Goal: Information Seeking & Learning: Find specific fact

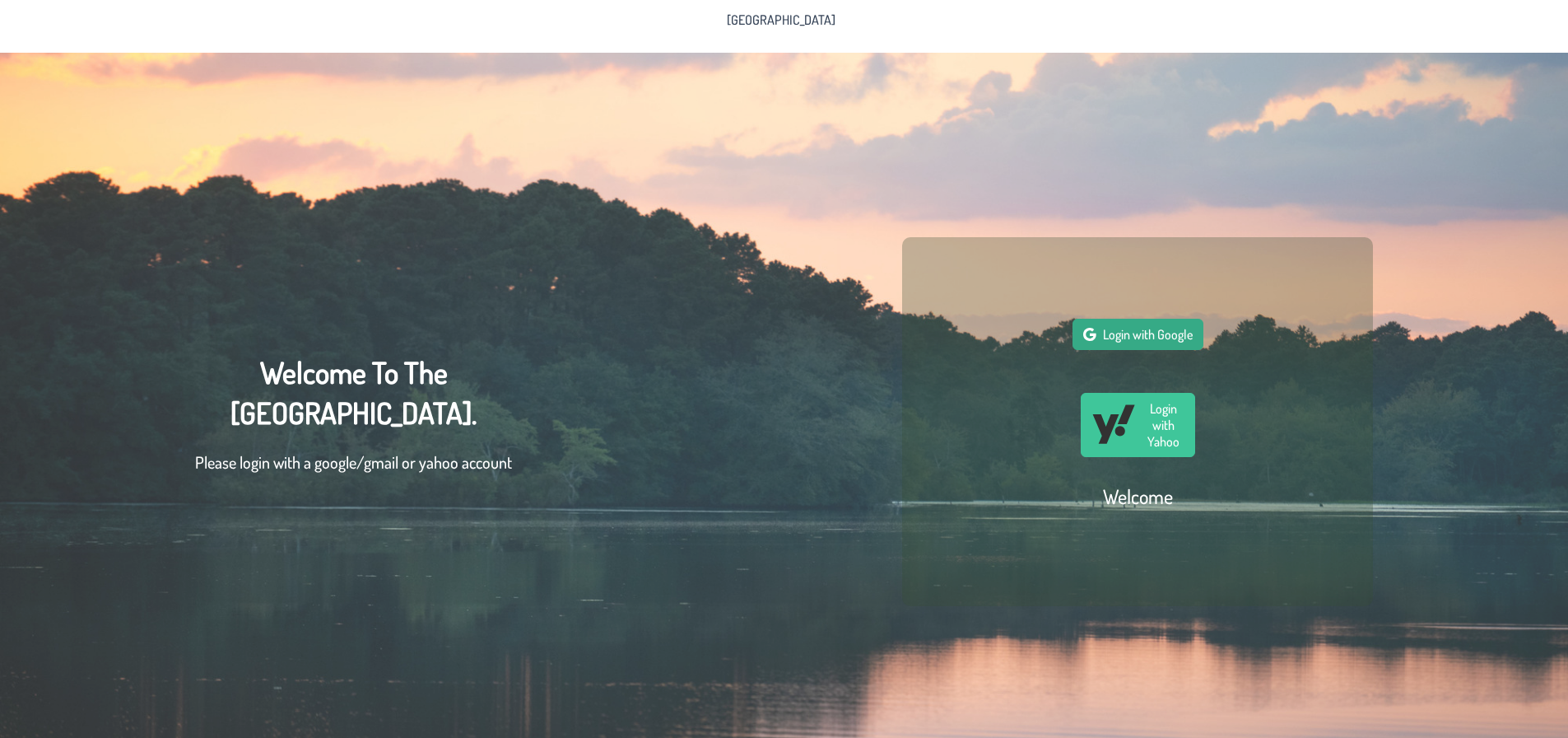
click at [1125, 342] on span "Login with Google" at bounding box center [1148, 334] width 89 height 17
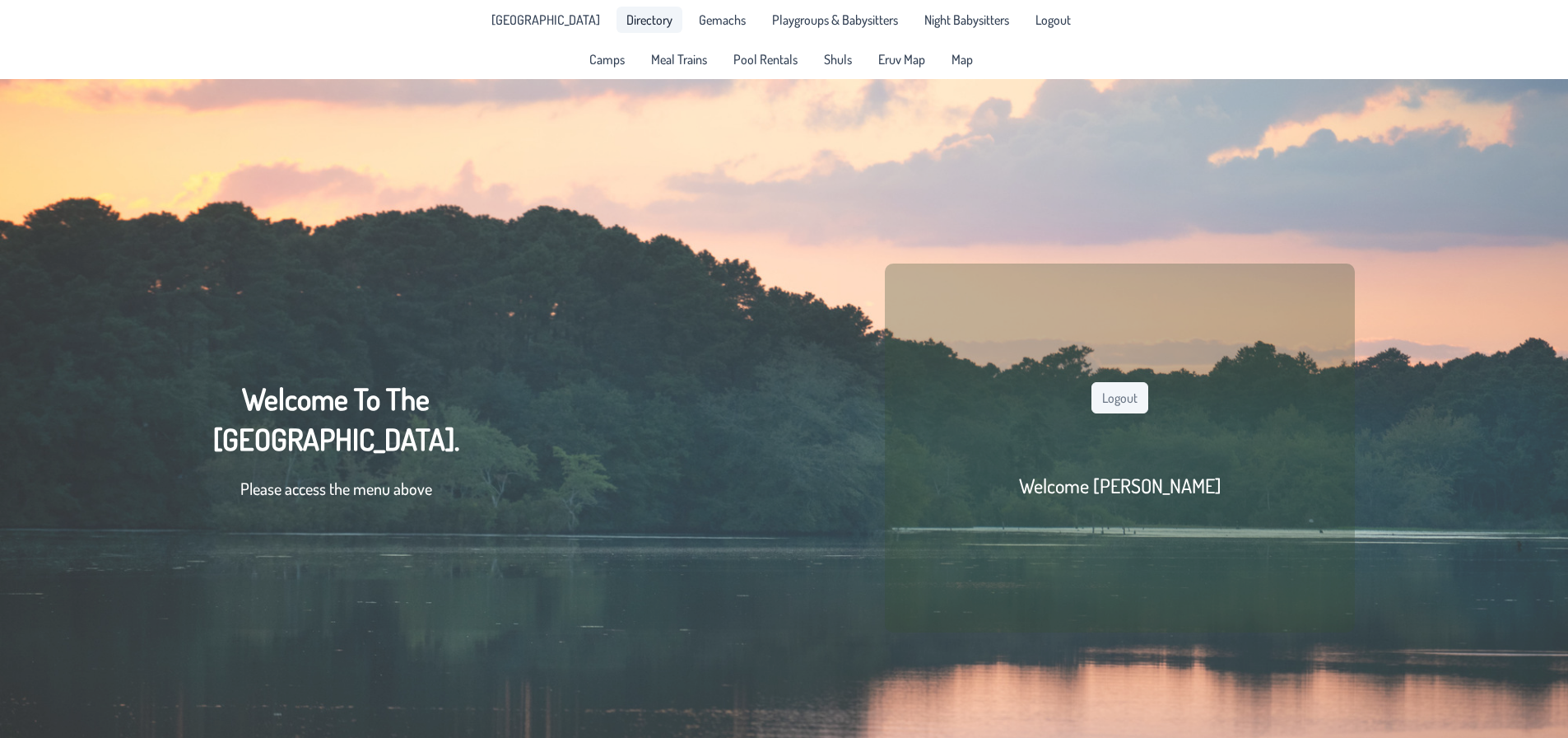
click at [628, 18] on span "Directory" at bounding box center [650, 19] width 46 height 13
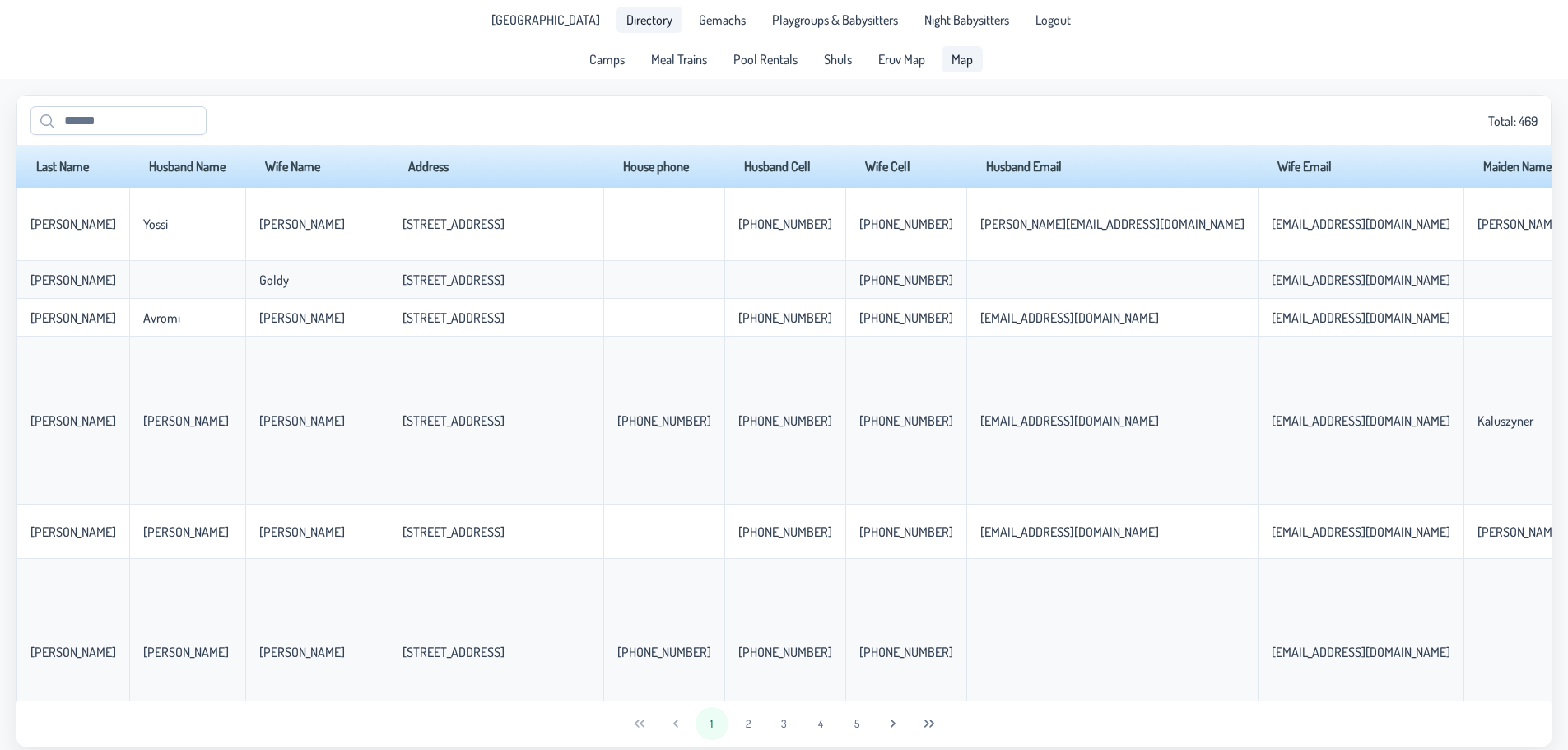
click at [967, 62] on span "Map" at bounding box center [962, 59] width 21 height 13
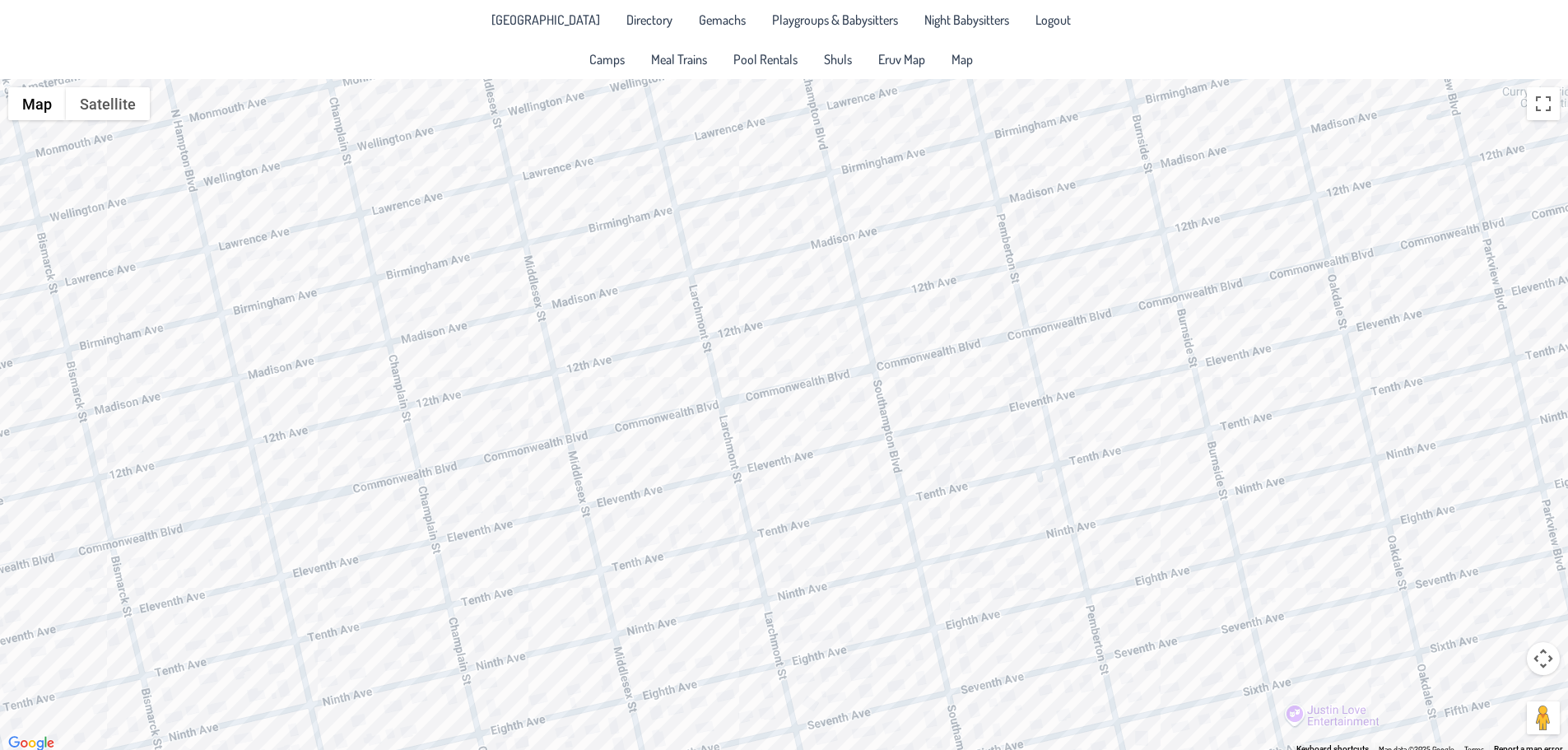
click at [567, 352] on div at bounding box center [784, 416] width 1568 height 675
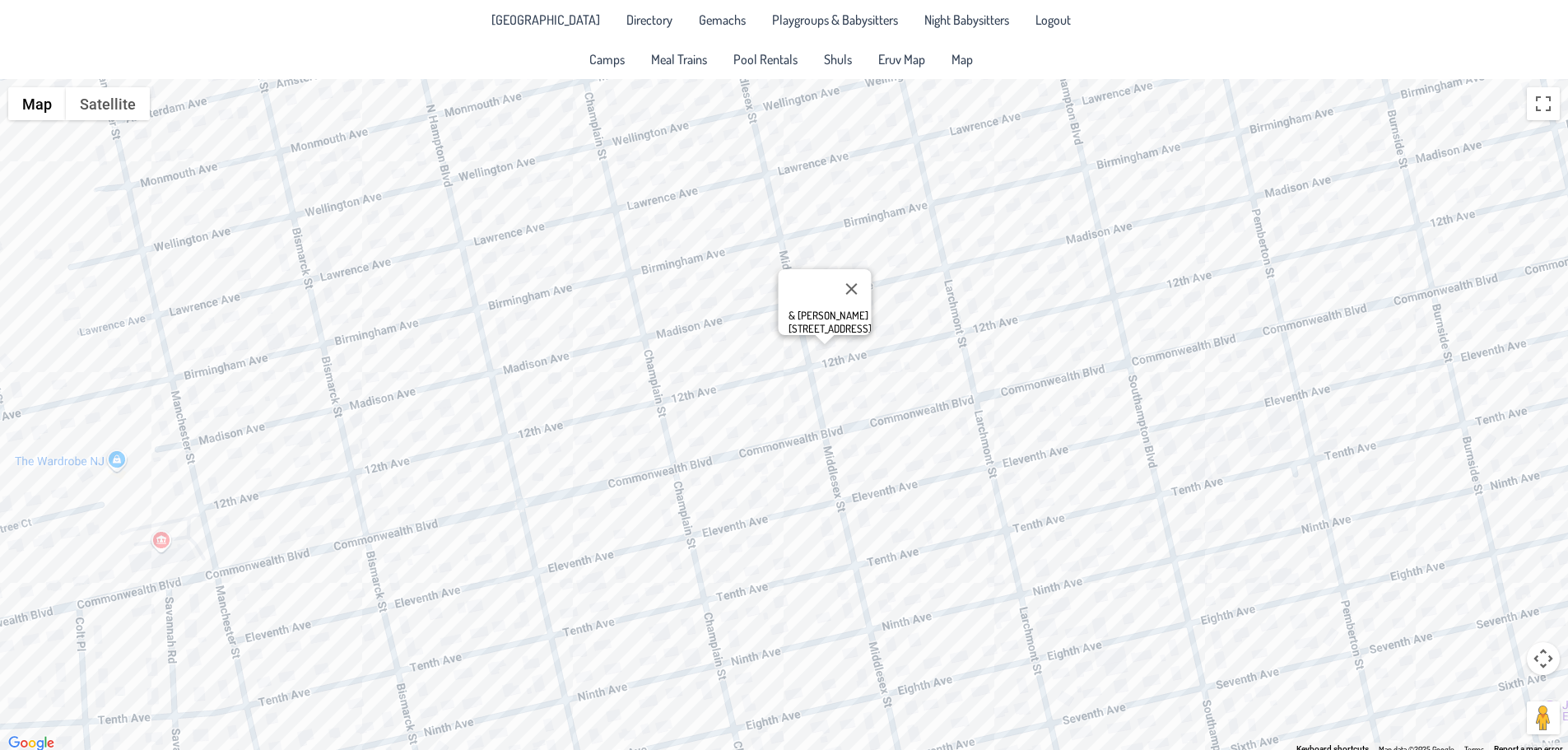
drag, startPoint x: 510, startPoint y: 404, endPoint x: 757, endPoint y: 411, distance: 247.1
click at [757, 411] on div "& [PERSON_NAME] [STREET_ADDRESS]" at bounding box center [784, 416] width 1568 height 675
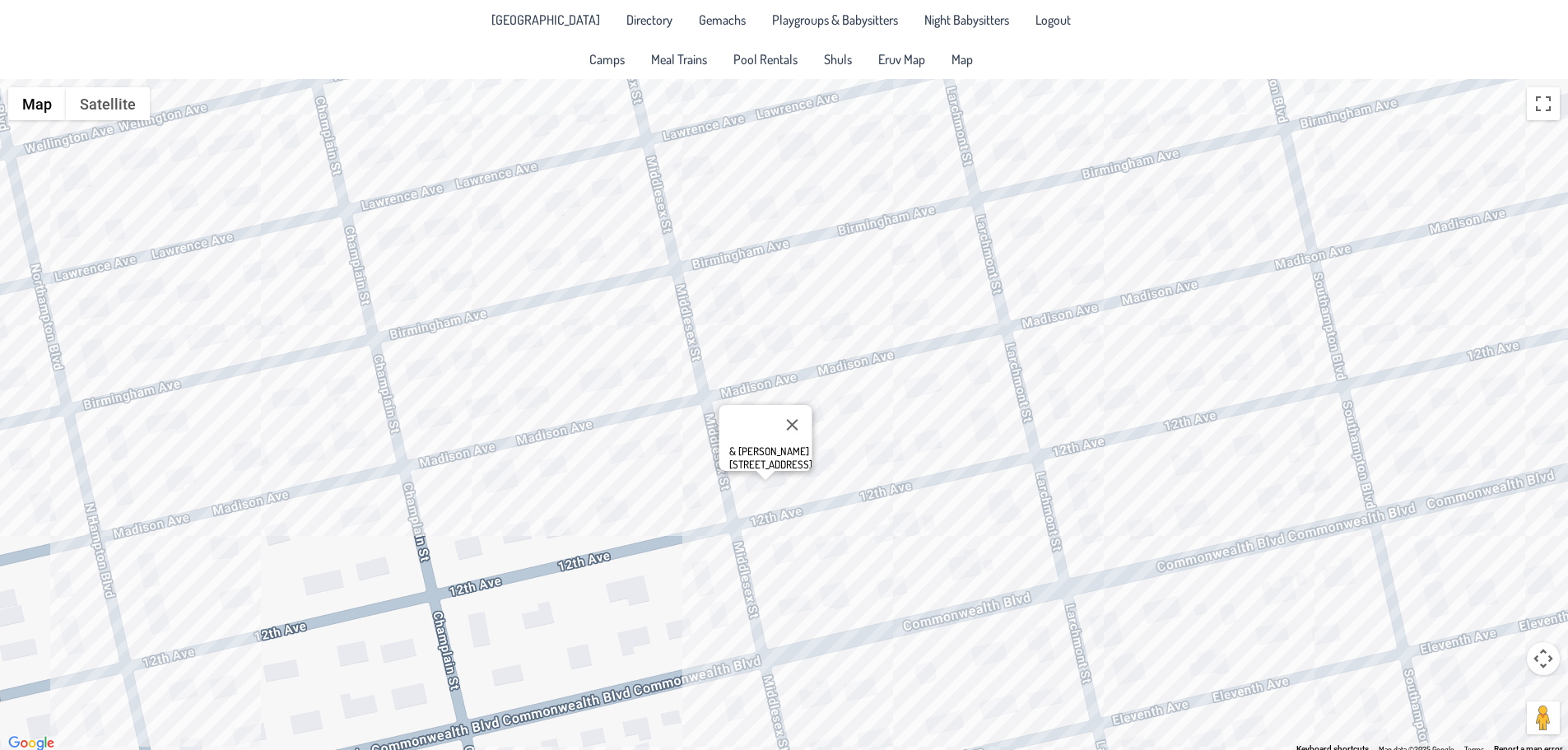
click at [772, 324] on div "& [PERSON_NAME] [STREET_ADDRESS]" at bounding box center [784, 416] width 1568 height 675
click at [834, 334] on div "[PERSON_NAME] & [PERSON_NAME] [STREET_ADDRESS]" at bounding box center [784, 416] width 1568 height 675
click at [911, 325] on div "[PERSON_NAME] & [PERSON_NAME] [STREET_ADDRESS]" at bounding box center [784, 416] width 1568 height 675
click at [774, 353] on div "Shloimie & [PERSON_NAME] [STREET_ADDRESS]" at bounding box center [784, 416] width 1568 height 675
click at [601, 403] on div "[PERSON_NAME] & [PERSON_NAME] [STREET_ADDRESS]" at bounding box center [784, 416] width 1568 height 675
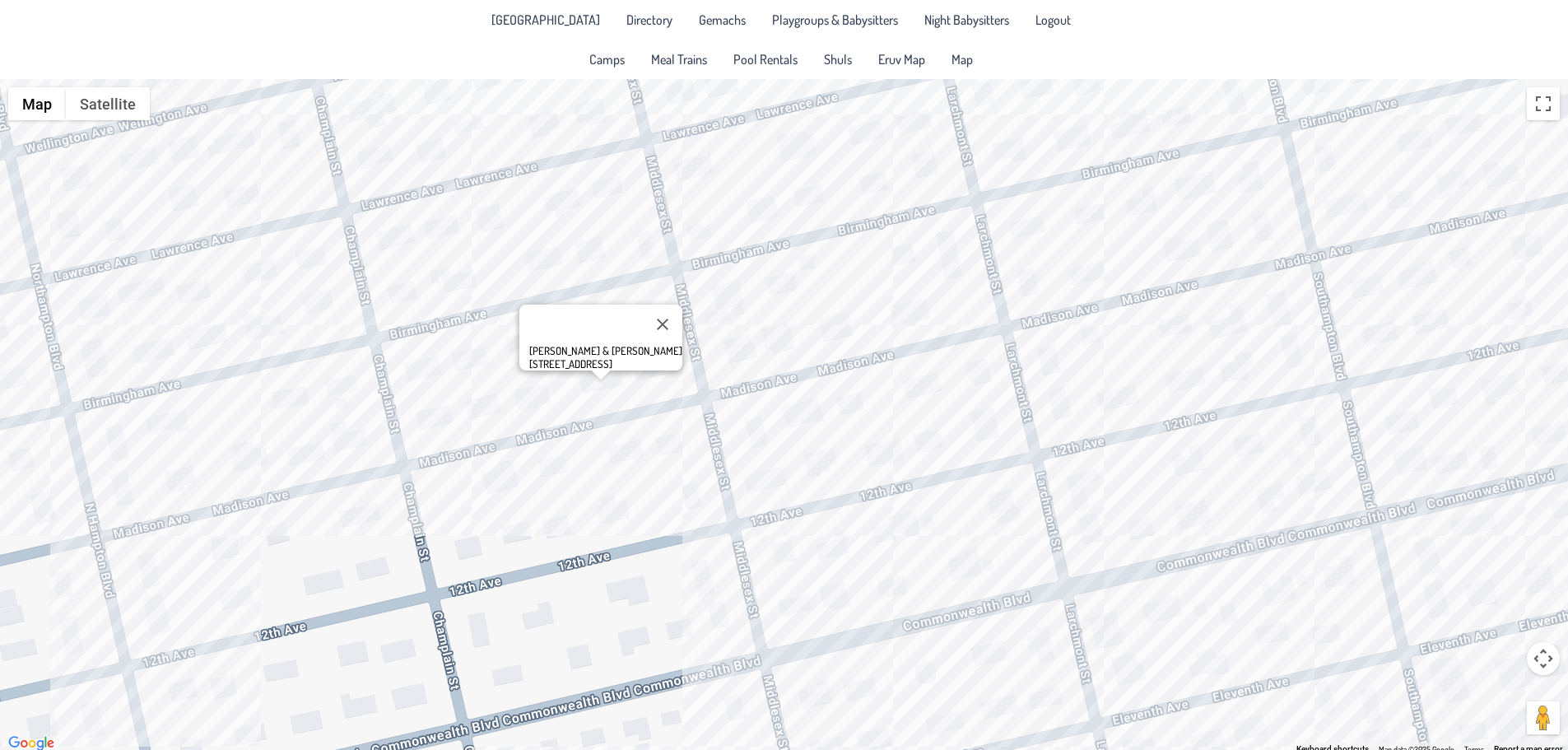
click at [605, 266] on div "[PERSON_NAME] & [PERSON_NAME] [STREET_ADDRESS]" at bounding box center [784, 416] width 1568 height 675
click at [740, 229] on div "Ari & Hilny Gruen [STREET_ADDRESS]" at bounding box center [784, 416] width 1568 height 675
click at [714, 233] on div "Ari & Hilny Gruen [STREET_ADDRESS]" at bounding box center [784, 416] width 1568 height 675
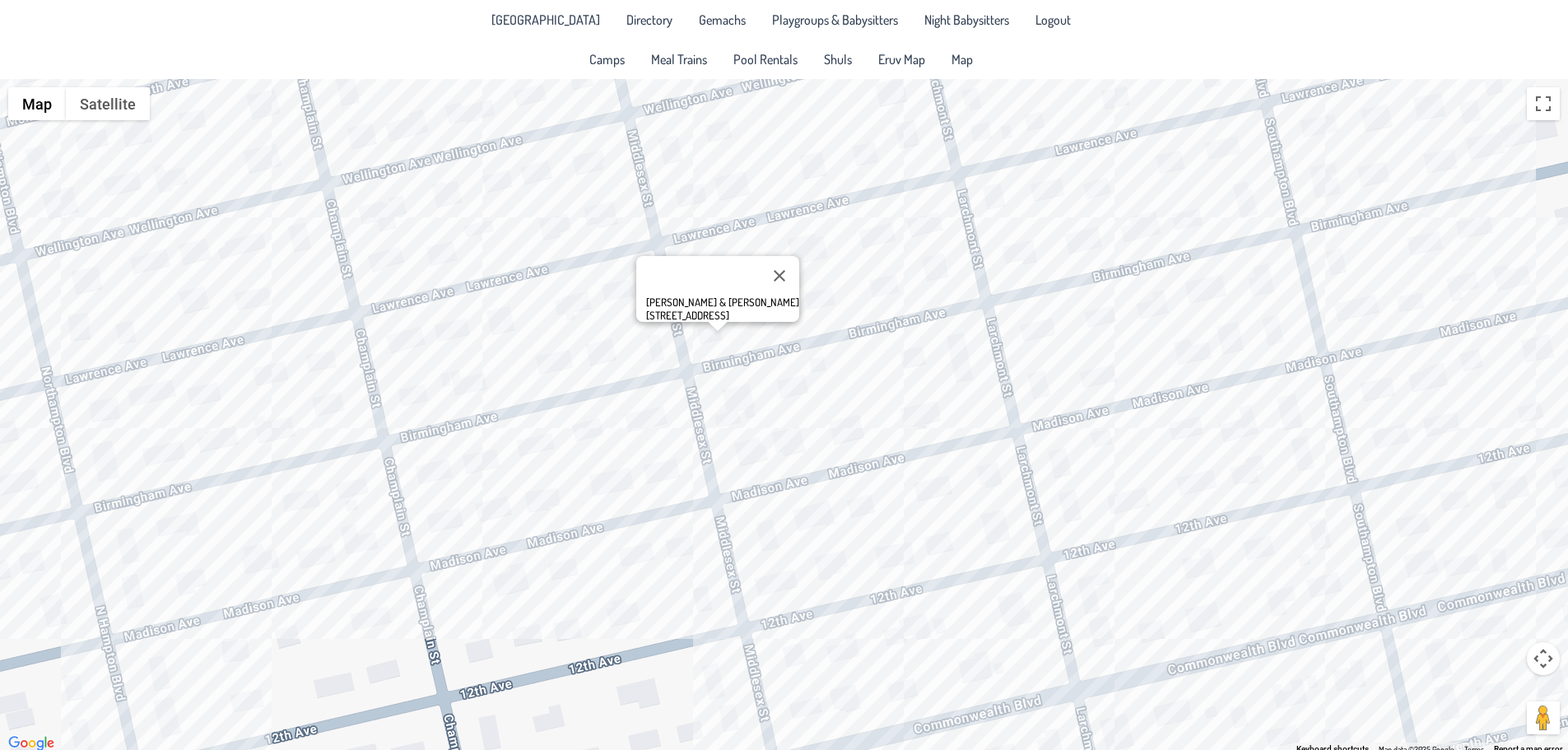
drag, startPoint x: 665, startPoint y: 352, endPoint x: 677, endPoint y: 417, distance: 66.1
click at [677, 417] on div "[PERSON_NAME] & [PERSON_NAME] [STREET_ADDRESS]" at bounding box center [784, 416] width 1568 height 675
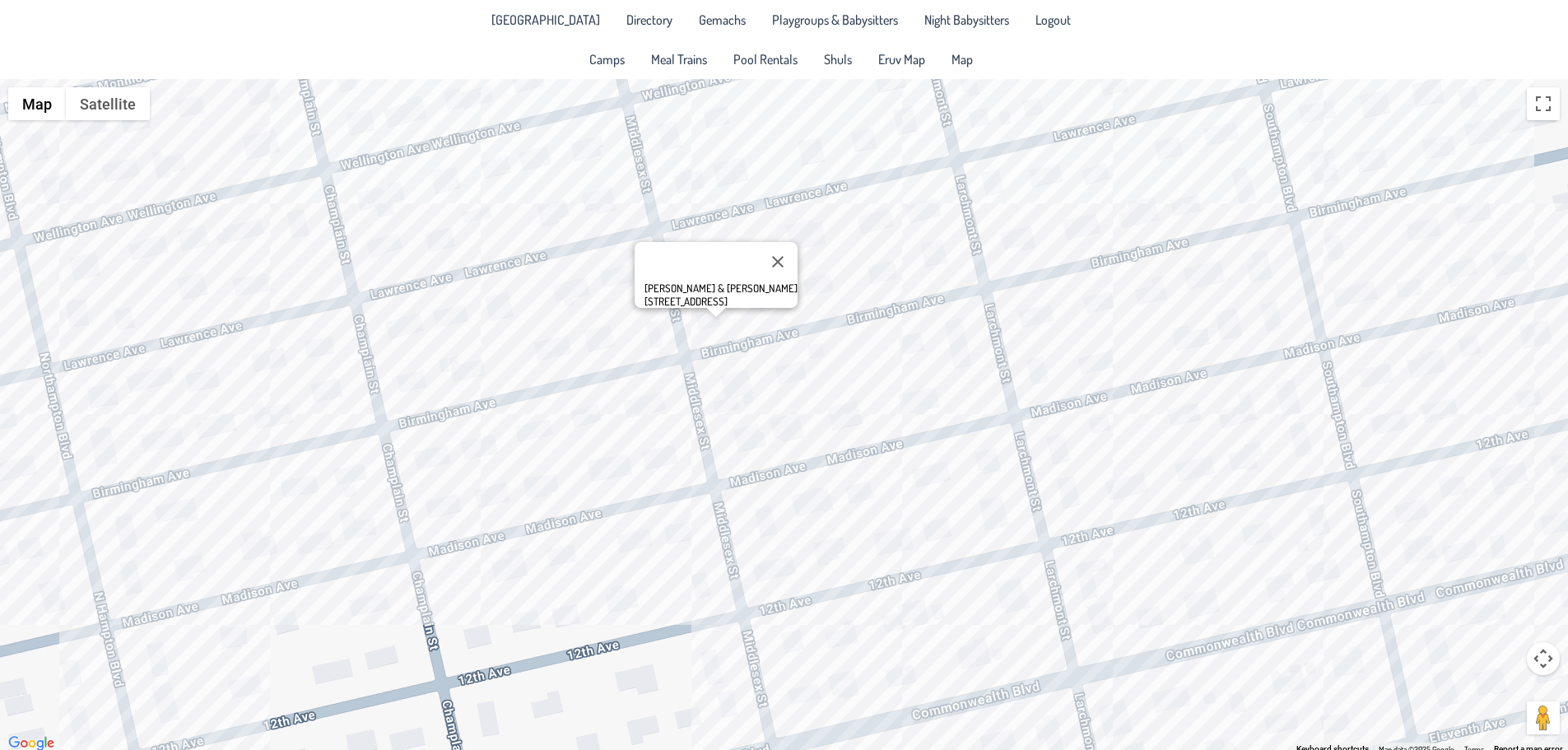
click at [793, 439] on div "[PERSON_NAME] & [PERSON_NAME] [STREET_ADDRESS]" at bounding box center [784, 416] width 1568 height 675
click at [771, 525] on div "[PERSON_NAME] & [PERSON_NAME] [STREET_ADDRESS]" at bounding box center [784, 416] width 1568 height 675
click at [766, 571] on div "Mechel & [PERSON_NAME] [STREET_ADDRESS]" at bounding box center [784, 416] width 1568 height 675
click at [882, 546] on div "& [PERSON_NAME] [STREET_ADDRESS]" at bounding box center [784, 416] width 1568 height 675
click at [797, 680] on div "[PERSON_NAME] & [PERSON_NAME] [STREET_ADDRESS]" at bounding box center [784, 416] width 1568 height 675
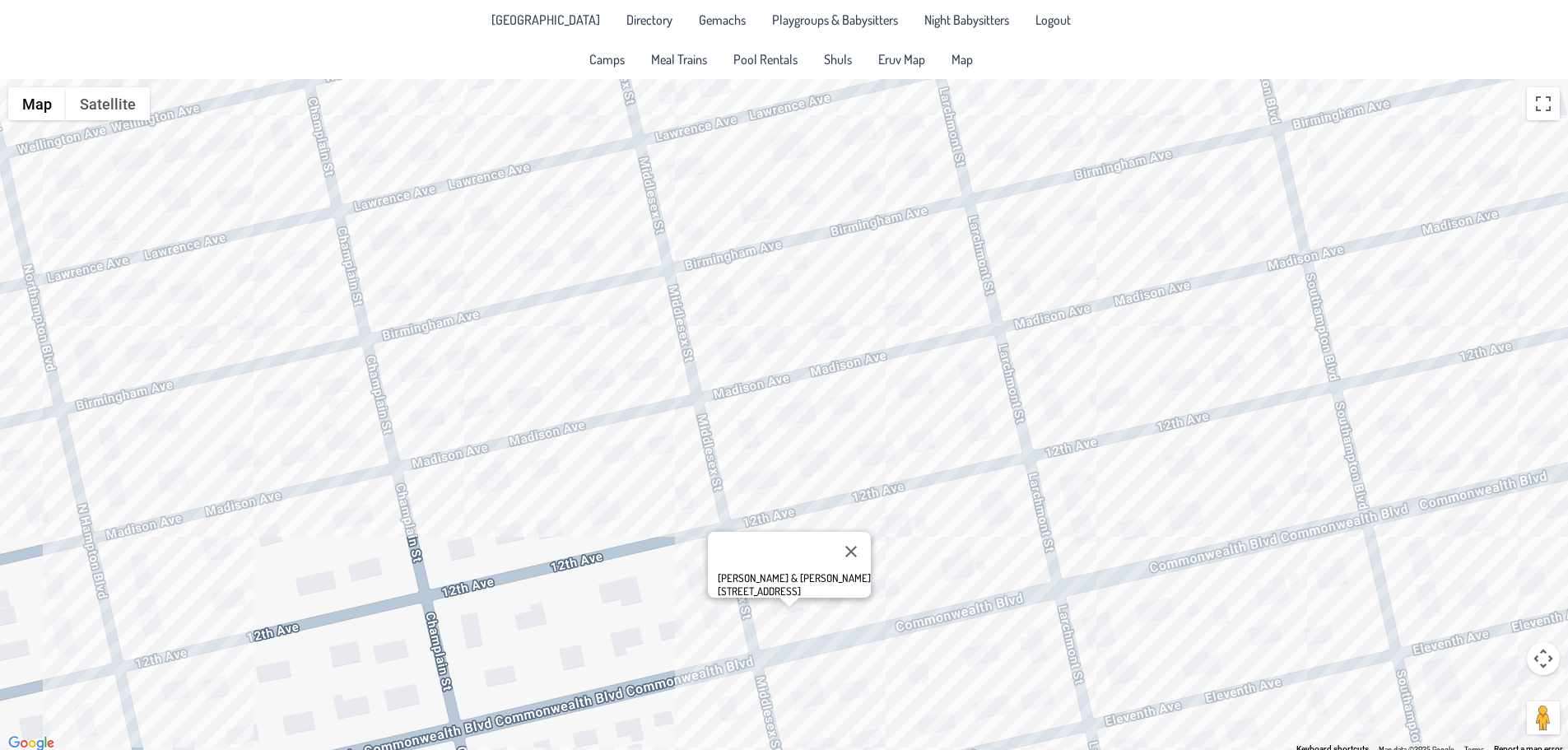
drag, startPoint x: 714, startPoint y: 572, endPoint x: 691, endPoint y: 448, distance: 126.1
click at [691, 448] on div "[PERSON_NAME] & [PERSON_NAME] [STREET_ADDRESS]" at bounding box center [784, 416] width 1568 height 675
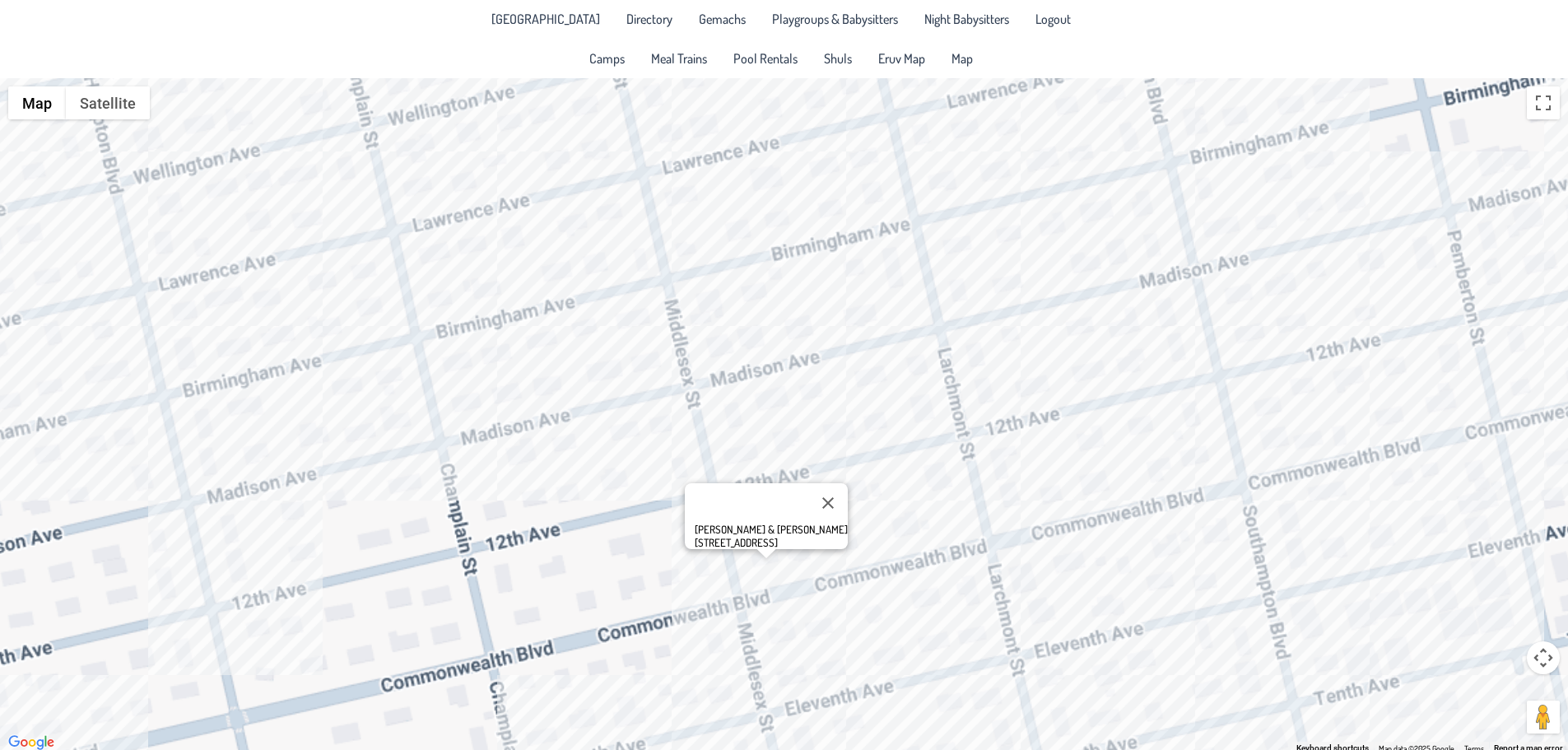
scroll to position [4, 0]
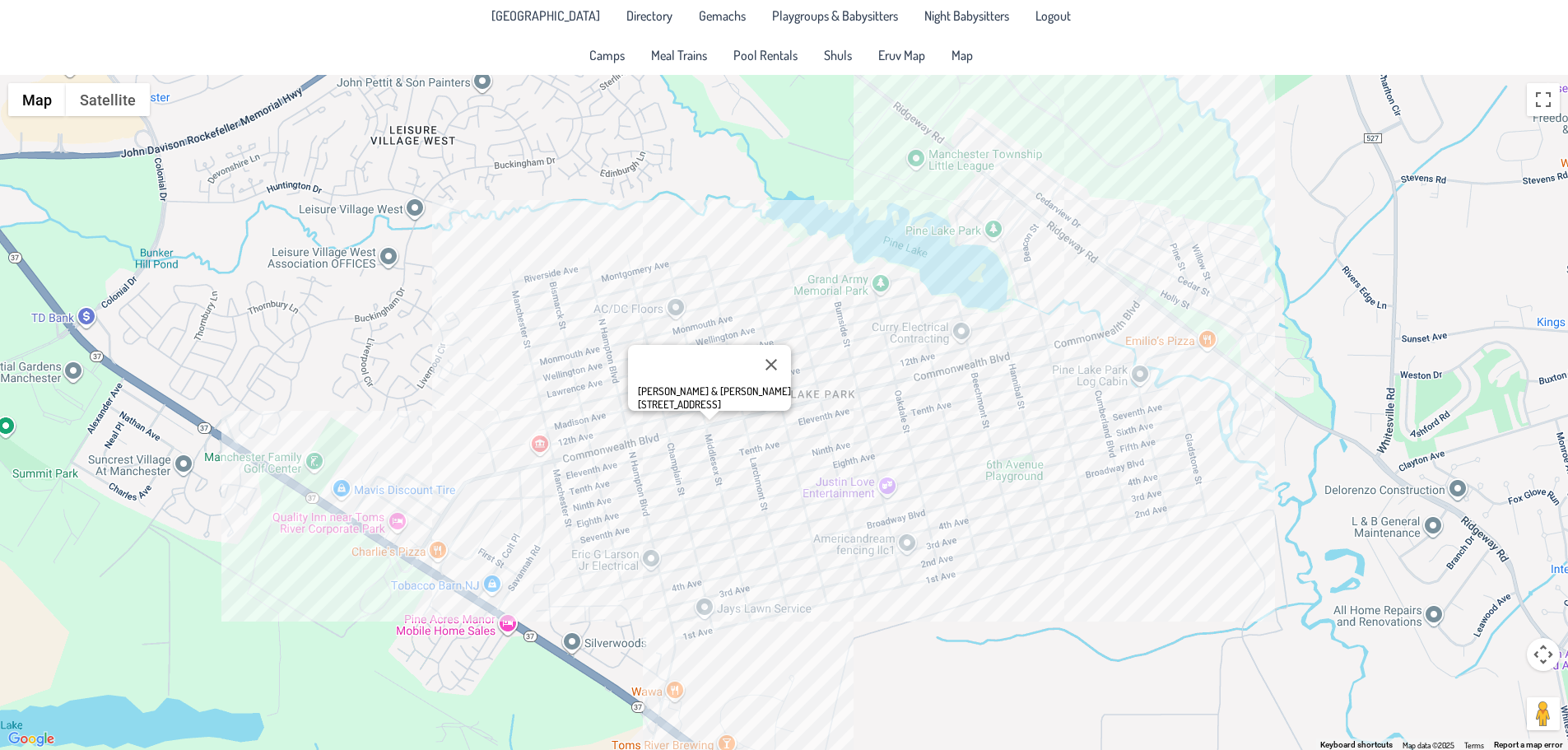
drag, startPoint x: 800, startPoint y: 626, endPoint x: 772, endPoint y: 452, distance: 176.2
click at [772, 452] on div "[PERSON_NAME] & [PERSON_NAME] [STREET_ADDRESS]" at bounding box center [784, 412] width 1568 height 675
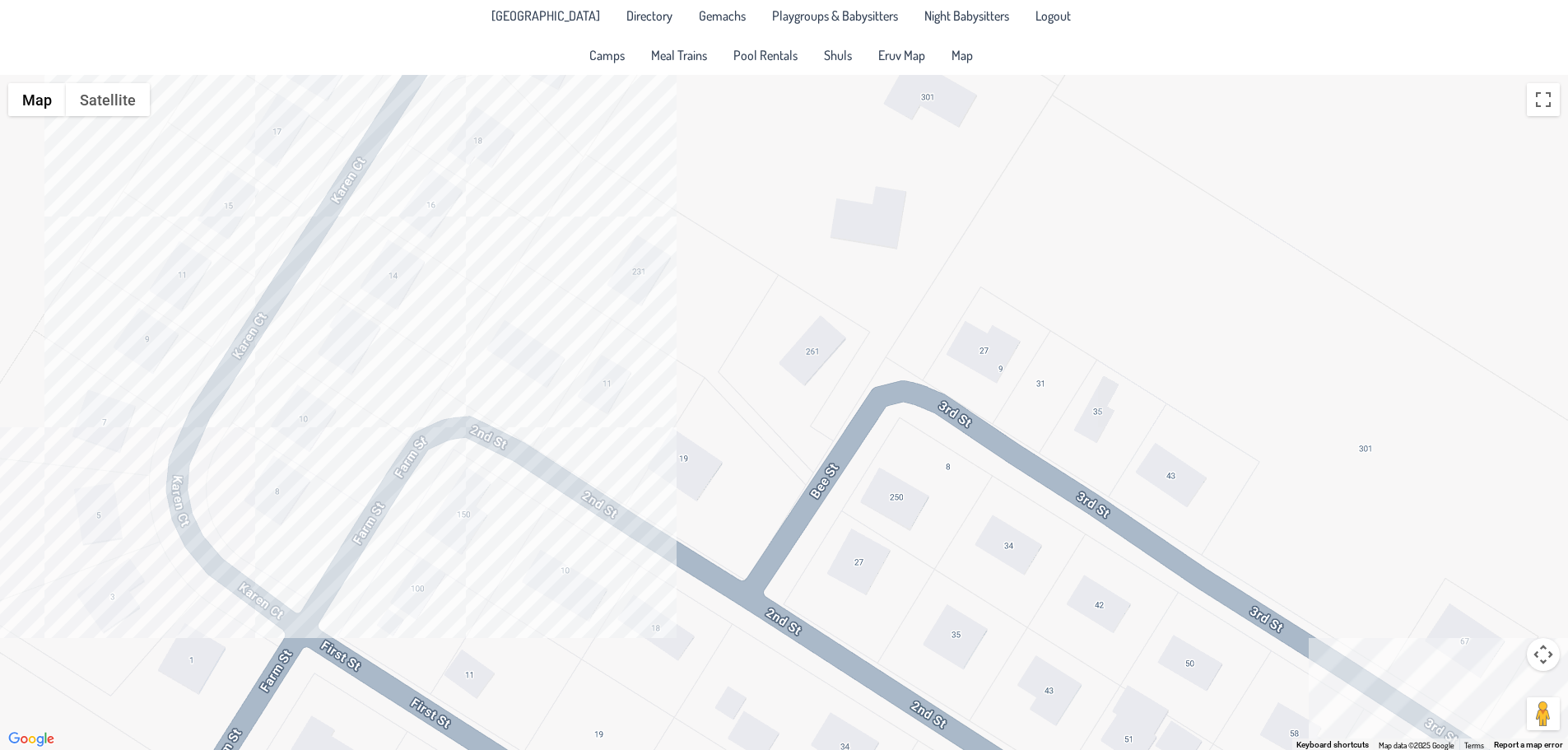
click at [326, 426] on div "[PERSON_NAME] & [PERSON_NAME] [STREET_ADDRESS]" at bounding box center [784, 412] width 1568 height 675
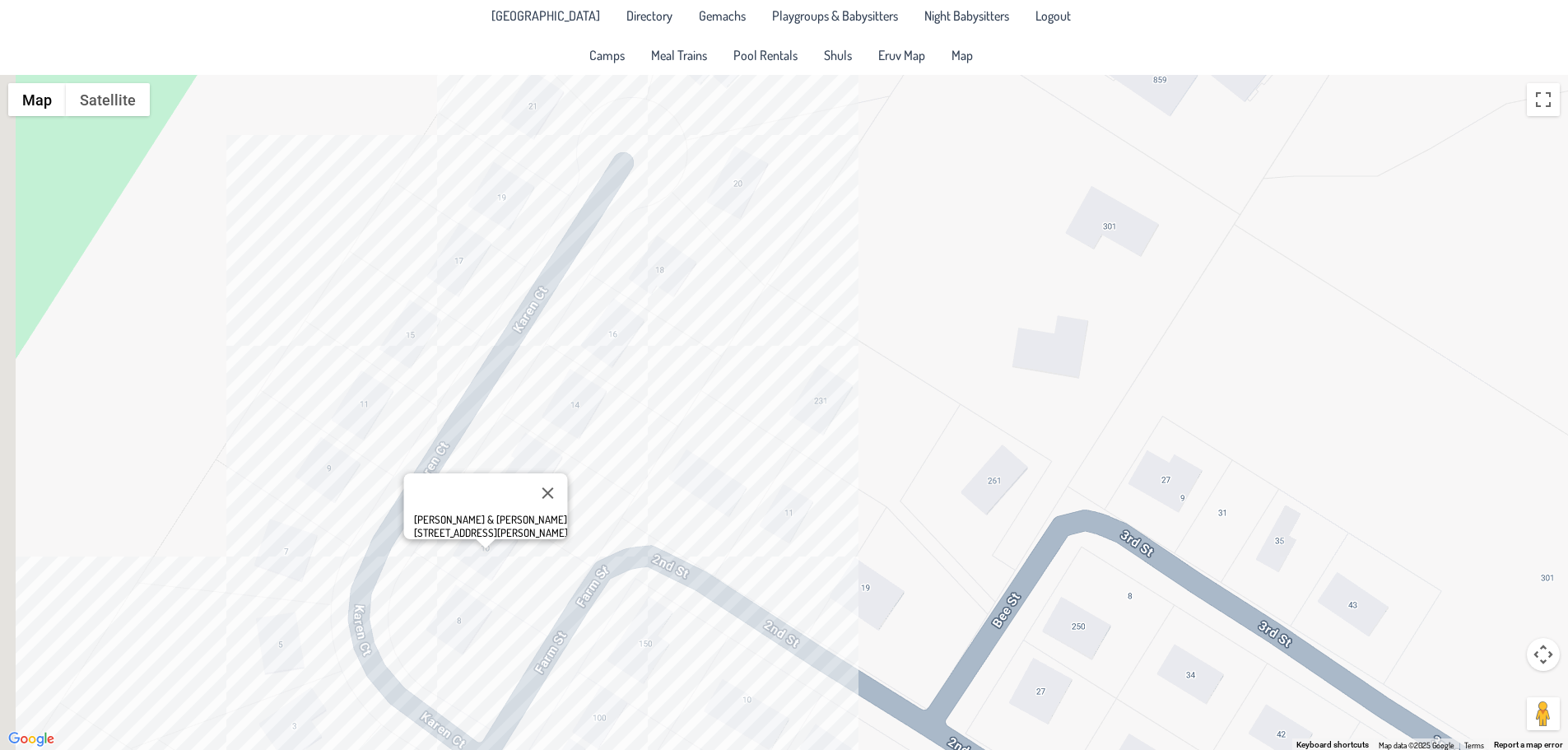
drag, startPoint x: 463, startPoint y: 427, endPoint x: 643, endPoint y: 549, distance: 217.4
click at [643, 549] on div "[PERSON_NAME] & [PERSON_NAME] [STREET_ADDRESS][PERSON_NAME]" at bounding box center [784, 412] width 1568 height 675
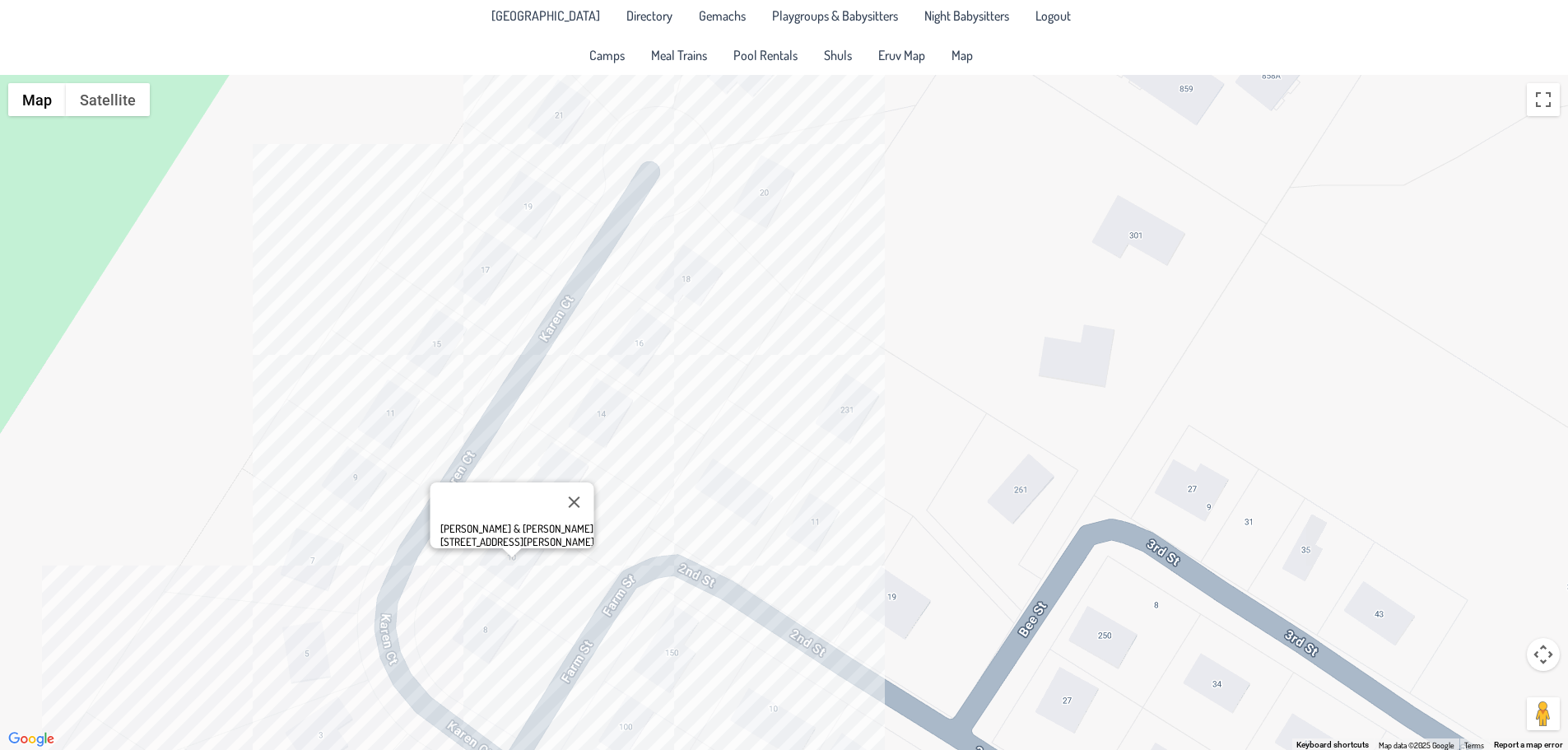
click at [544, 456] on div "[PERSON_NAME] & [PERSON_NAME] [STREET_ADDRESS][PERSON_NAME]" at bounding box center [784, 412] width 1568 height 675
click at [613, 387] on div "[PERSON_NAME] & [PERSON_NAME] [STREET_ADDRESS][PERSON_NAME]" at bounding box center [784, 412] width 1568 height 675
click at [638, 317] on div "[PERSON_NAME] & [PERSON_NAME] [STREET_ADDRESS][PERSON_NAME]" at bounding box center [784, 412] width 1568 height 675
click at [746, 209] on div "Shabsi & [PERSON_NAME] [STREET_ADDRESS][PERSON_NAME]" at bounding box center [784, 412] width 1568 height 675
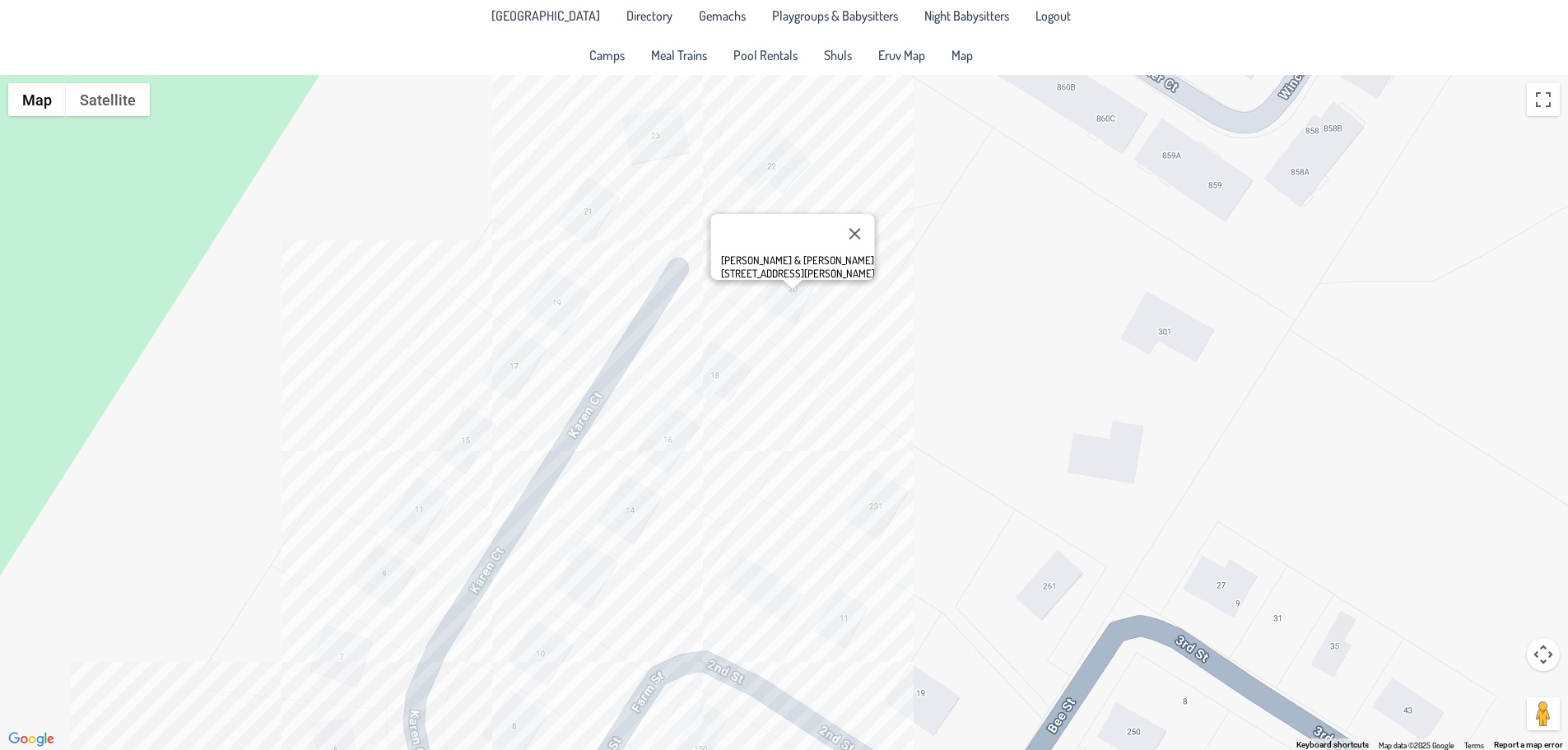
drag, startPoint x: 697, startPoint y: 290, endPoint x: 758, endPoint y: 389, distance: 116.3
click at [758, 389] on div "[PERSON_NAME] & [PERSON_NAME] [STREET_ADDRESS][PERSON_NAME]" at bounding box center [784, 412] width 1568 height 675
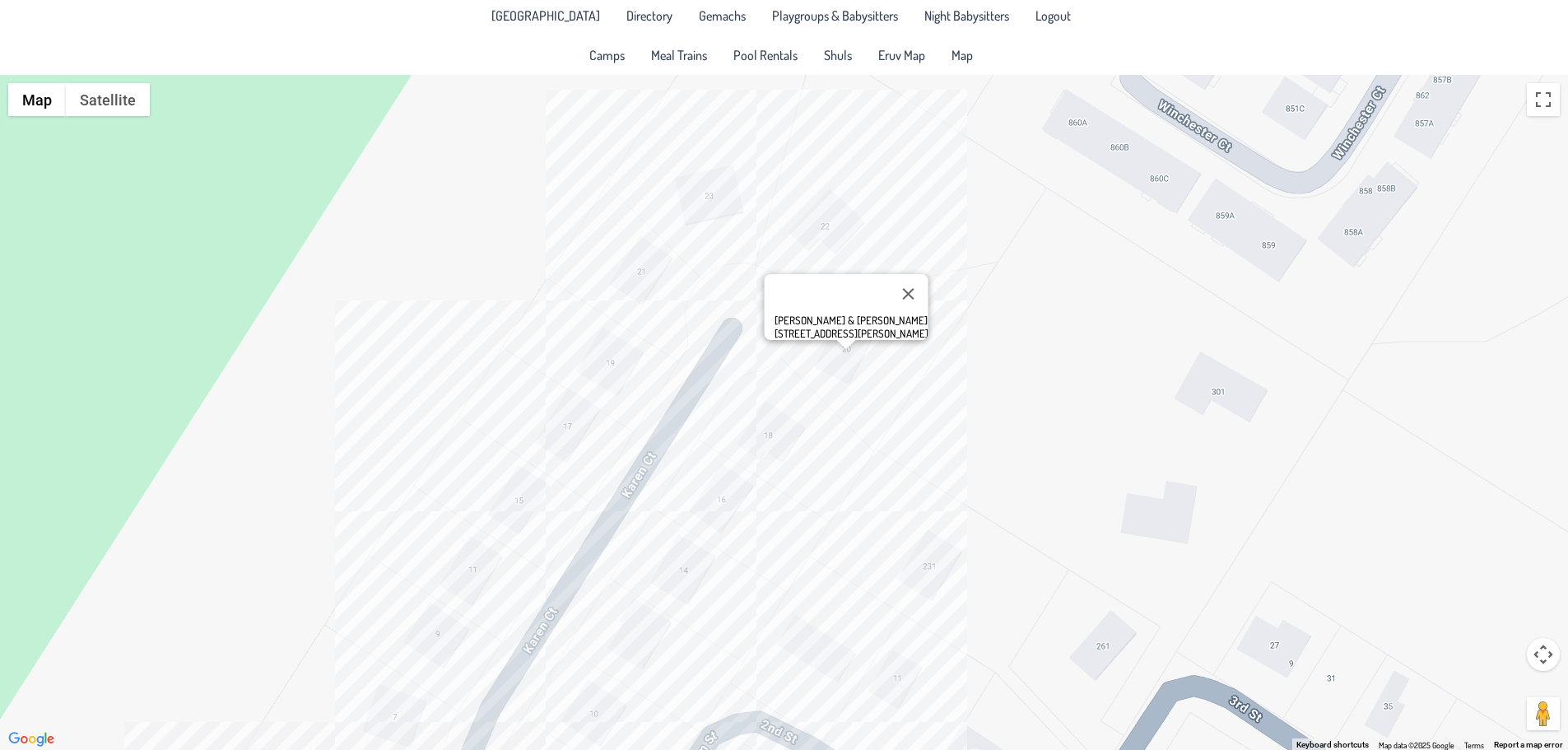
click at [496, 529] on div "[PERSON_NAME] & [PERSON_NAME] [STREET_ADDRESS][PERSON_NAME]" at bounding box center [784, 412] width 1568 height 675
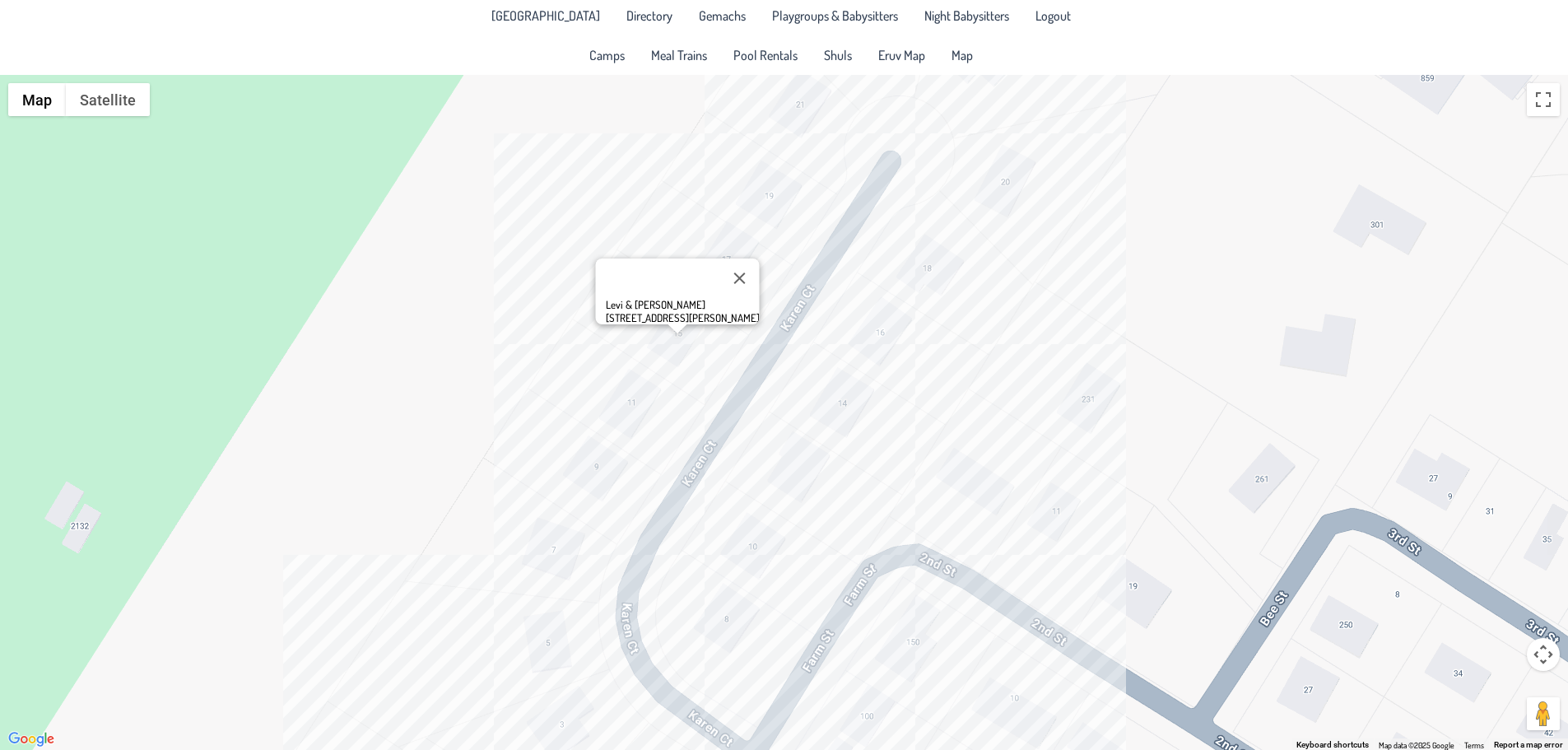
drag, startPoint x: 491, startPoint y: 613, endPoint x: 650, endPoint y: 443, distance: 232.8
click at [650, 443] on div "Levi & [PERSON_NAME] [STREET_ADDRESS][PERSON_NAME]" at bounding box center [784, 412] width 1568 height 675
click at [559, 640] on div "Levi & [PERSON_NAME] [STREET_ADDRESS][PERSON_NAME]" at bounding box center [784, 412] width 1568 height 675
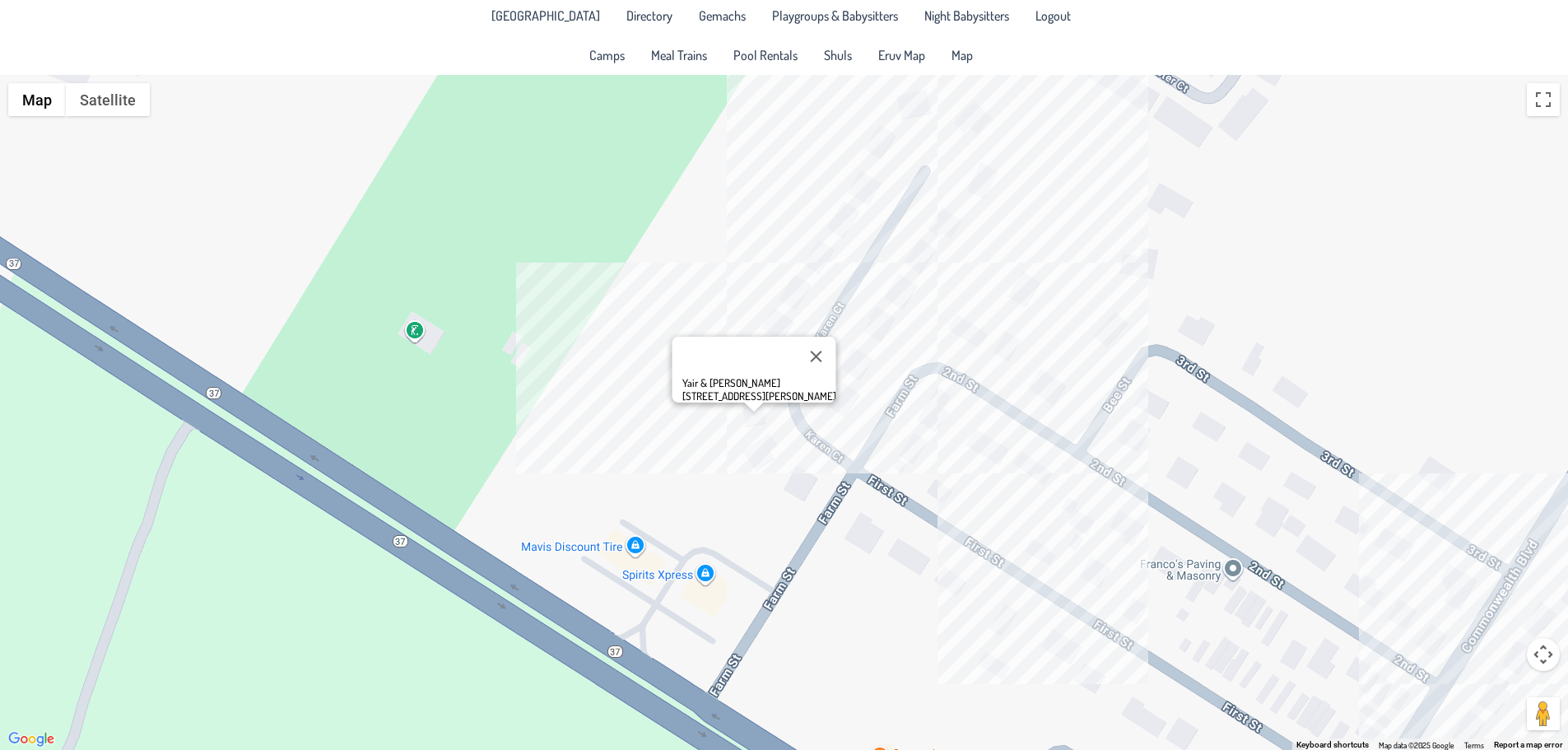
drag, startPoint x: 742, startPoint y: 667, endPoint x: 768, endPoint y: 468, distance: 200.7
click at [768, 468] on div "Yair & [PERSON_NAME] [STREET_ADDRESS][PERSON_NAME]" at bounding box center [784, 412] width 1568 height 675
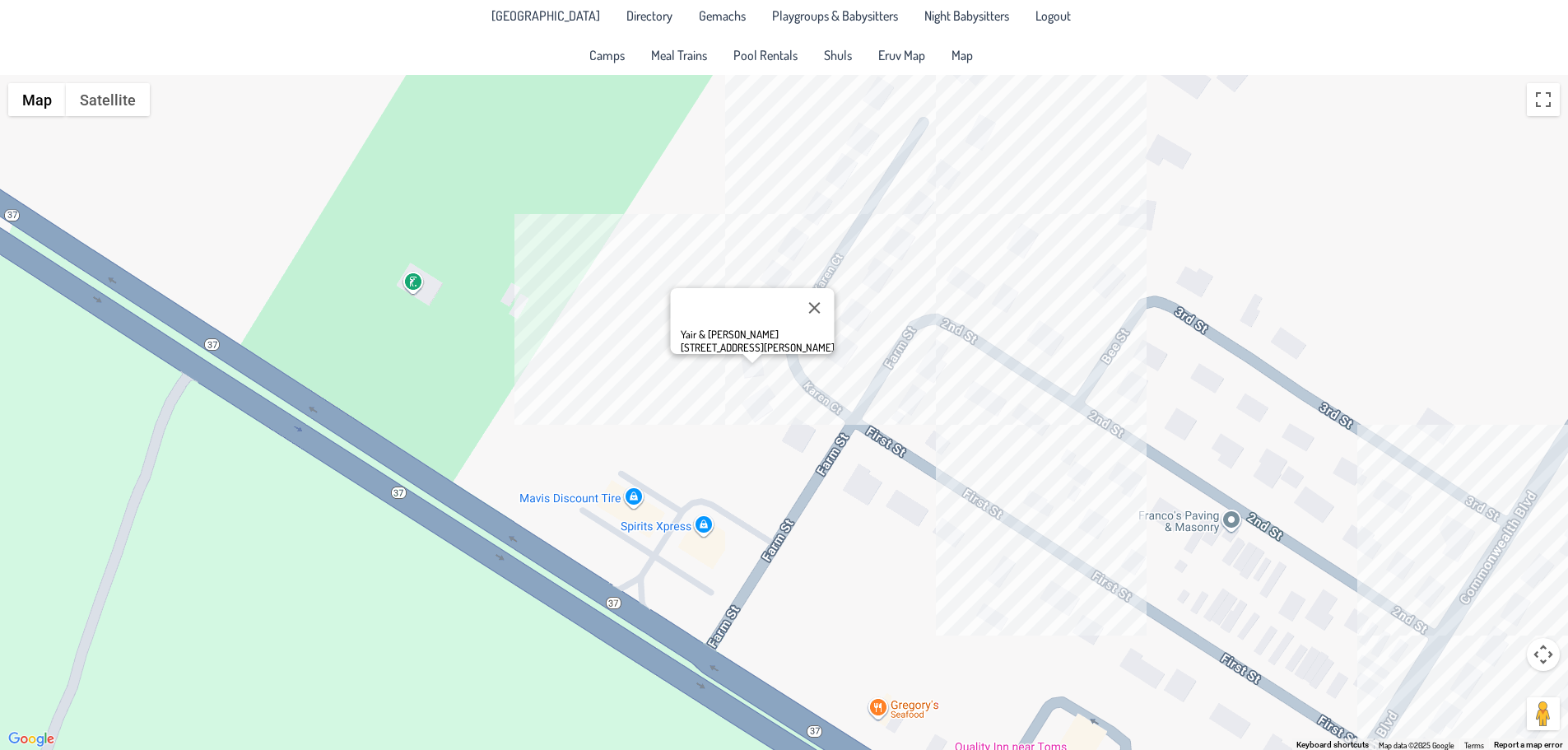
drag, startPoint x: 831, startPoint y: 469, endPoint x: 798, endPoint y: 533, distance: 72.0
click at [798, 533] on div "Yair & [PERSON_NAME] [STREET_ADDRESS][PERSON_NAME]" at bounding box center [784, 412] width 1568 height 675
click at [976, 392] on div "Yair & [PERSON_NAME] [STREET_ADDRESS][PERSON_NAME]" at bounding box center [784, 412] width 1568 height 675
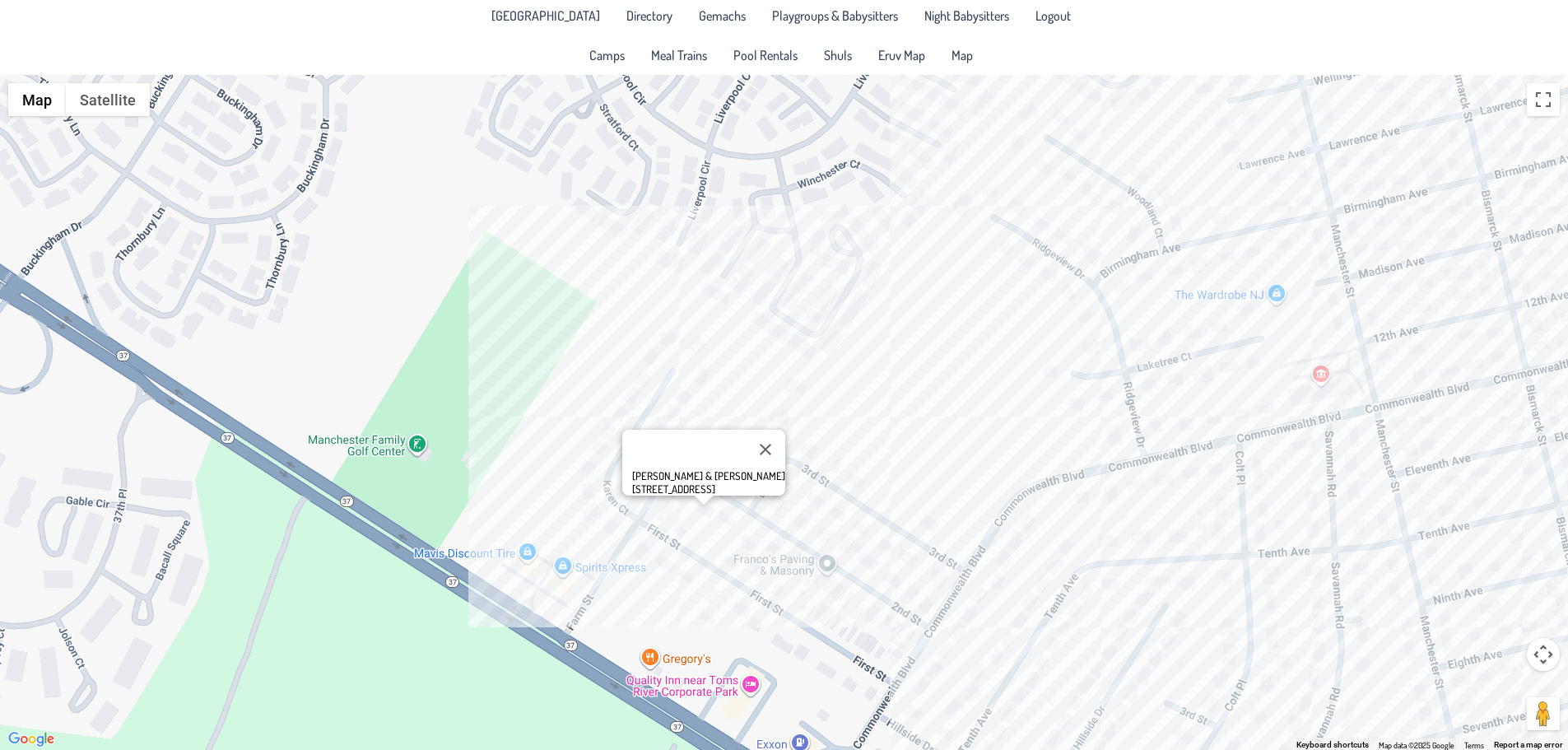
drag, startPoint x: 1088, startPoint y: 486, endPoint x: 793, endPoint y: 540, distance: 299.9
click at [803, 542] on div "[PERSON_NAME] & [PERSON_NAME] [STREET_ADDRESS]" at bounding box center [784, 412] width 1568 height 675
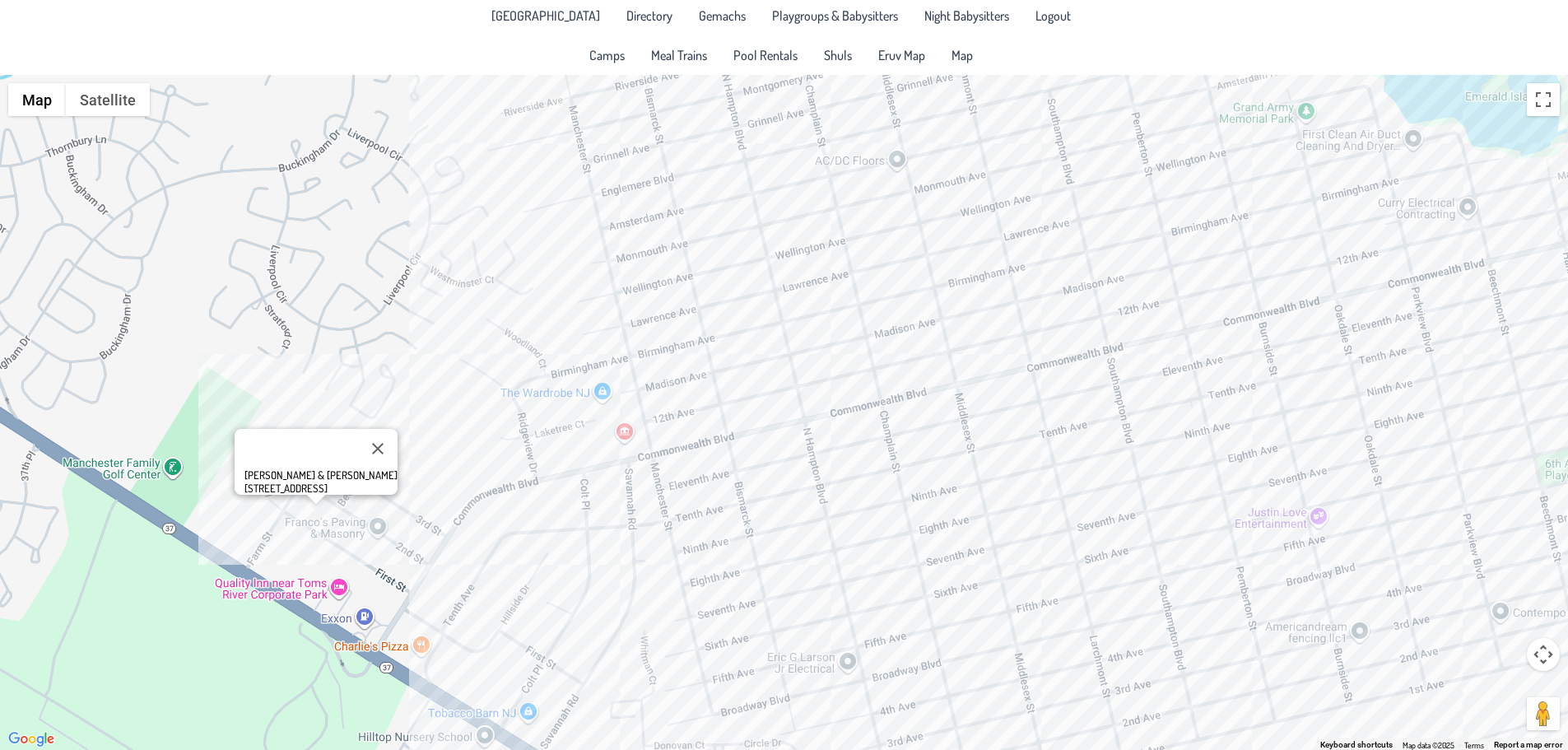
drag, startPoint x: 1053, startPoint y: 451, endPoint x: 806, endPoint y: 430, distance: 247.9
click at [808, 430] on div "[PERSON_NAME] & [PERSON_NAME] [STREET_ADDRESS]" at bounding box center [784, 412] width 1568 height 675
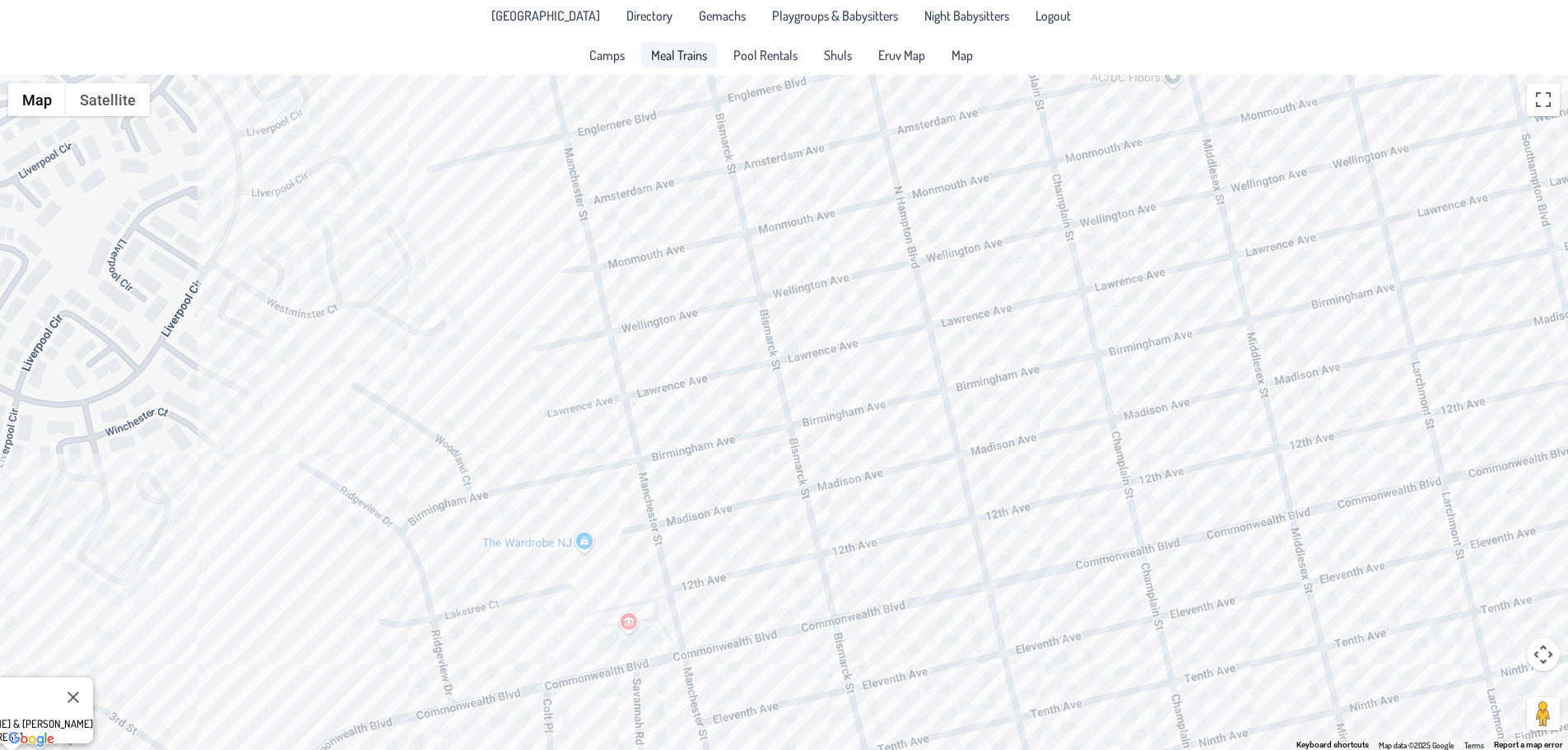
click at [652, 44] on link "Meal Trains" at bounding box center [679, 55] width 76 height 26
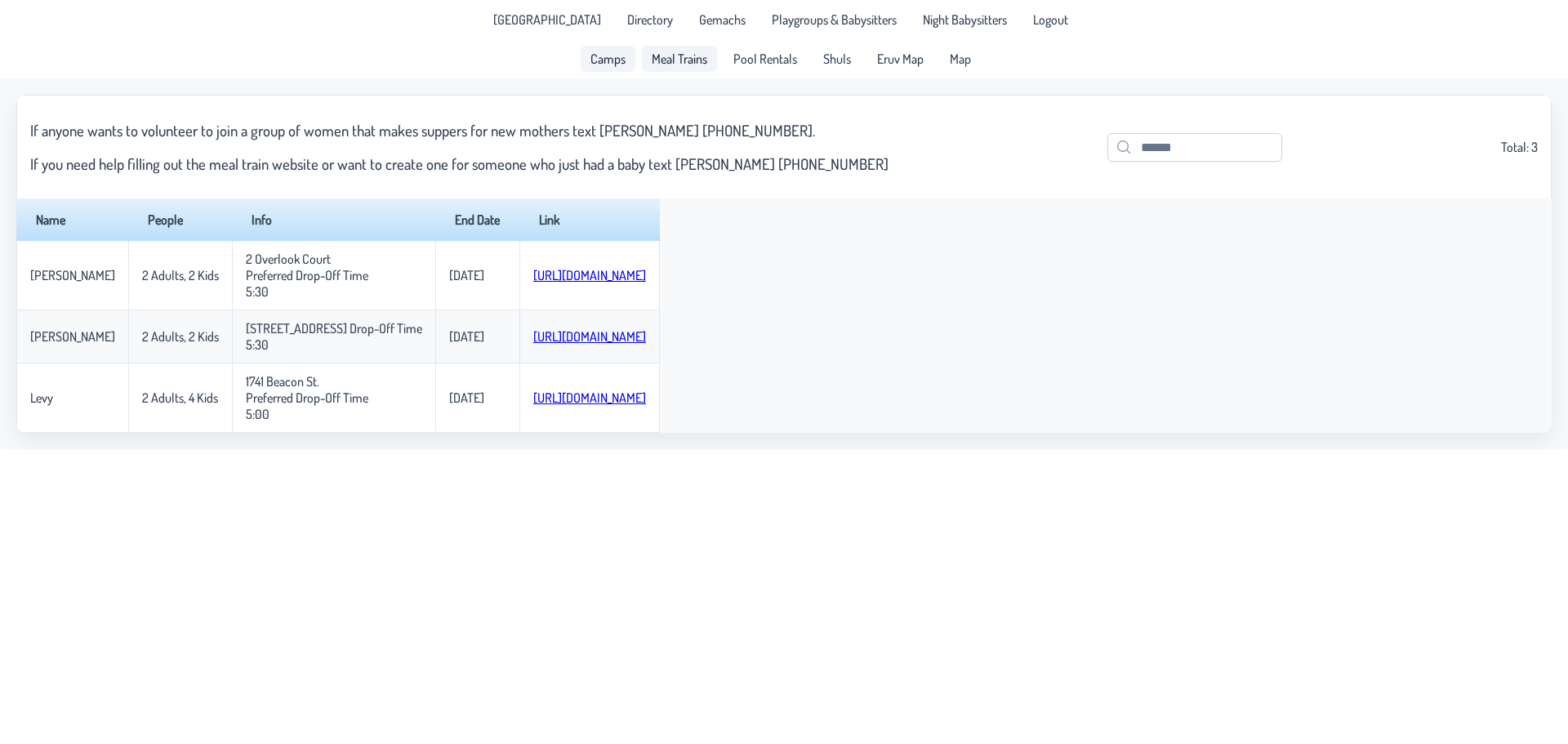
click at [621, 49] on link "Camps" at bounding box center [608, 59] width 55 height 26
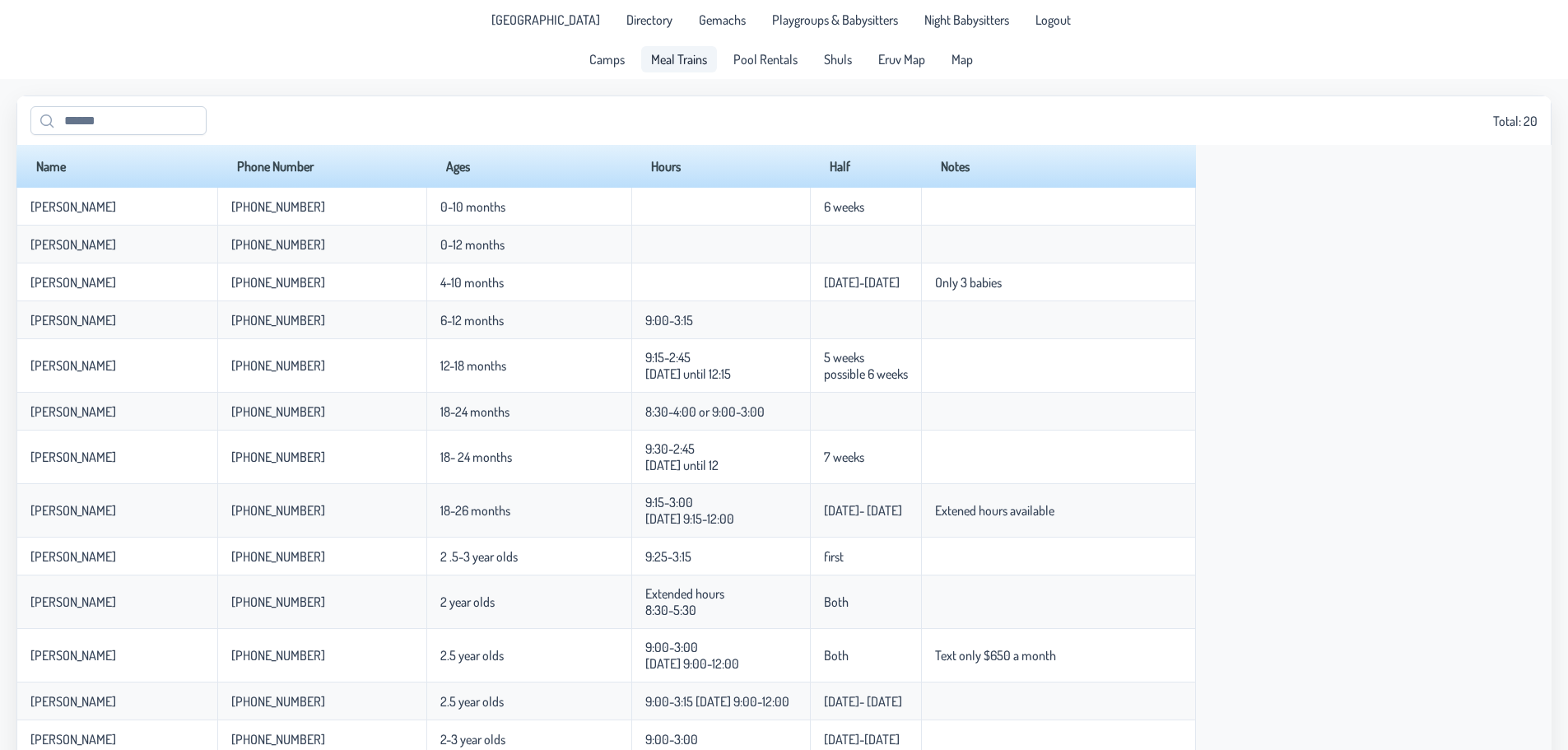
click at [656, 54] on span "Meal Trains" at bounding box center [679, 59] width 56 height 13
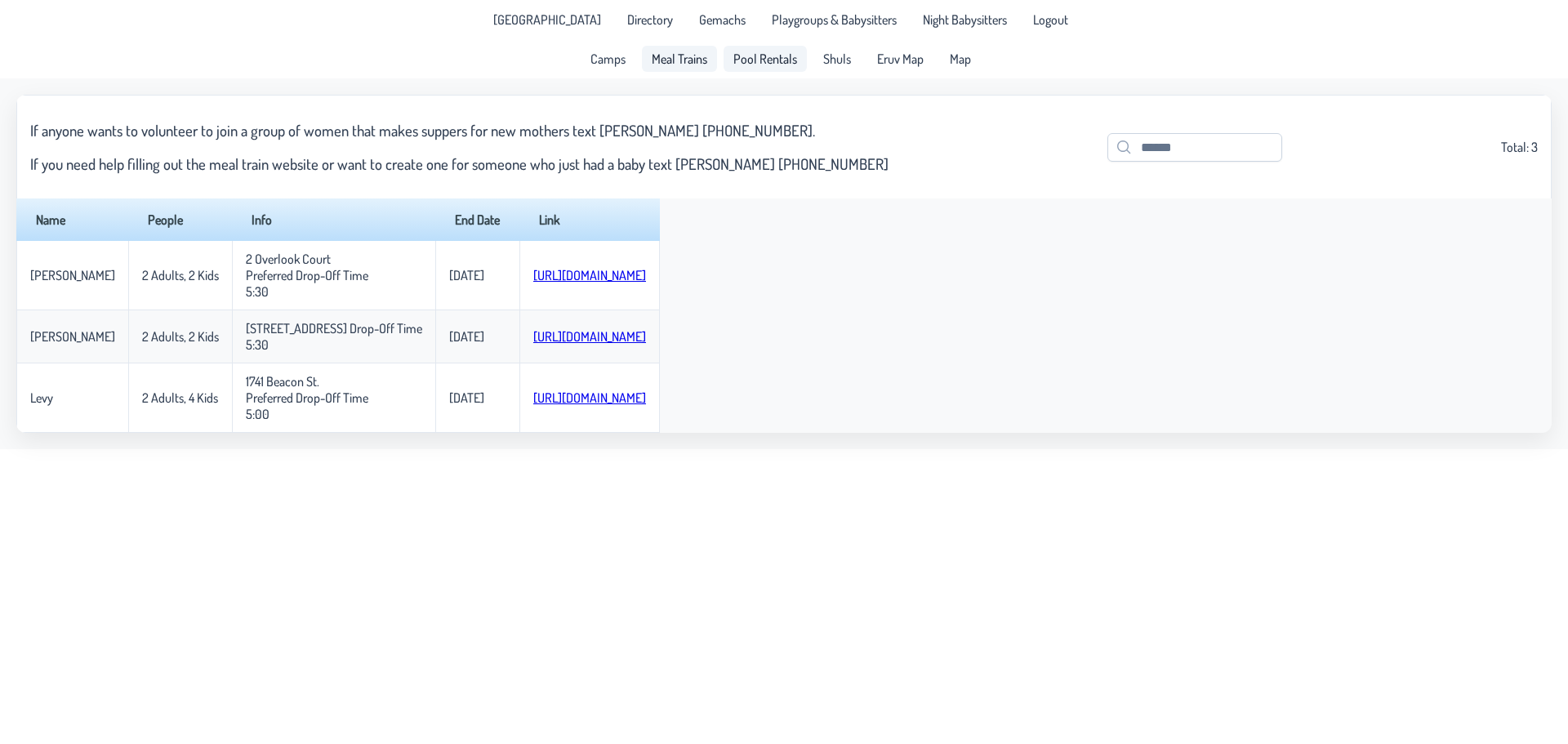
click at [744, 52] on span "Pool Rentals" at bounding box center [764, 58] width 63 height 13
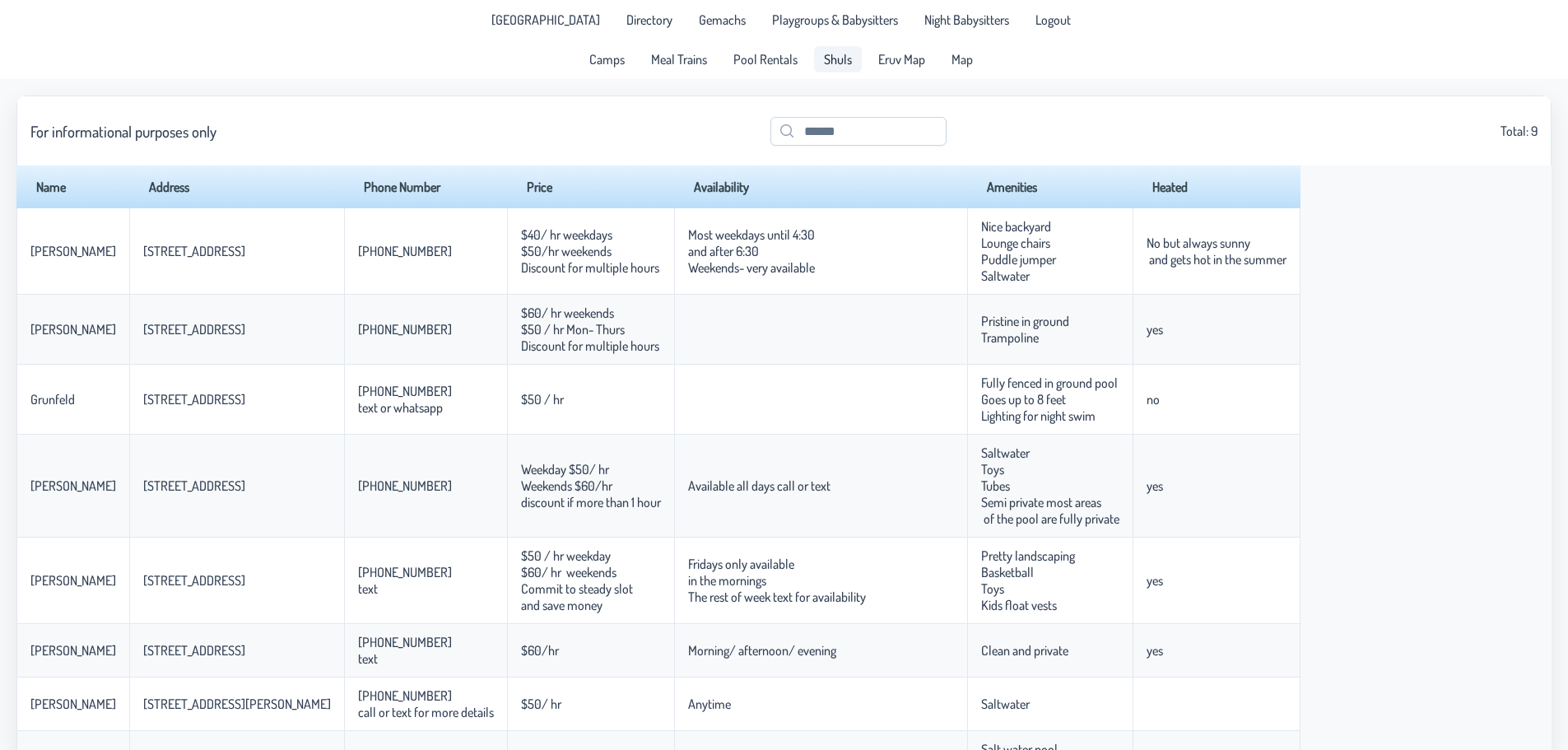
click at [826, 56] on span "Shuls" at bounding box center [838, 59] width 28 height 13
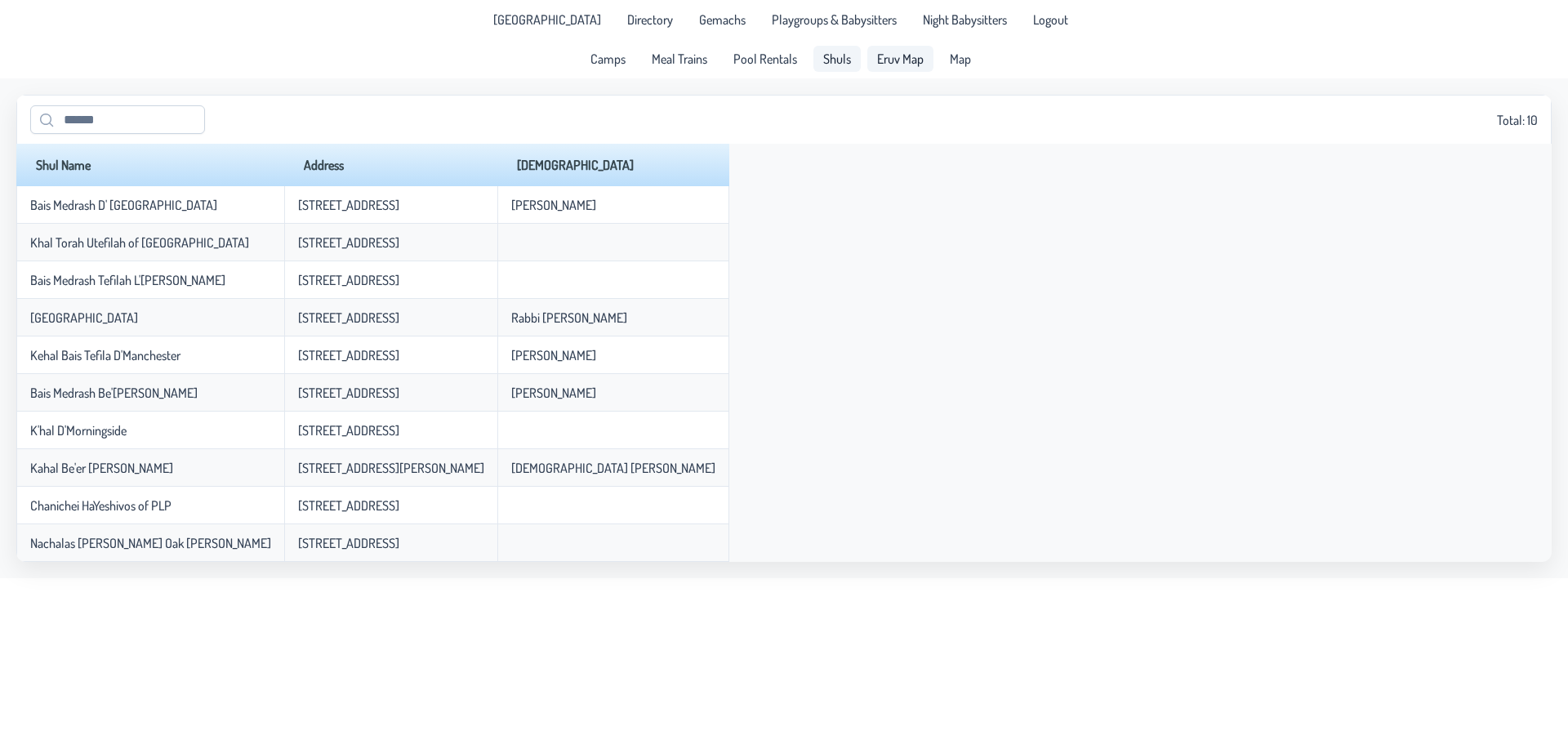
click at [885, 57] on span "Eruv Map" at bounding box center [901, 58] width 47 height 13
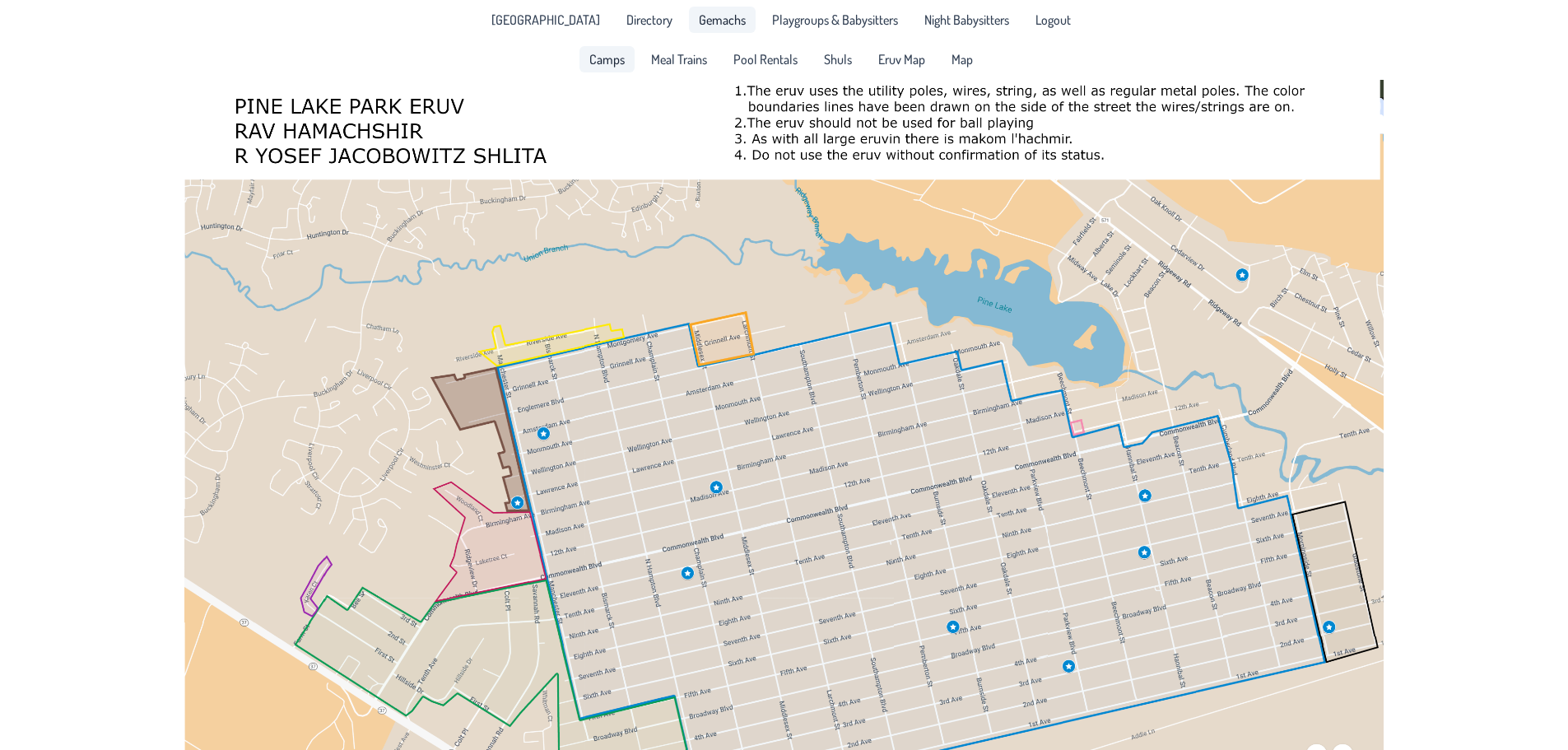
click at [699, 21] on span "Gemachs" at bounding box center [722, 19] width 47 height 13
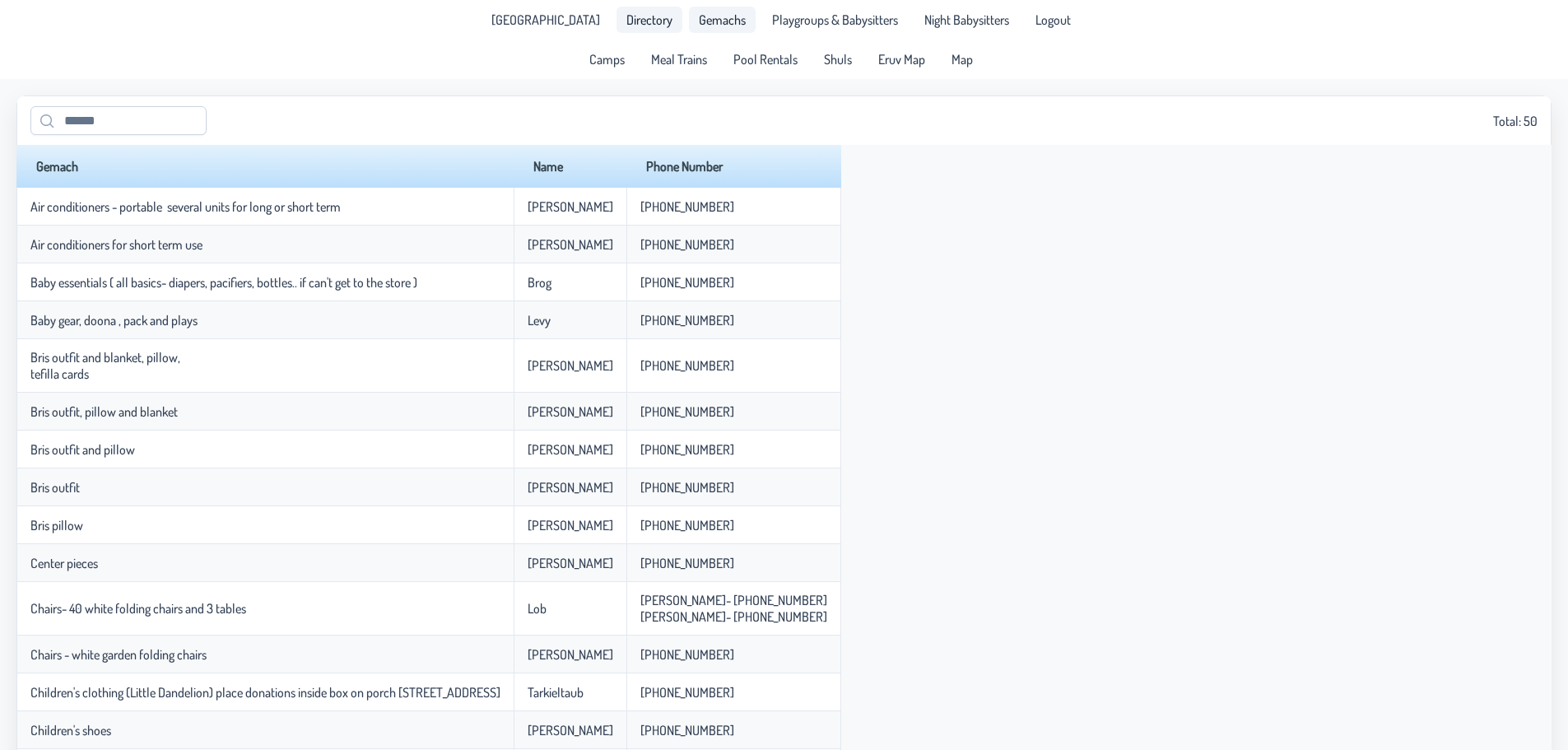
click at [643, 21] on span "Directory" at bounding box center [650, 19] width 46 height 13
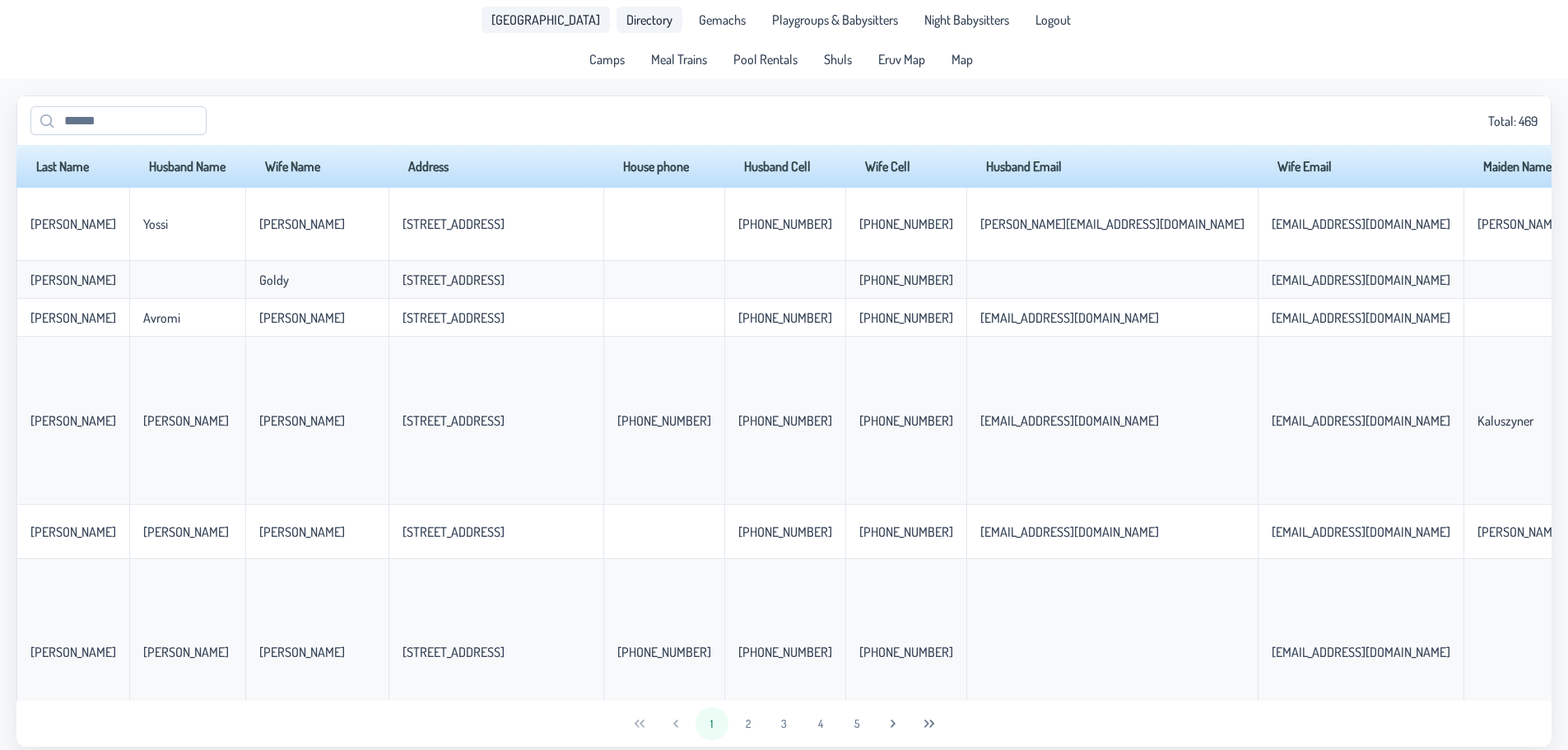
click at [559, 13] on span "[GEOGRAPHIC_DATA]" at bounding box center [545, 19] width 109 height 13
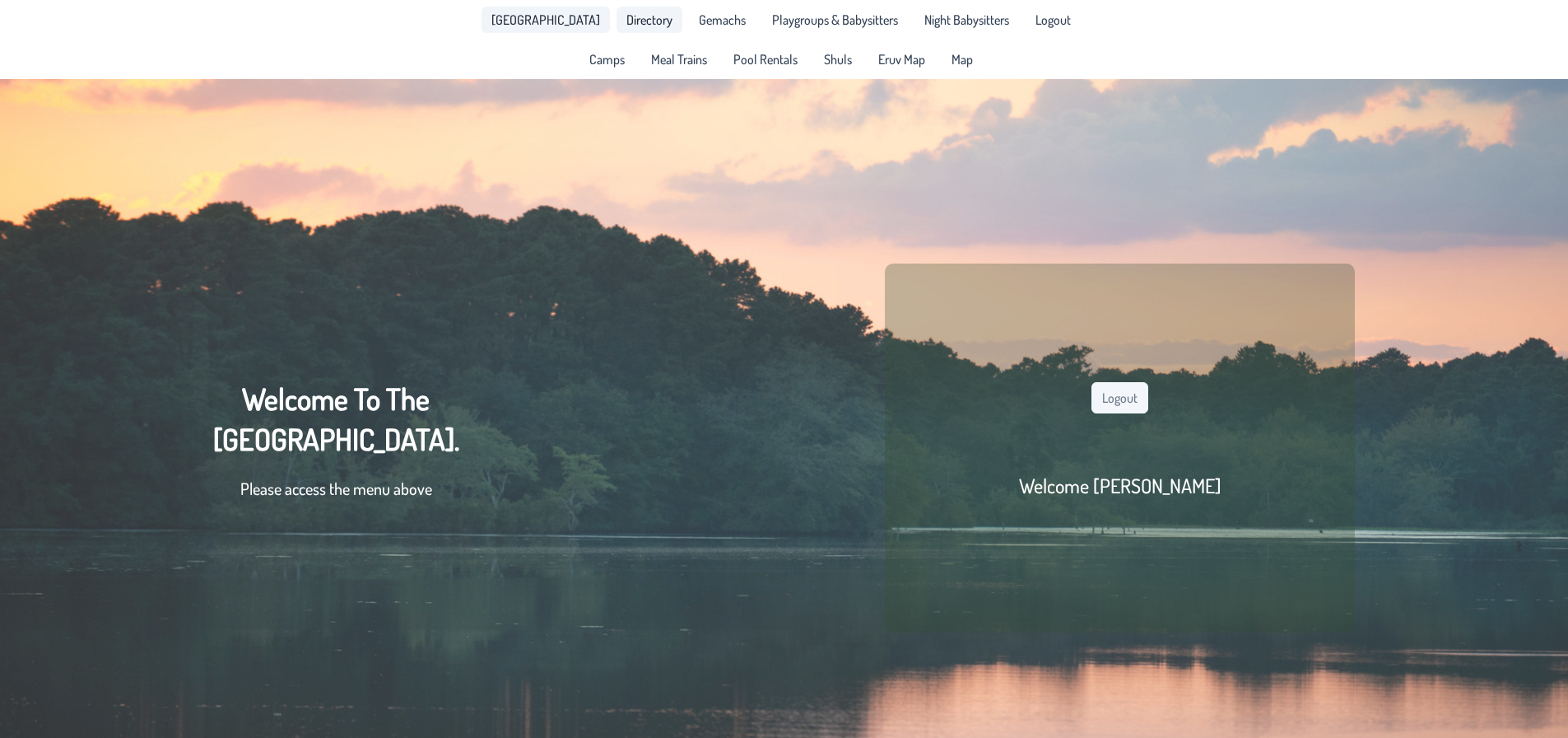
click at [627, 13] on span "Directory" at bounding box center [650, 19] width 46 height 13
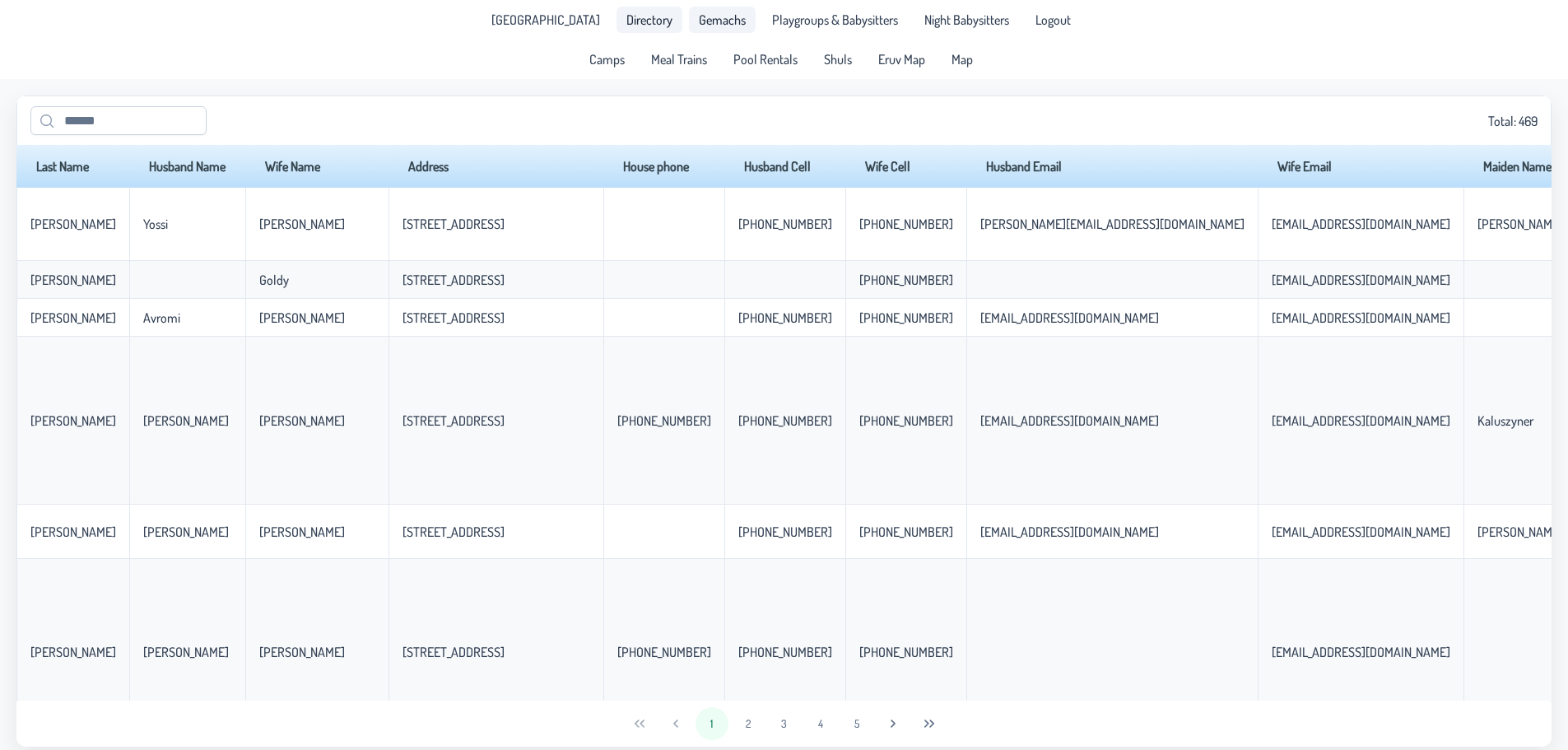
click at [699, 13] on span "Gemachs" at bounding box center [722, 19] width 47 height 13
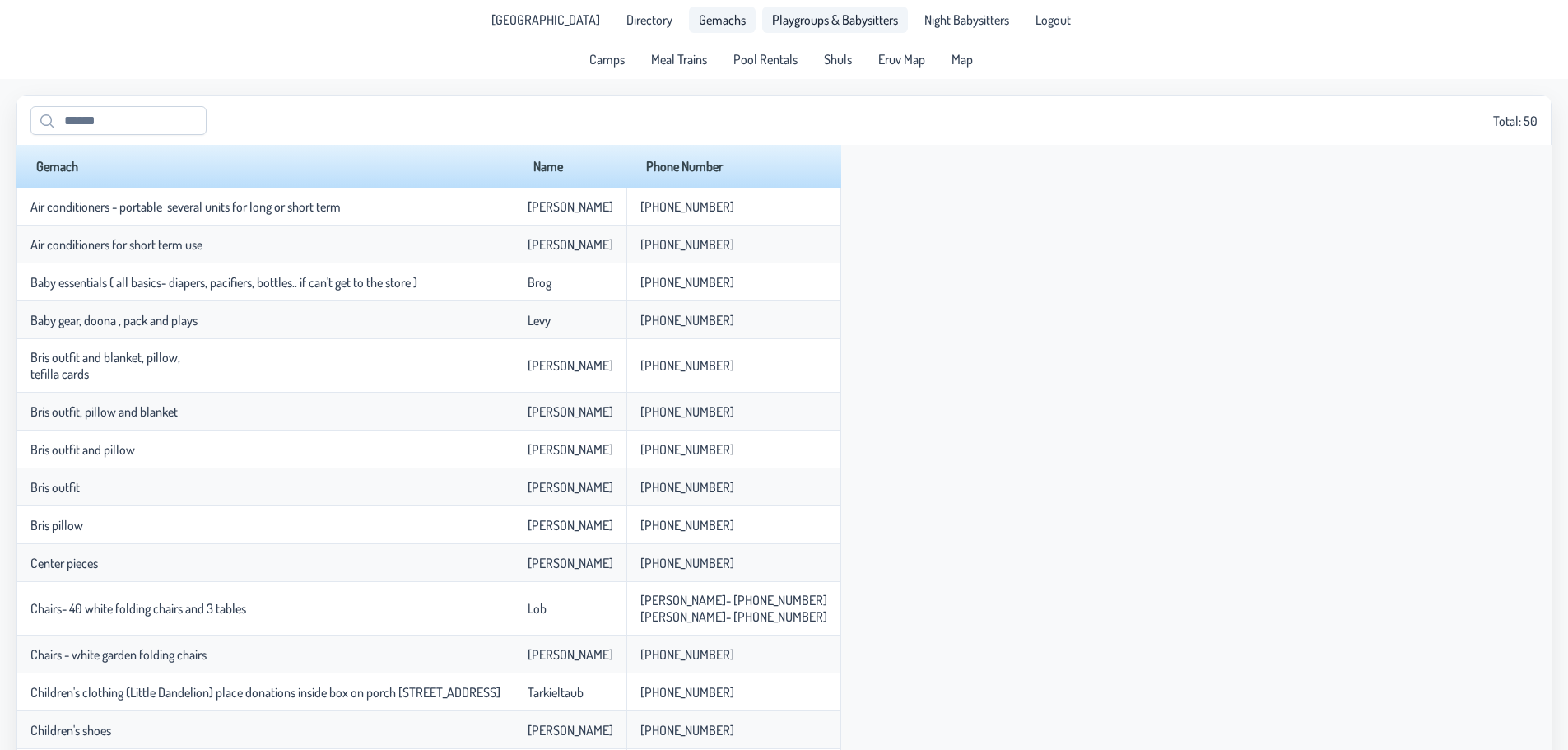
click at [776, 17] on span "Playgroups & Babysitters" at bounding box center [835, 19] width 126 height 13
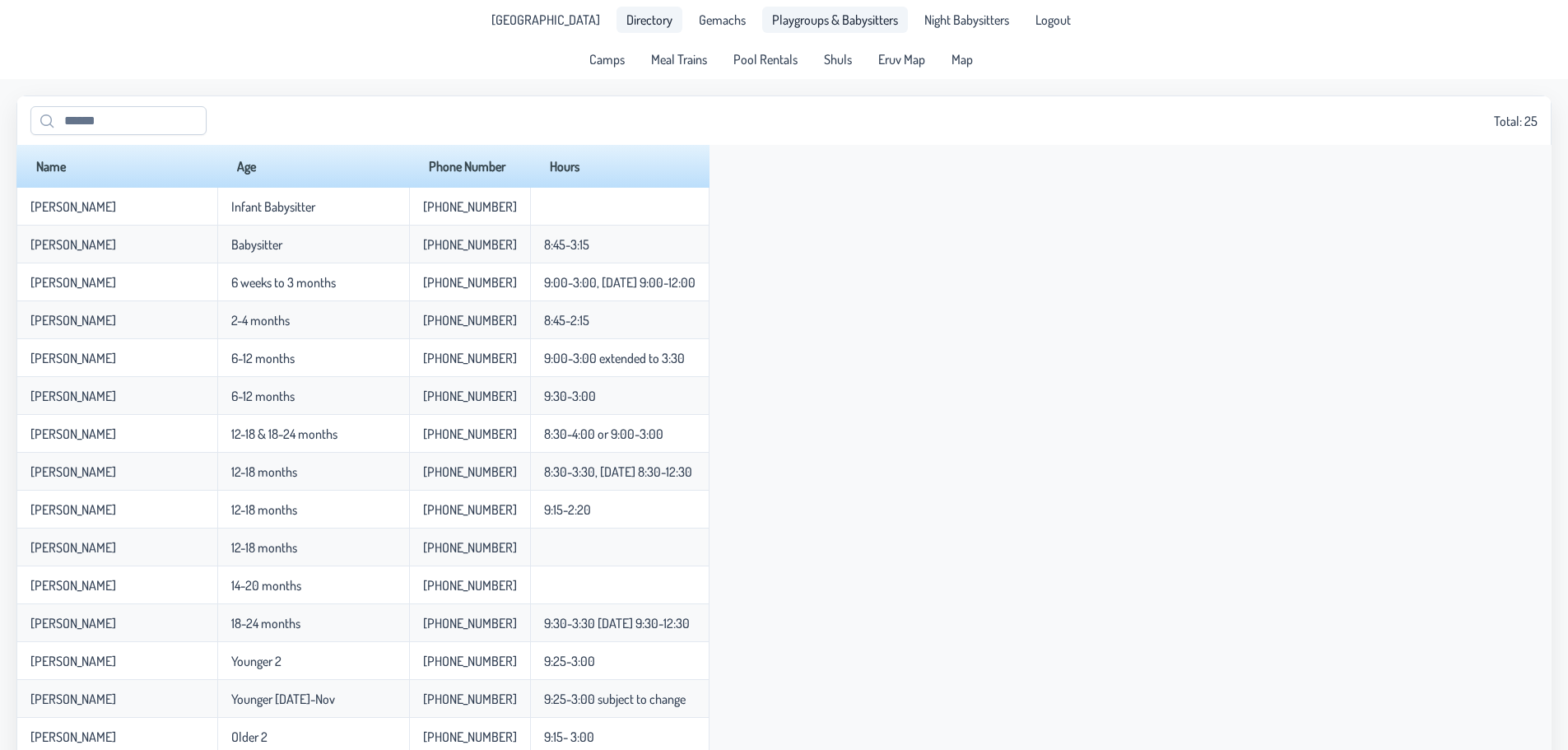
click at [645, 20] on span "Directory" at bounding box center [650, 19] width 46 height 13
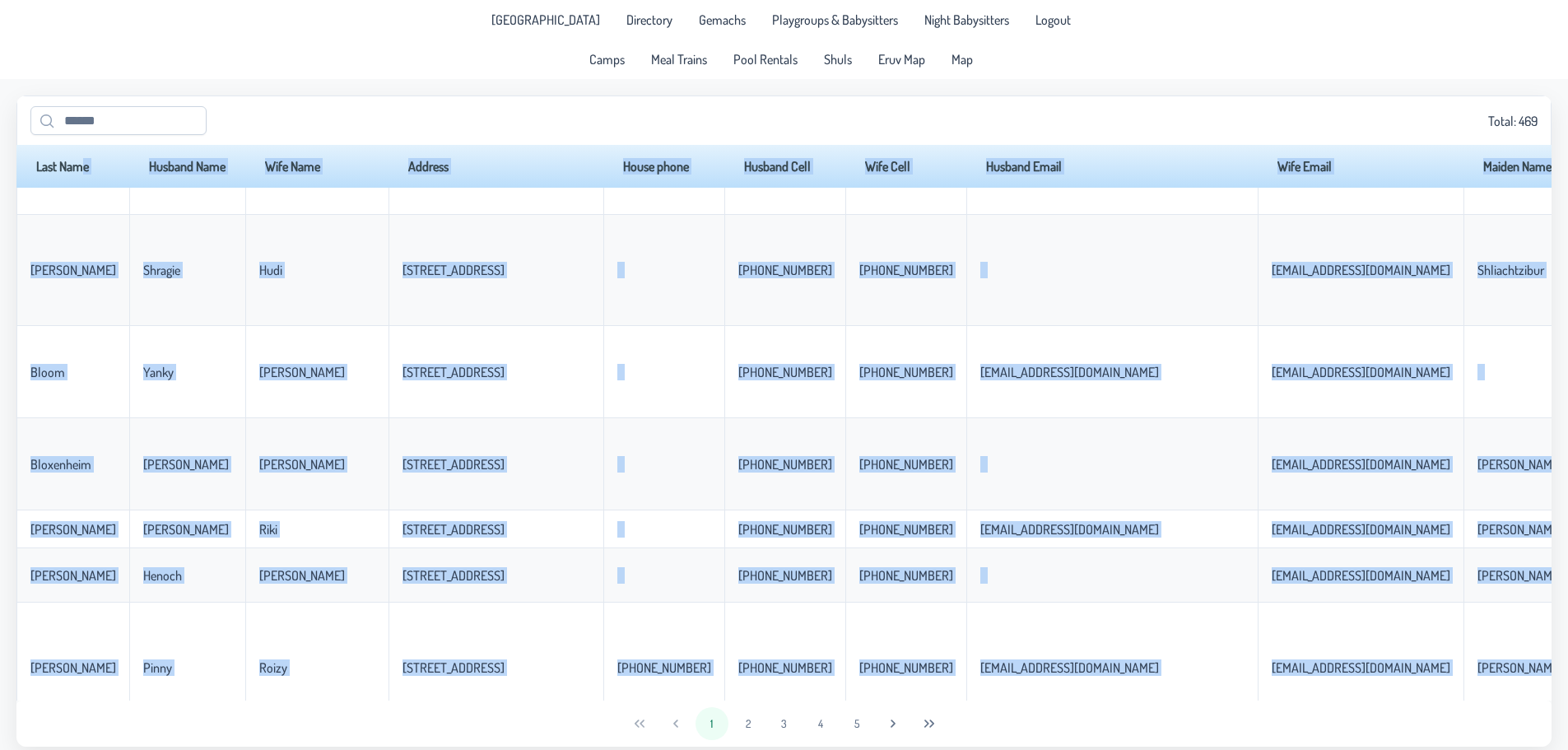
scroll to position [13, 0]
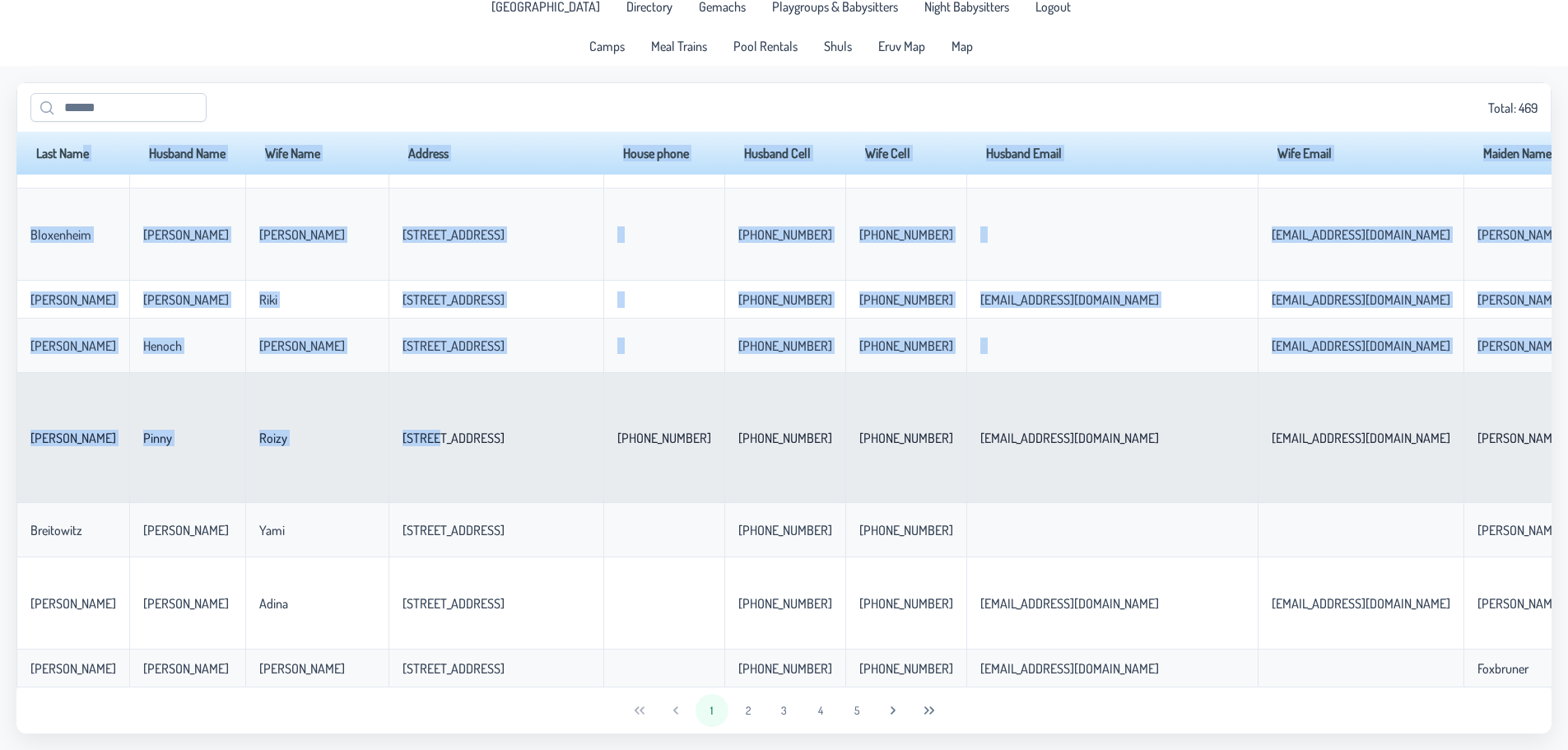
drag, startPoint x: 74, startPoint y: 159, endPoint x: 379, endPoint y: 403, distance: 390.6
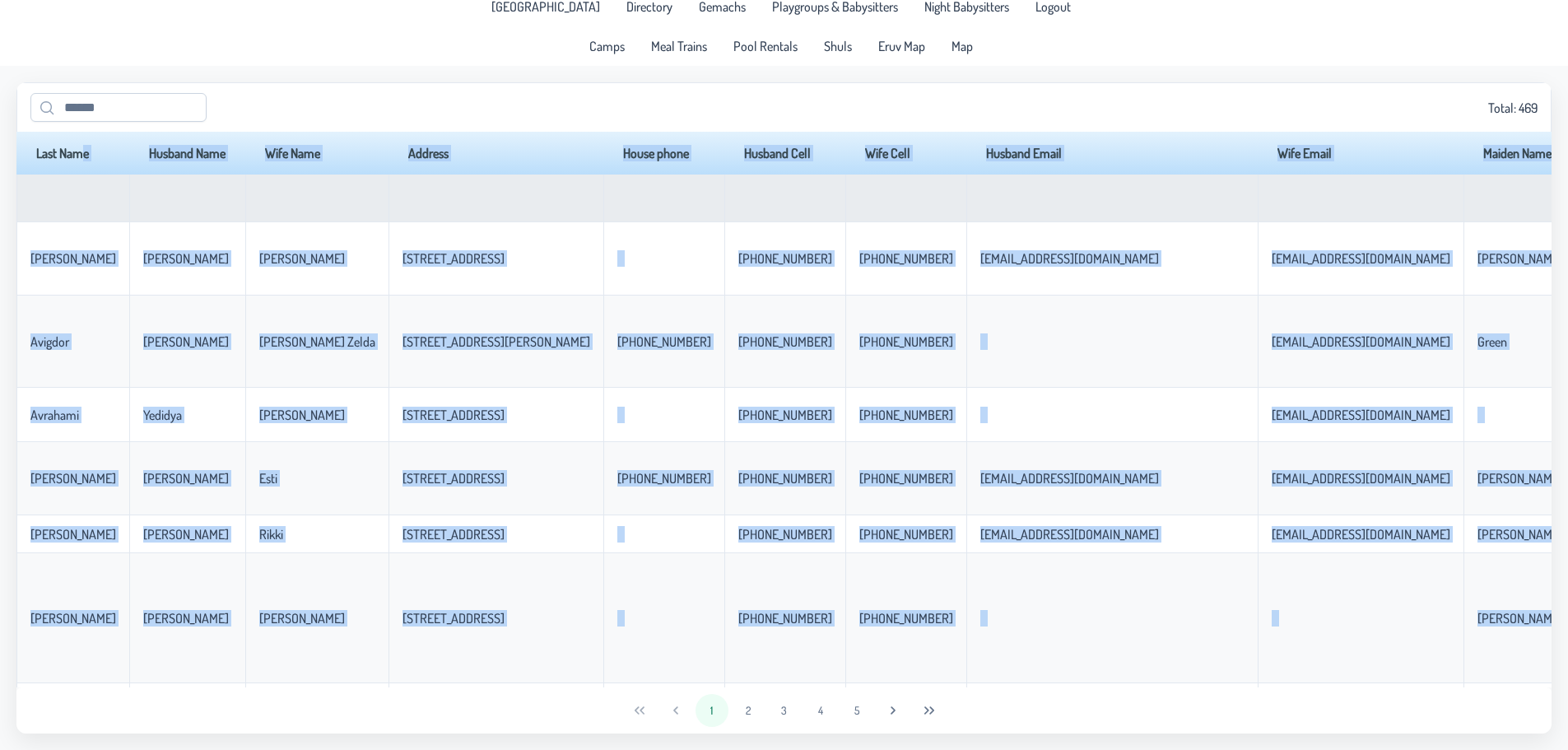
scroll to position [1508, 0]
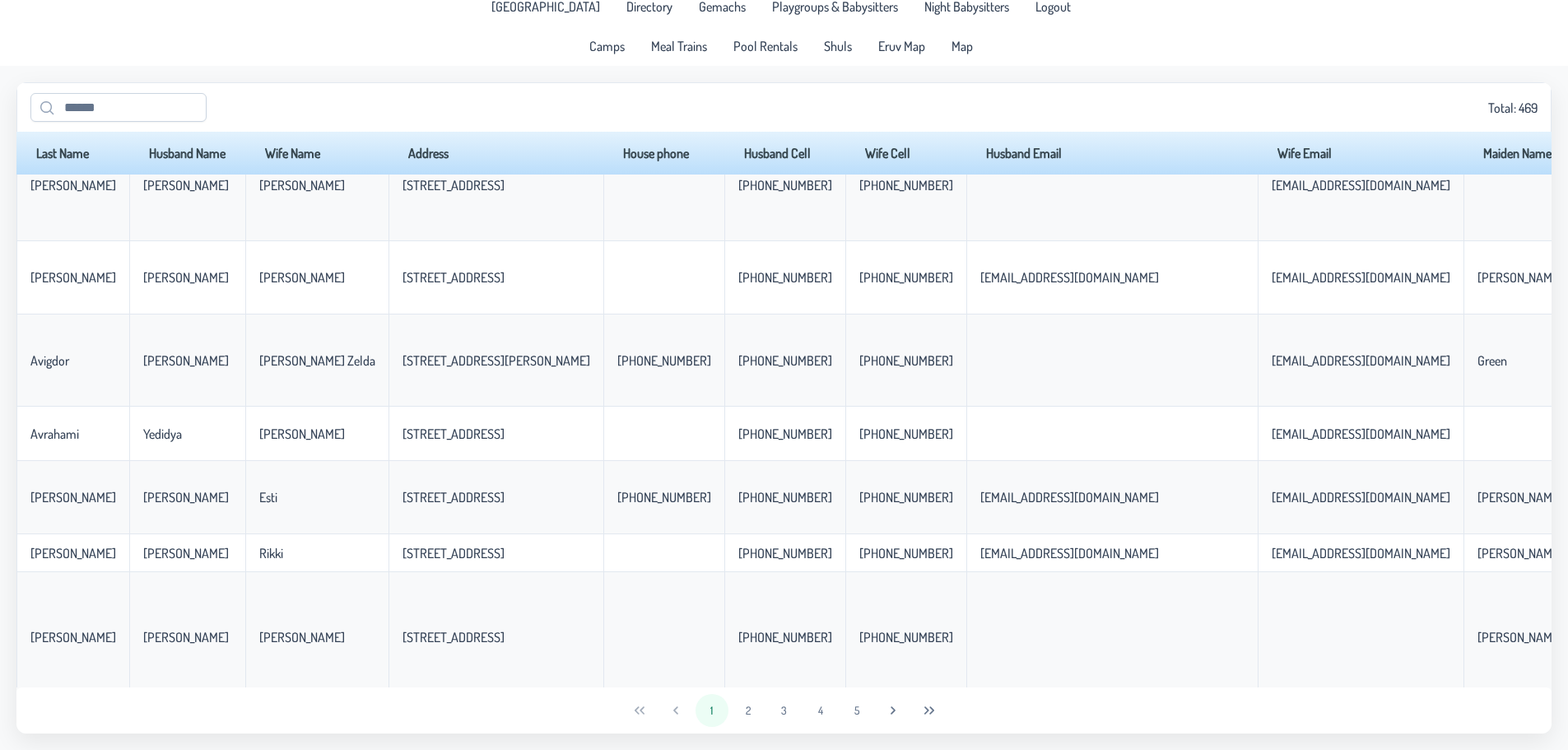
click at [681, 103] on div "Total: 469" at bounding box center [784, 107] width 1508 height 29
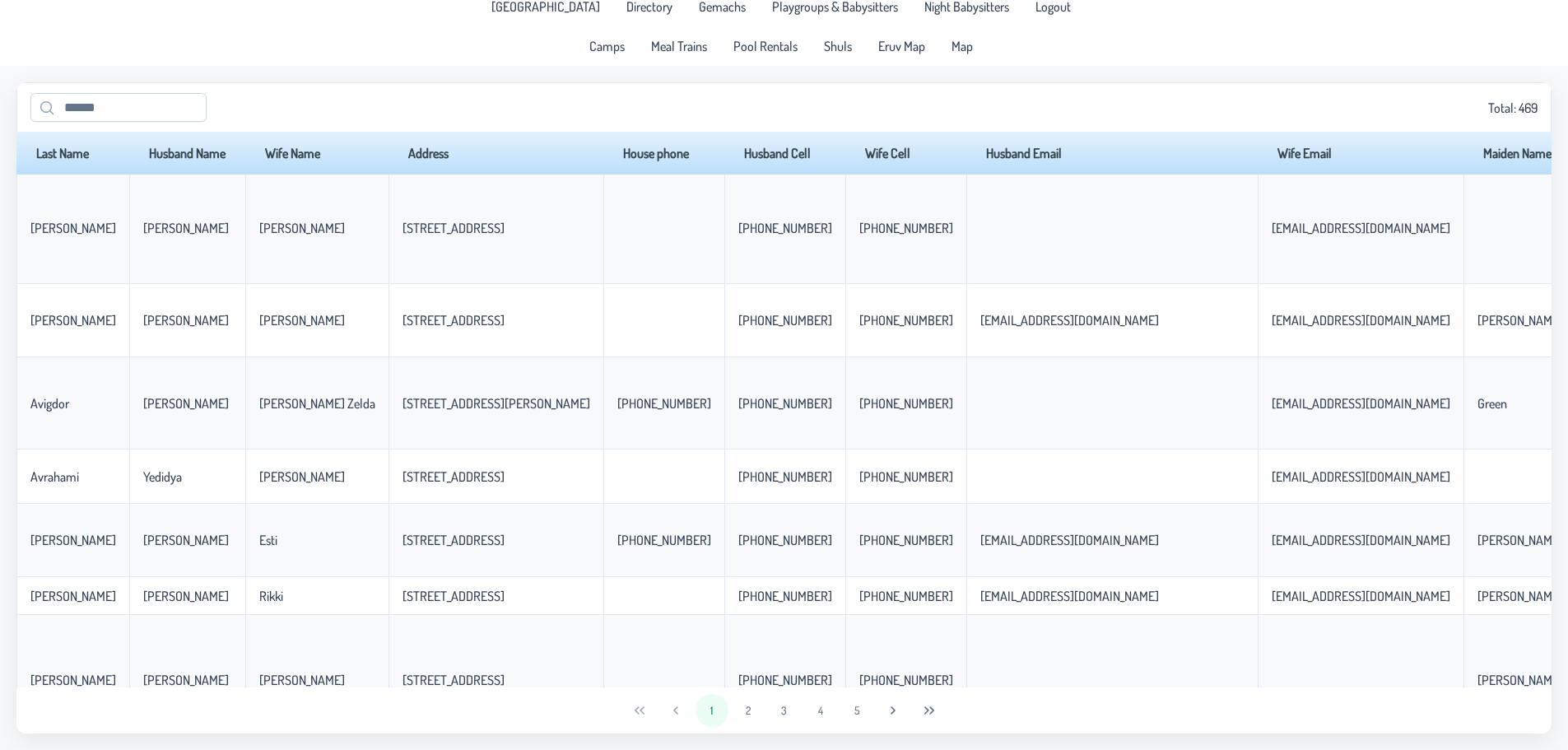
scroll to position [1426, 0]
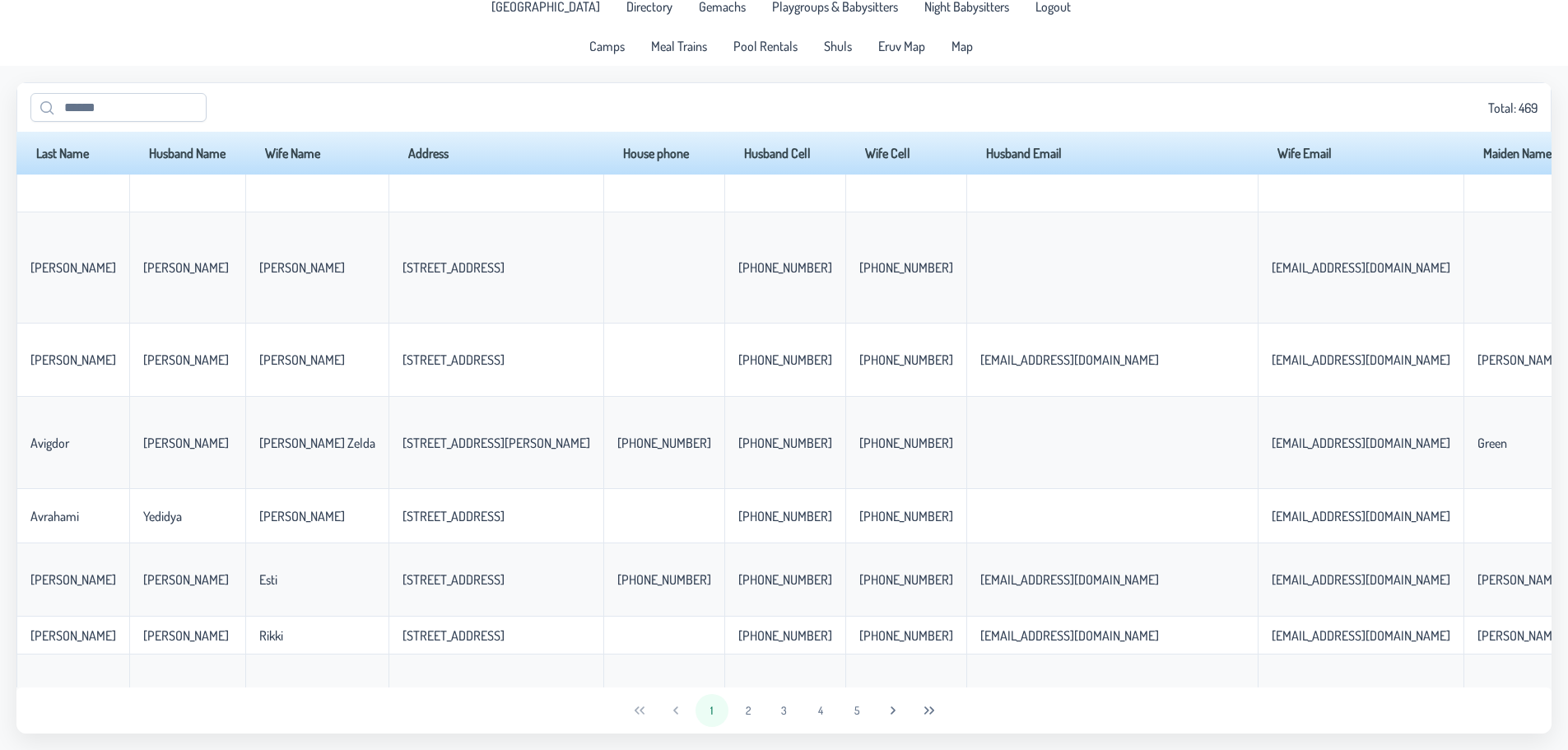
click at [1526, 100] on div "Total: 469" at bounding box center [784, 107] width 1508 height 29
click at [1503, 114] on div "Total: 469" at bounding box center [784, 107] width 1508 height 29
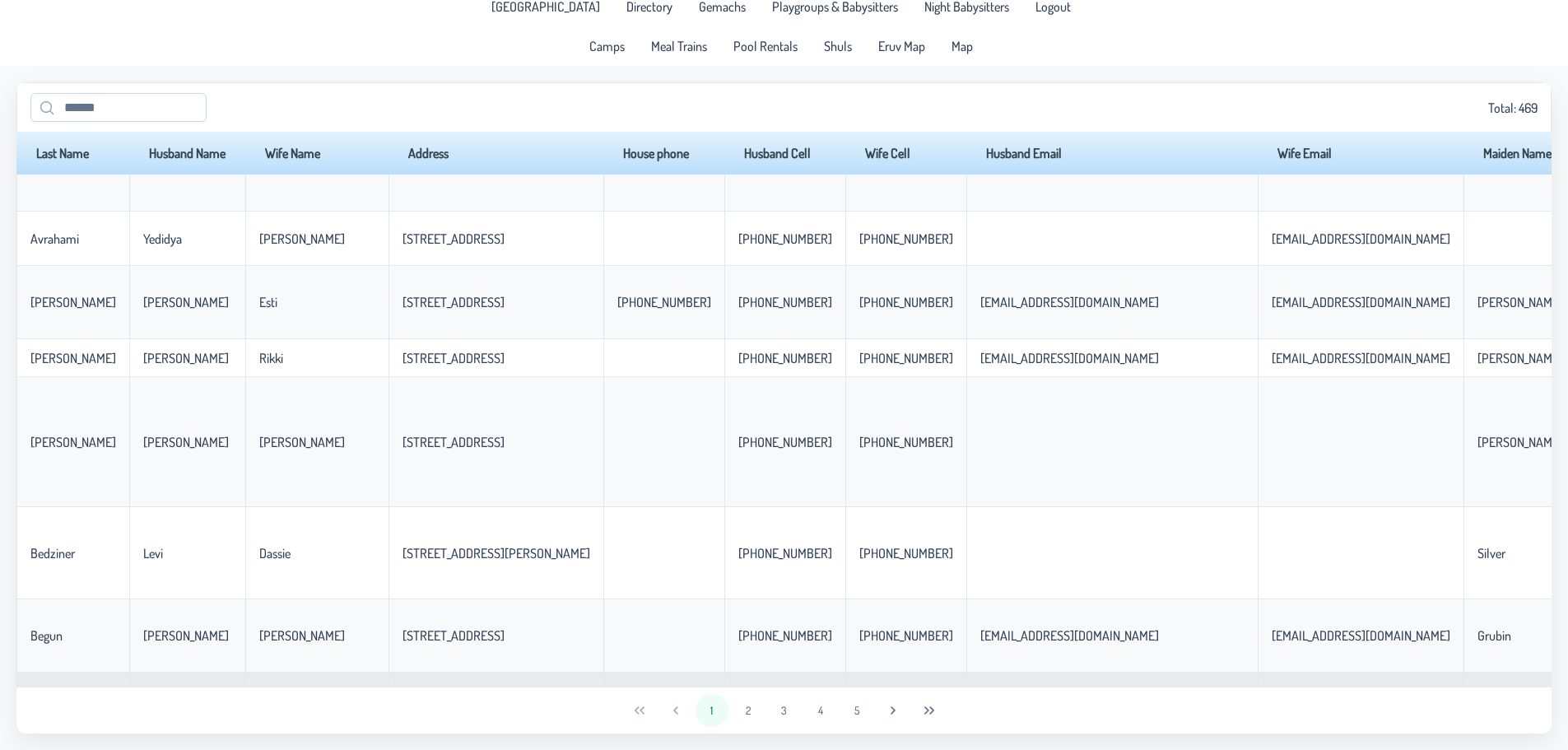
scroll to position [1755, 0]
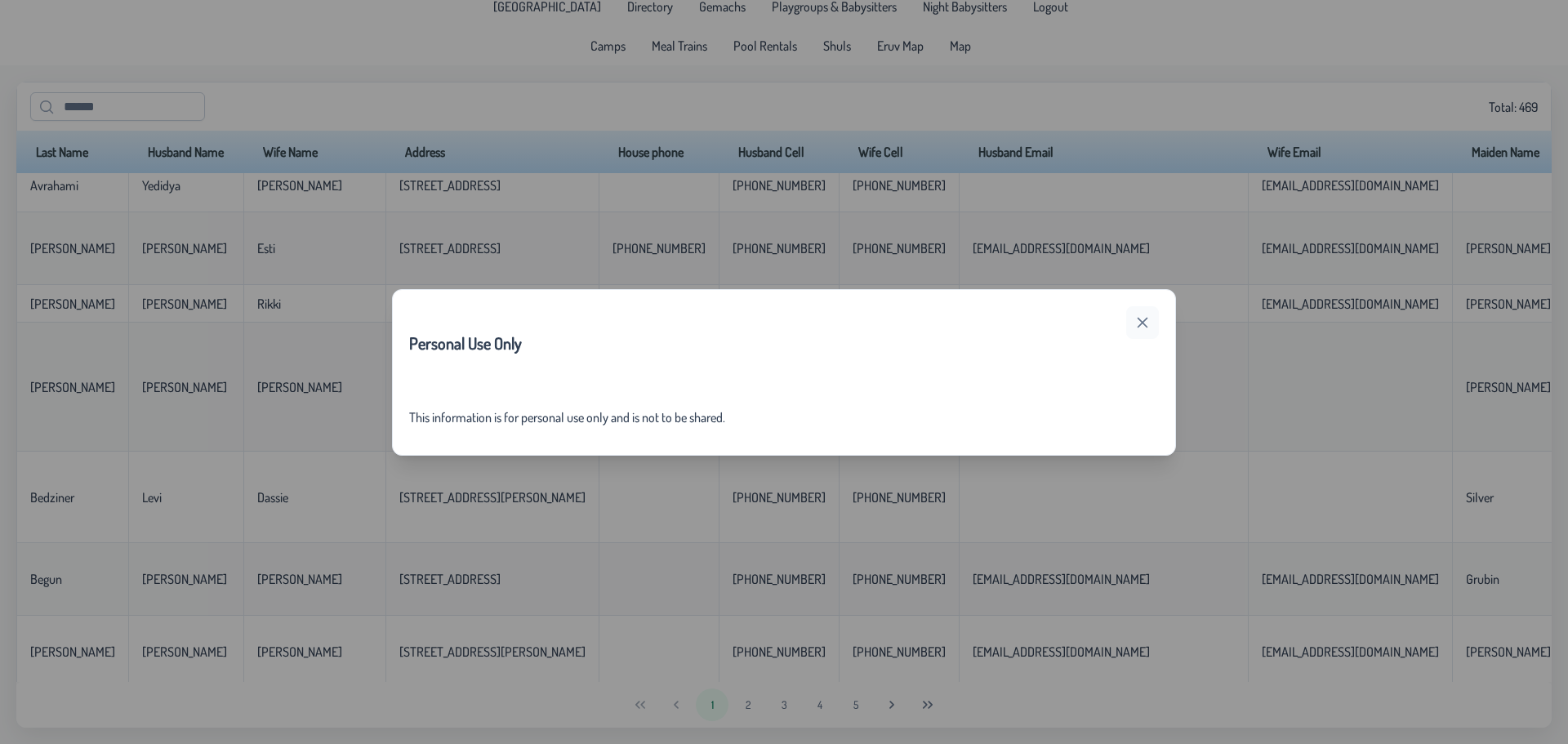
click at [1153, 324] on button "button" at bounding box center [1143, 323] width 33 height 33
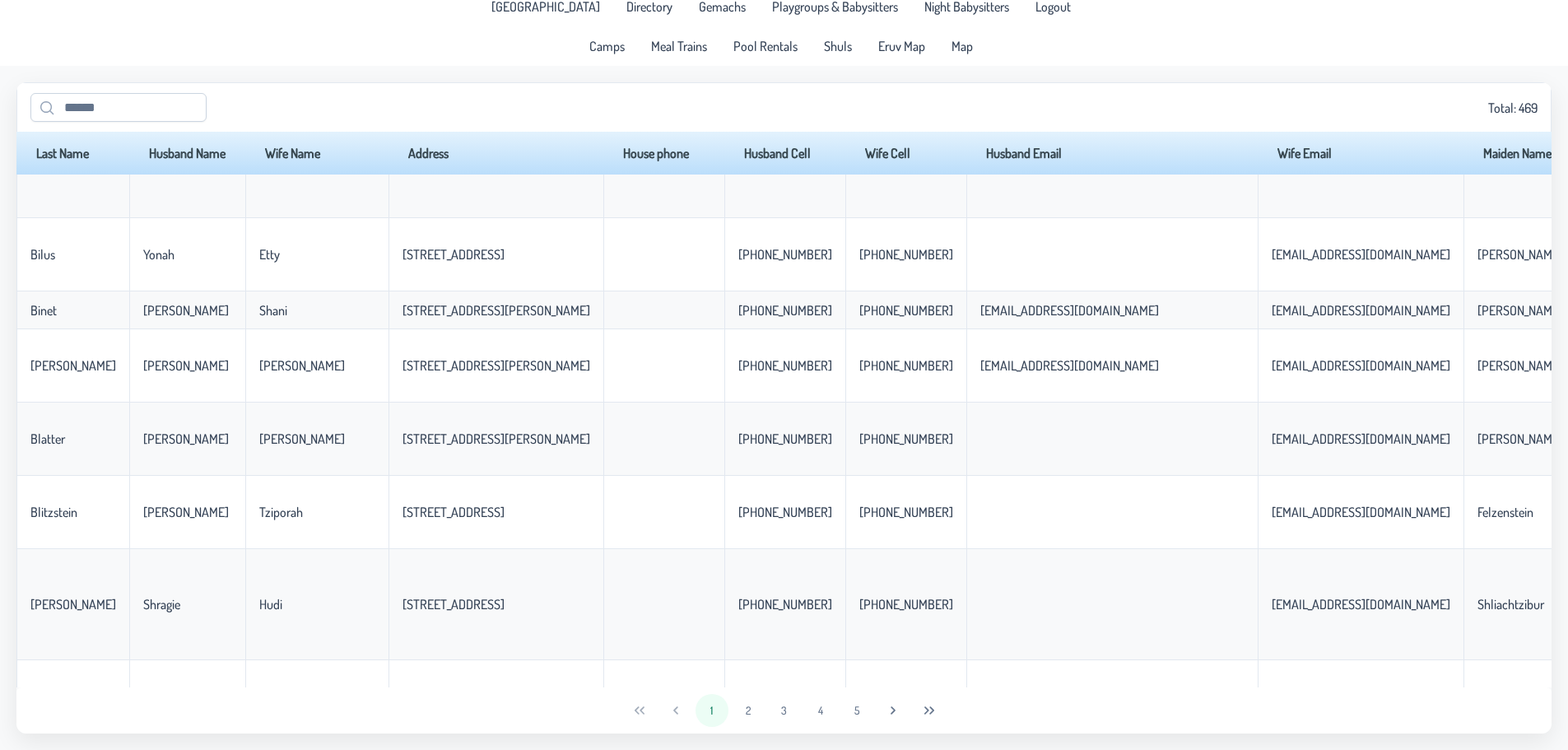
scroll to position [3235, 0]
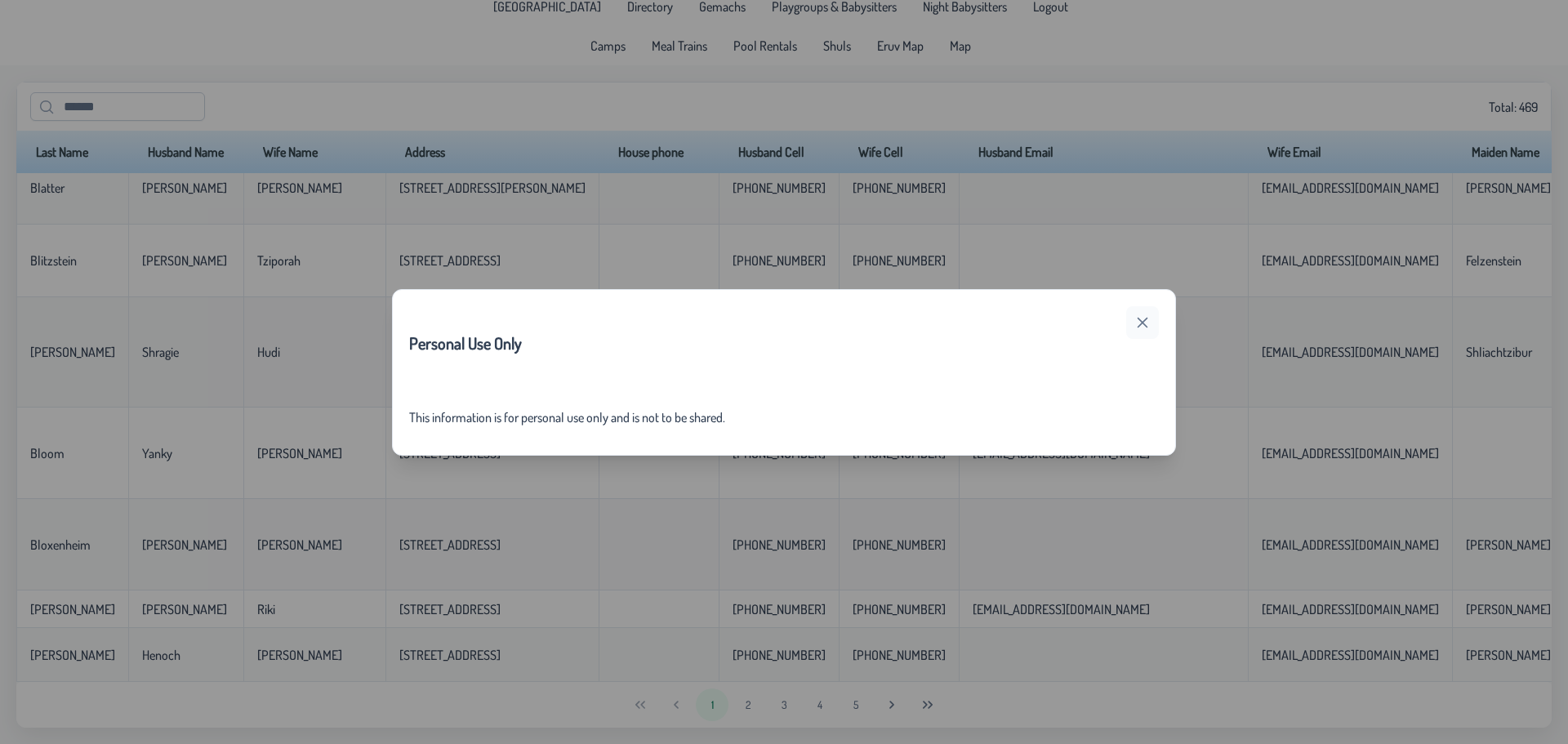
click at [1148, 320] on icon "button" at bounding box center [1142, 322] width 13 height 13
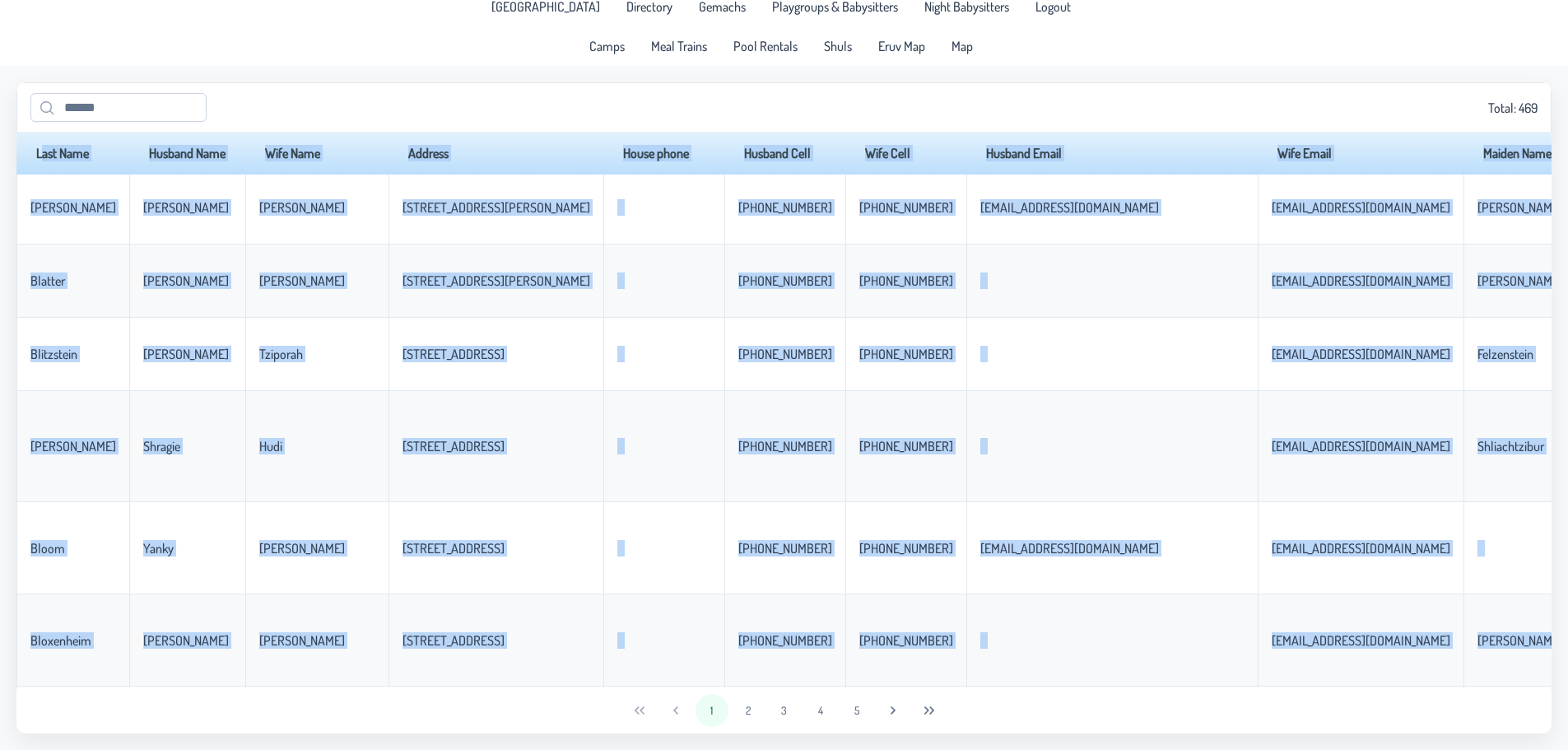
scroll to position [3565, 0]
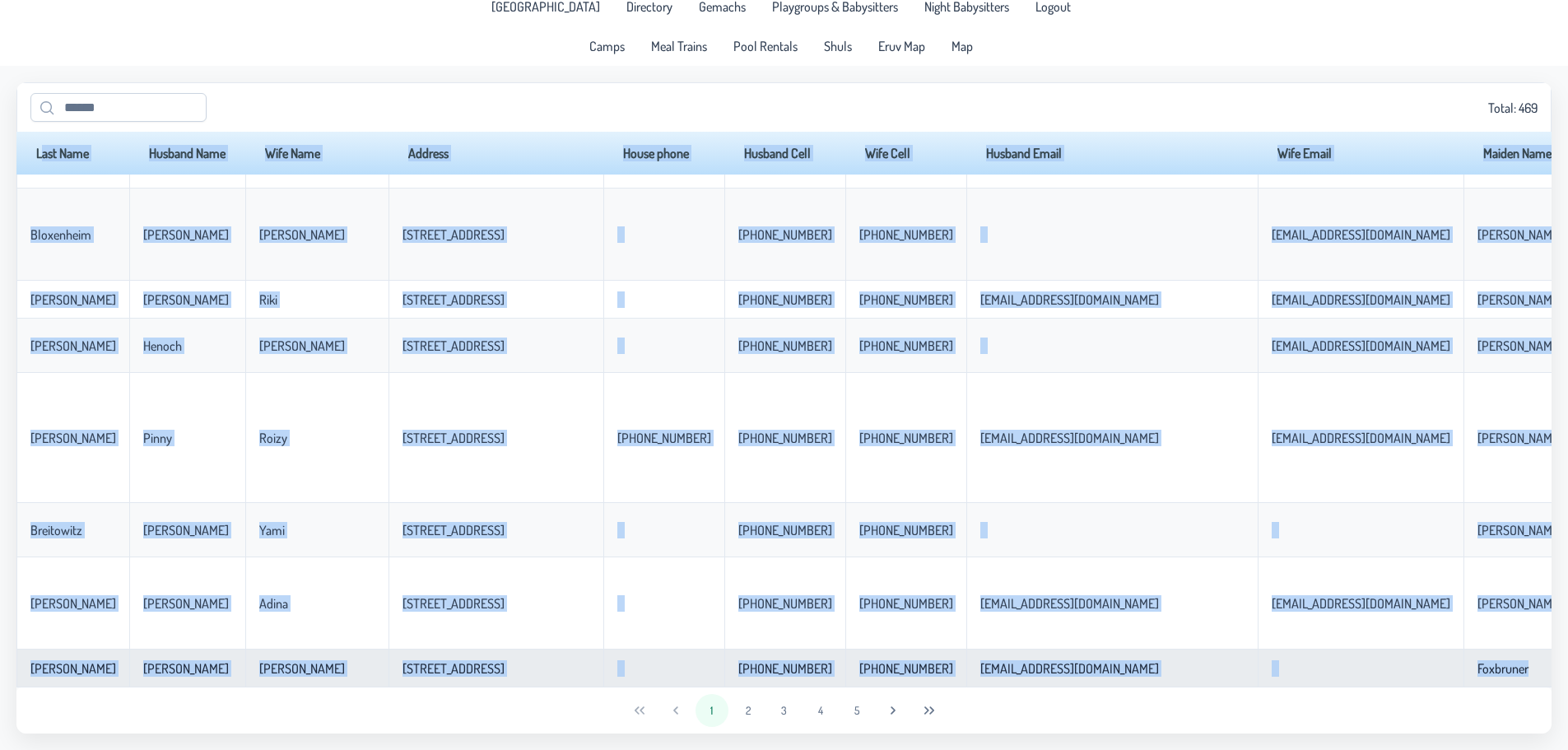
drag, startPoint x: 27, startPoint y: 153, endPoint x: 1465, endPoint y: 656, distance: 1523.4
copy table "Last Name Husband Name Wife Name Address House phone Husband Cell Wife Cell Hus…"
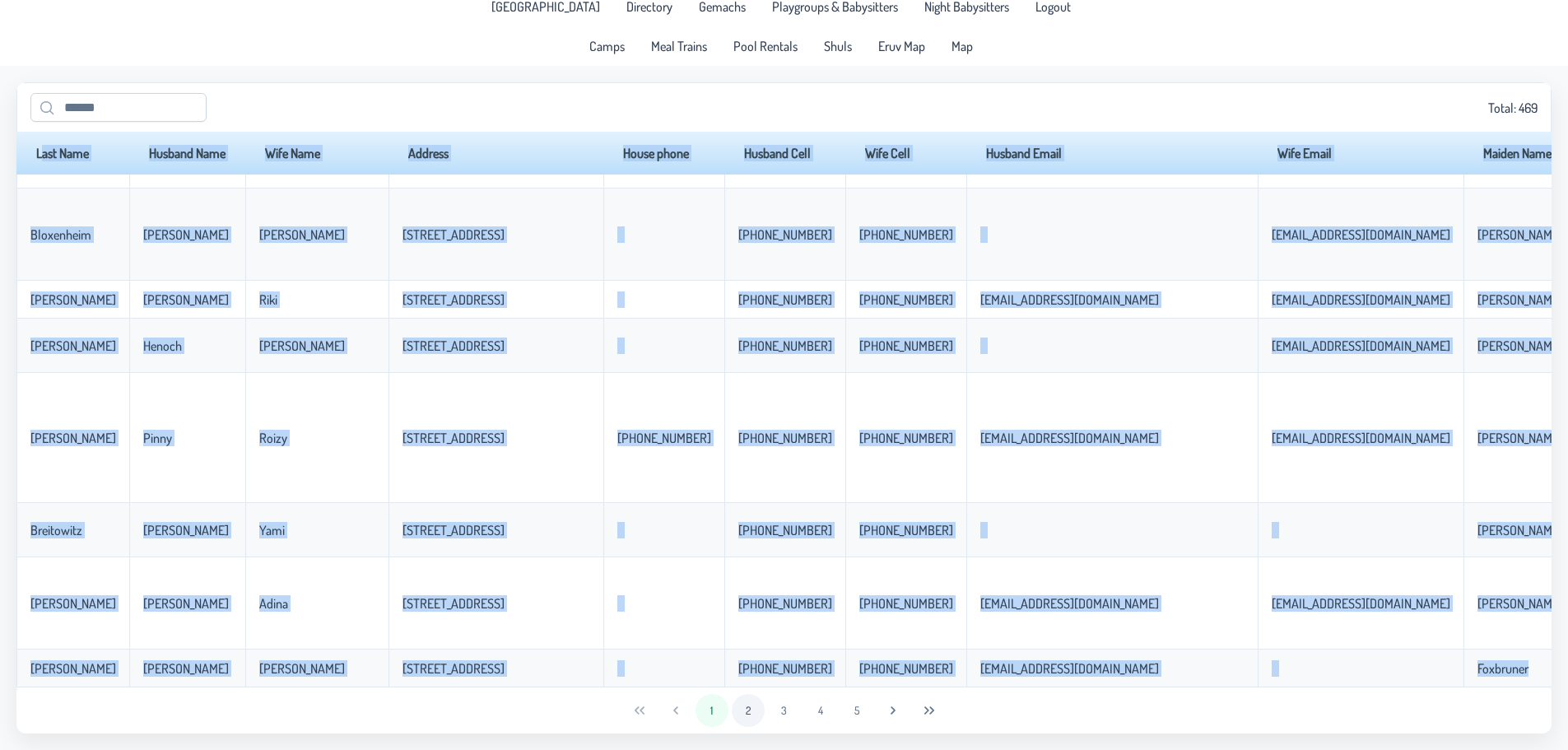
click at [742, 701] on button "2" at bounding box center [749, 711] width 33 height 33
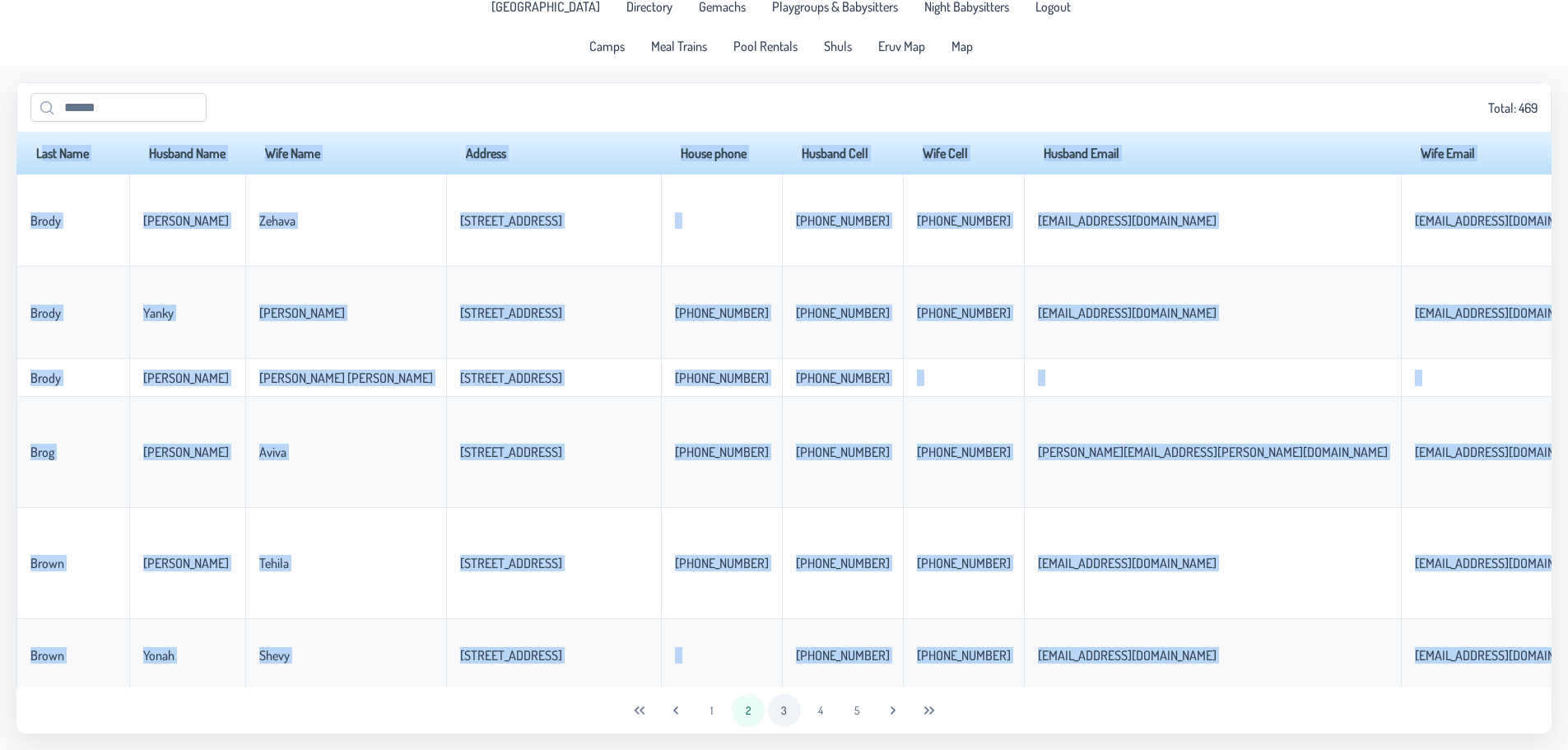
click at [779, 714] on button "3" at bounding box center [784, 711] width 33 height 33
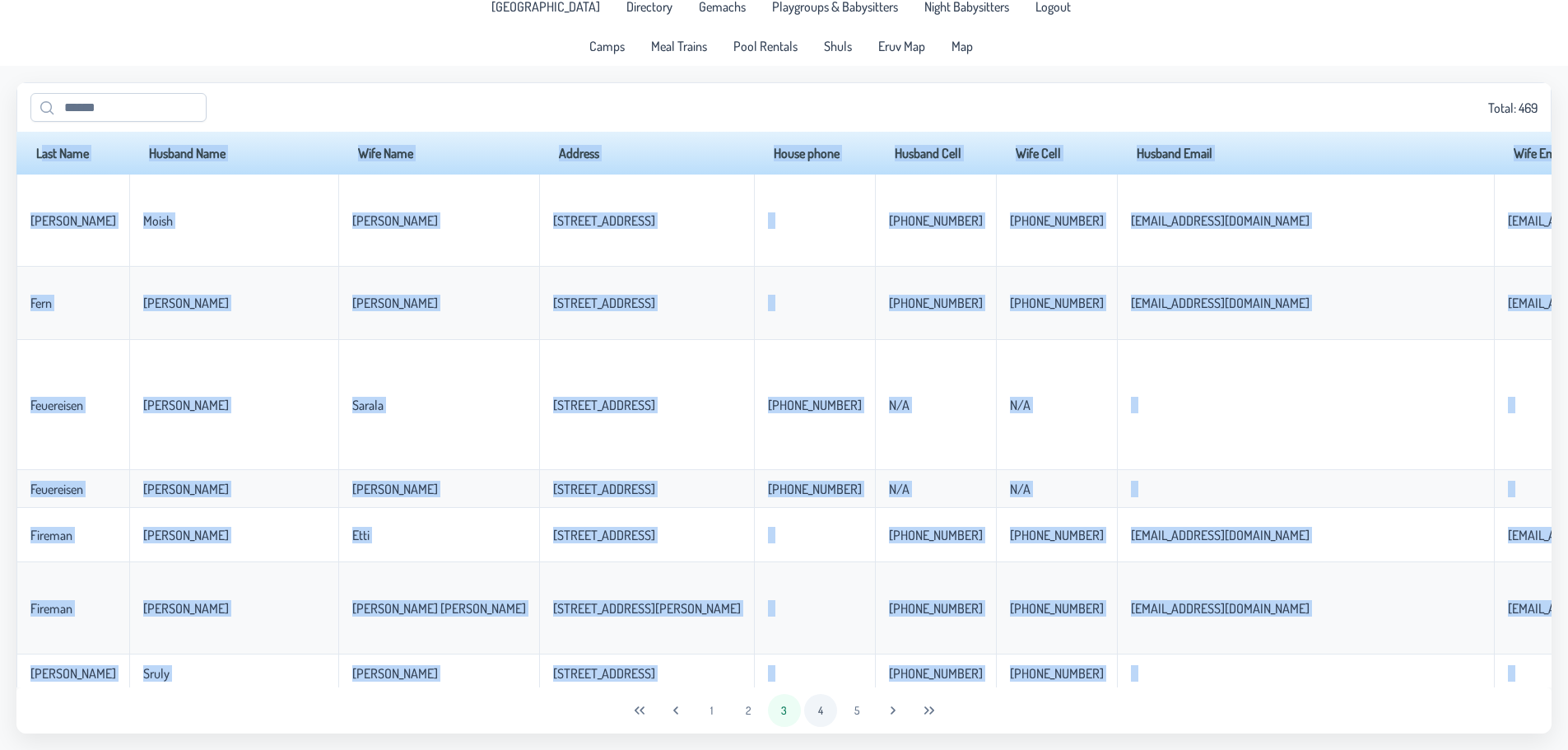
click at [823, 710] on button "4" at bounding box center [821, 711] width 33 height 33
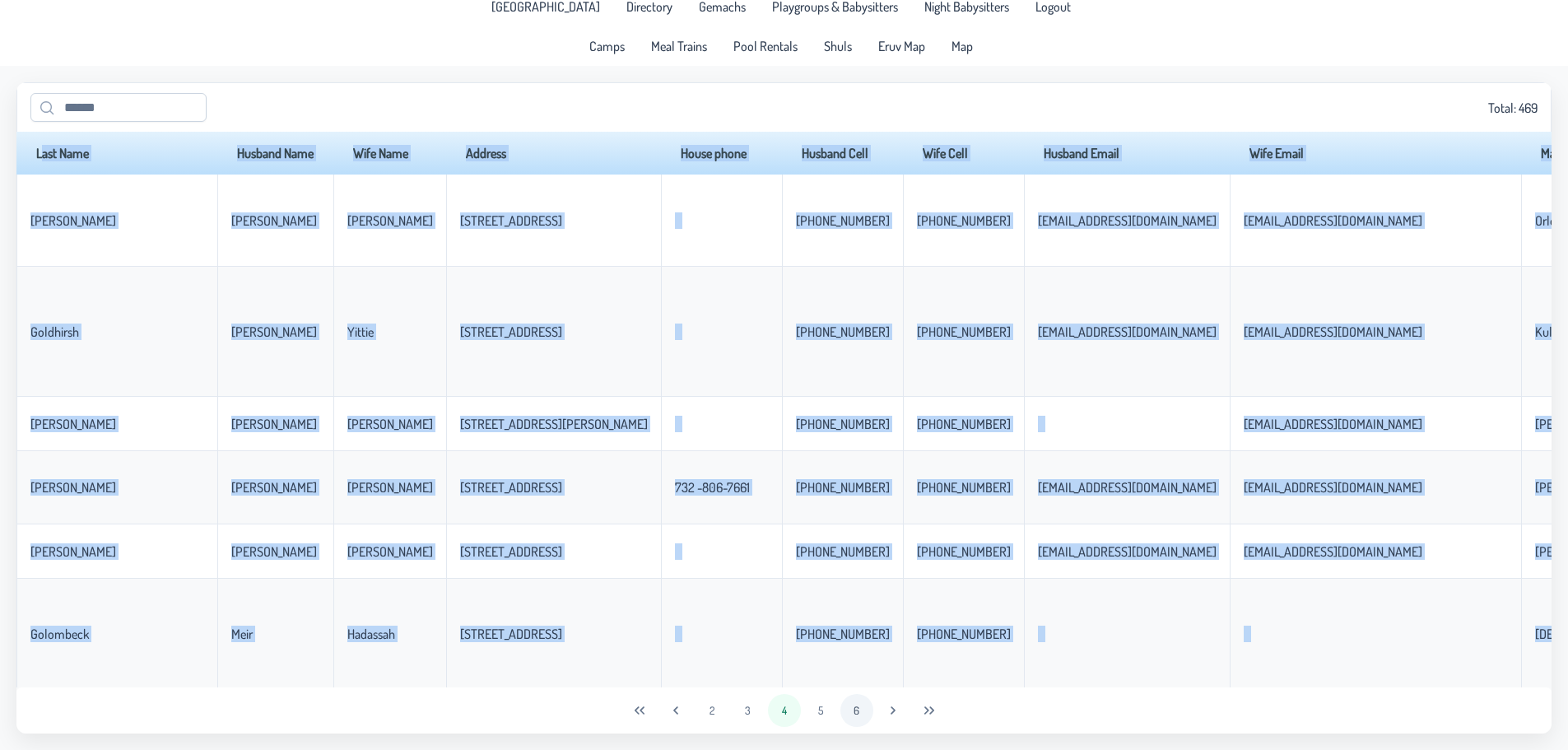
click at [864, 711] on button "6" at bounding box center [857, 711] width 33 height 33
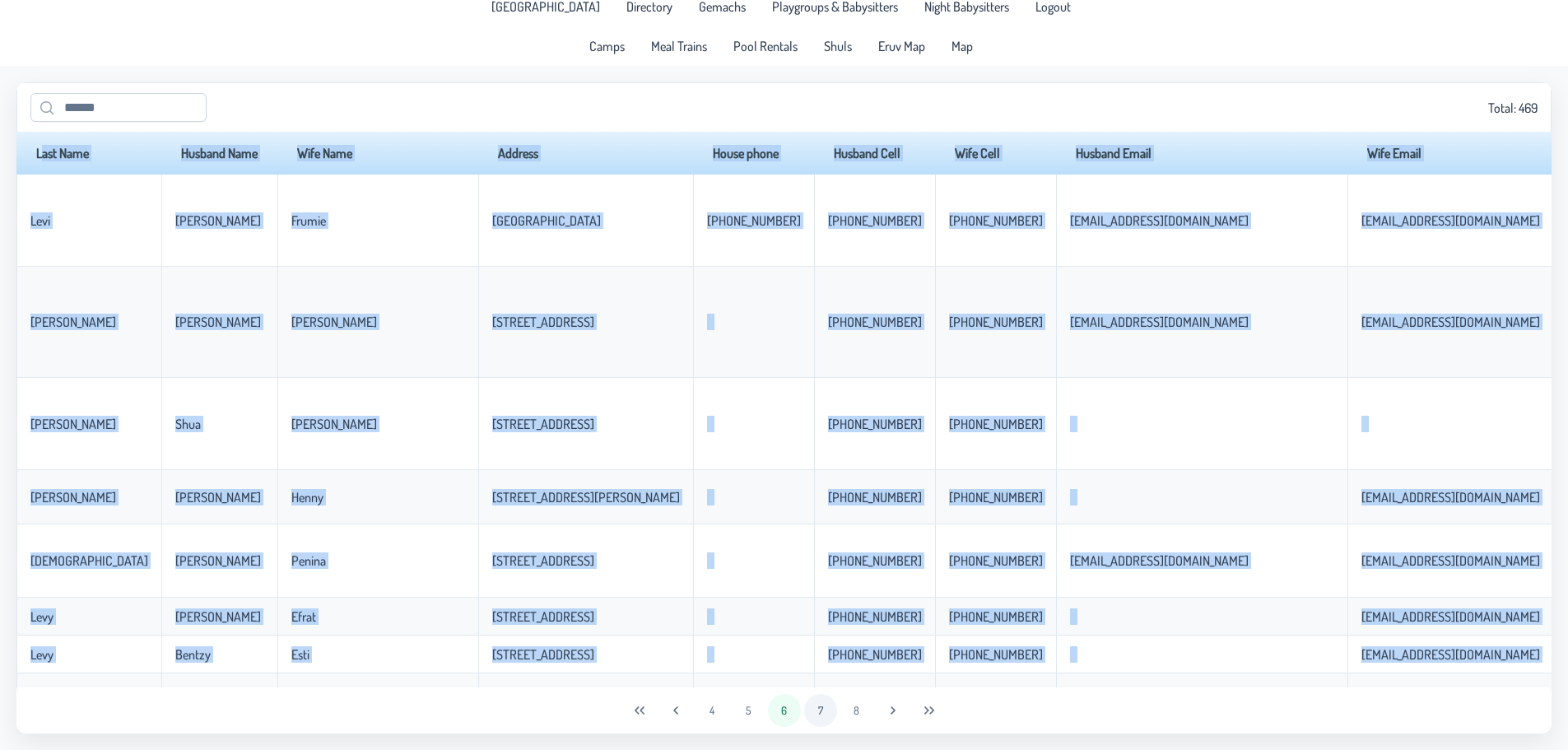
click at [819, 709] on button "7" at bounding box center [821, 711] width 33 height 33
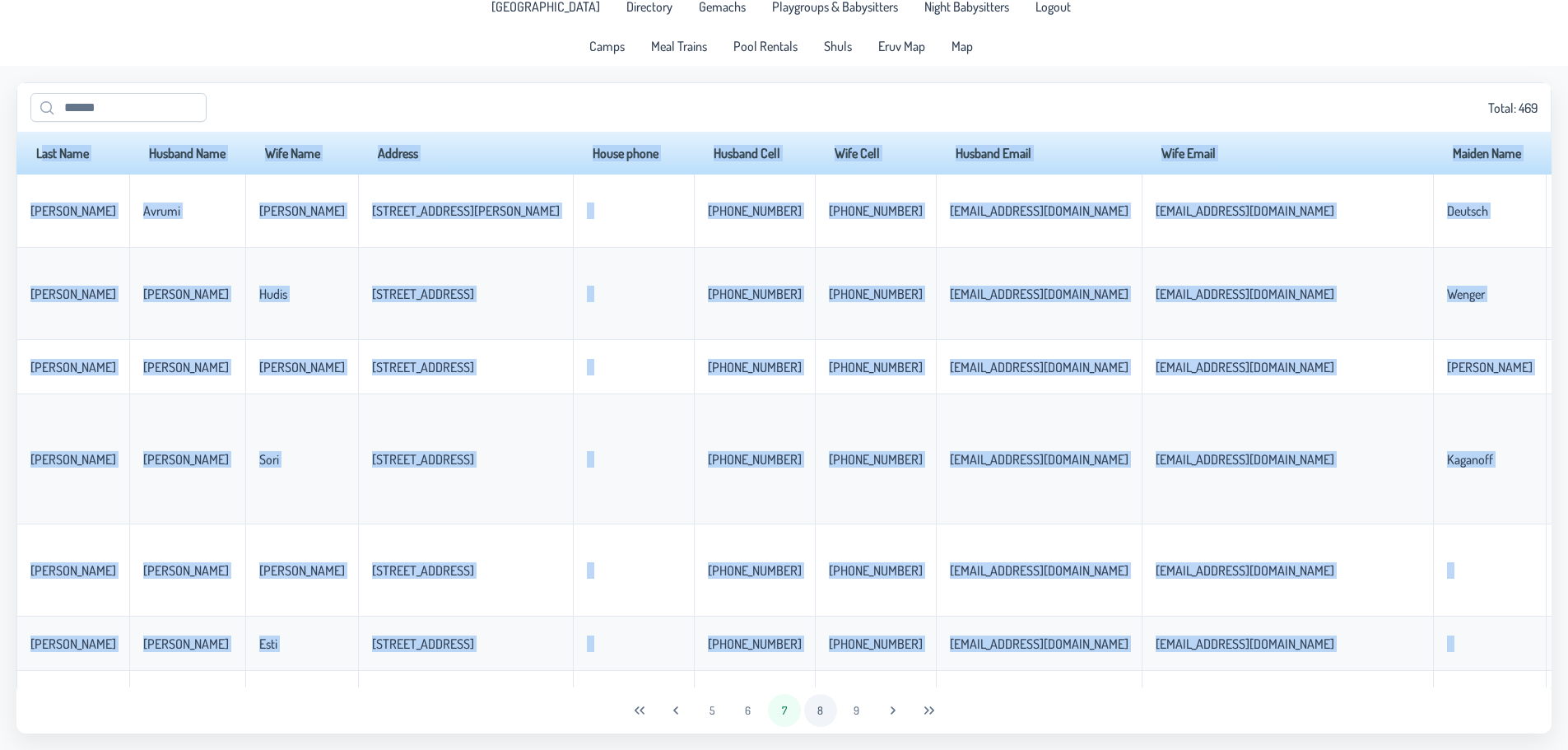
click at [826, 709] on button "8" at bounding box center [821, 711] width 33 height 33
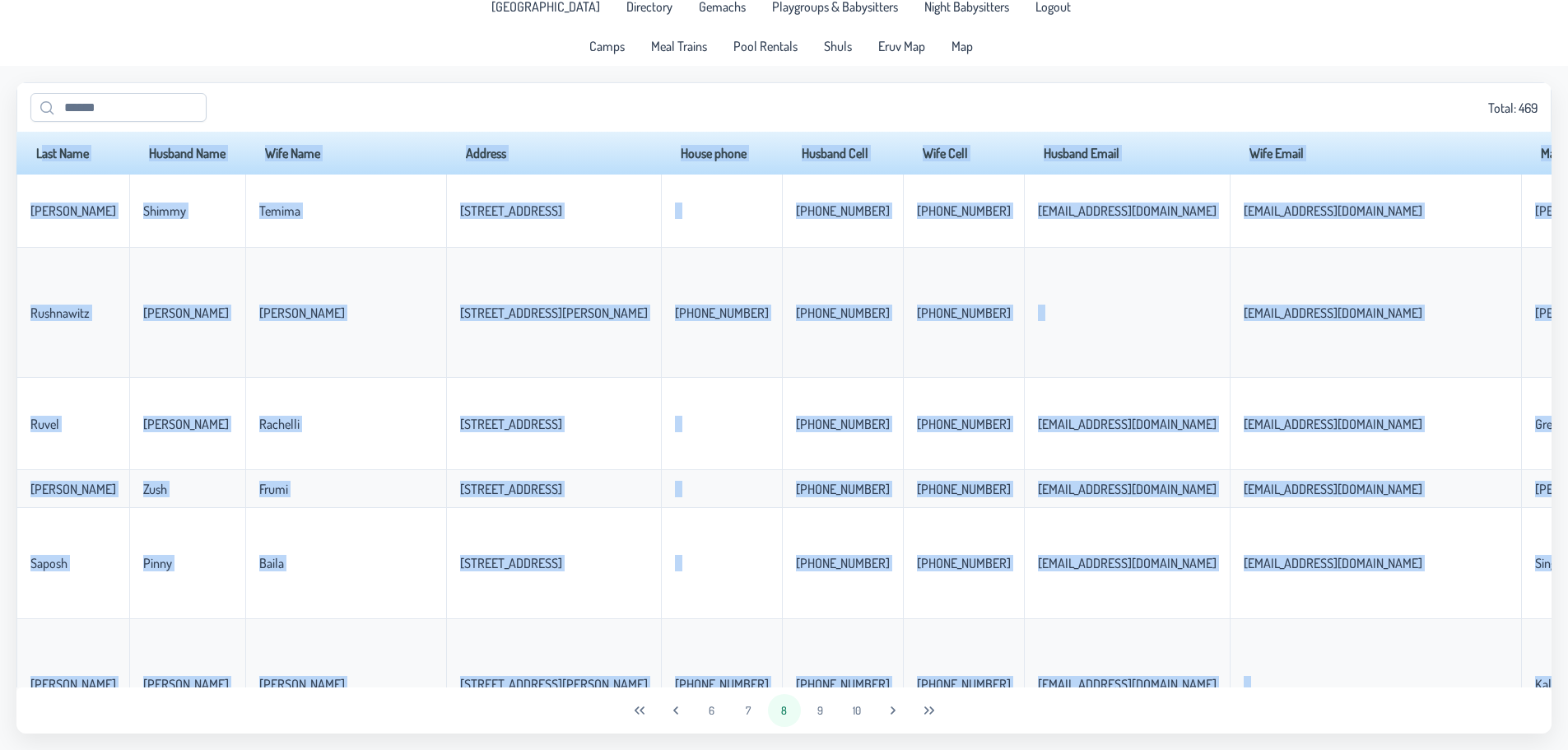
click at [826, 709] on button "9" at bounding box center [821, 711] width 33 height 33
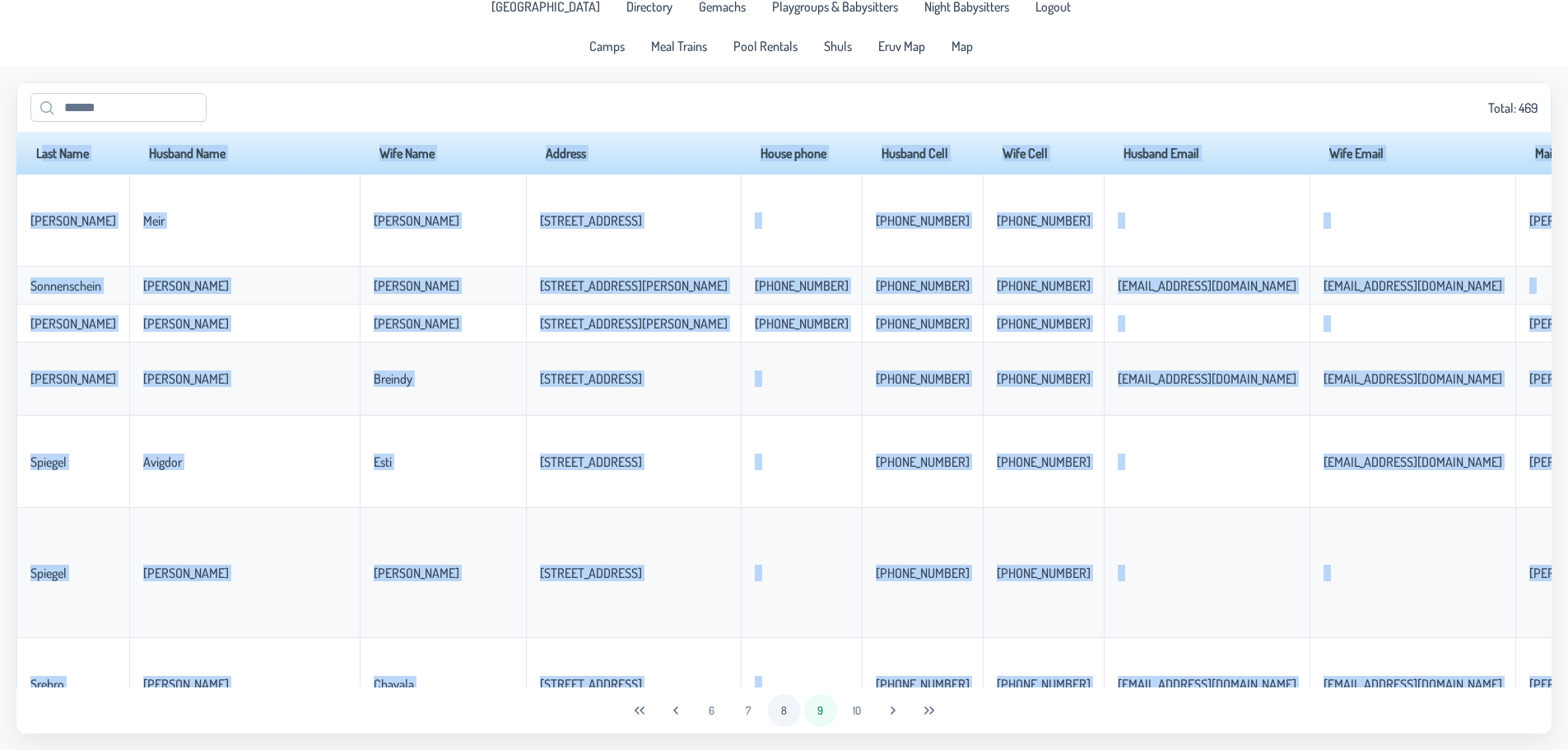
click at [826, 709] on button "9" at bounding box center [821, 711] width 33 height 33
click at [852, 711] on button "10" at bounding box center [857, 711] width 33 height 33
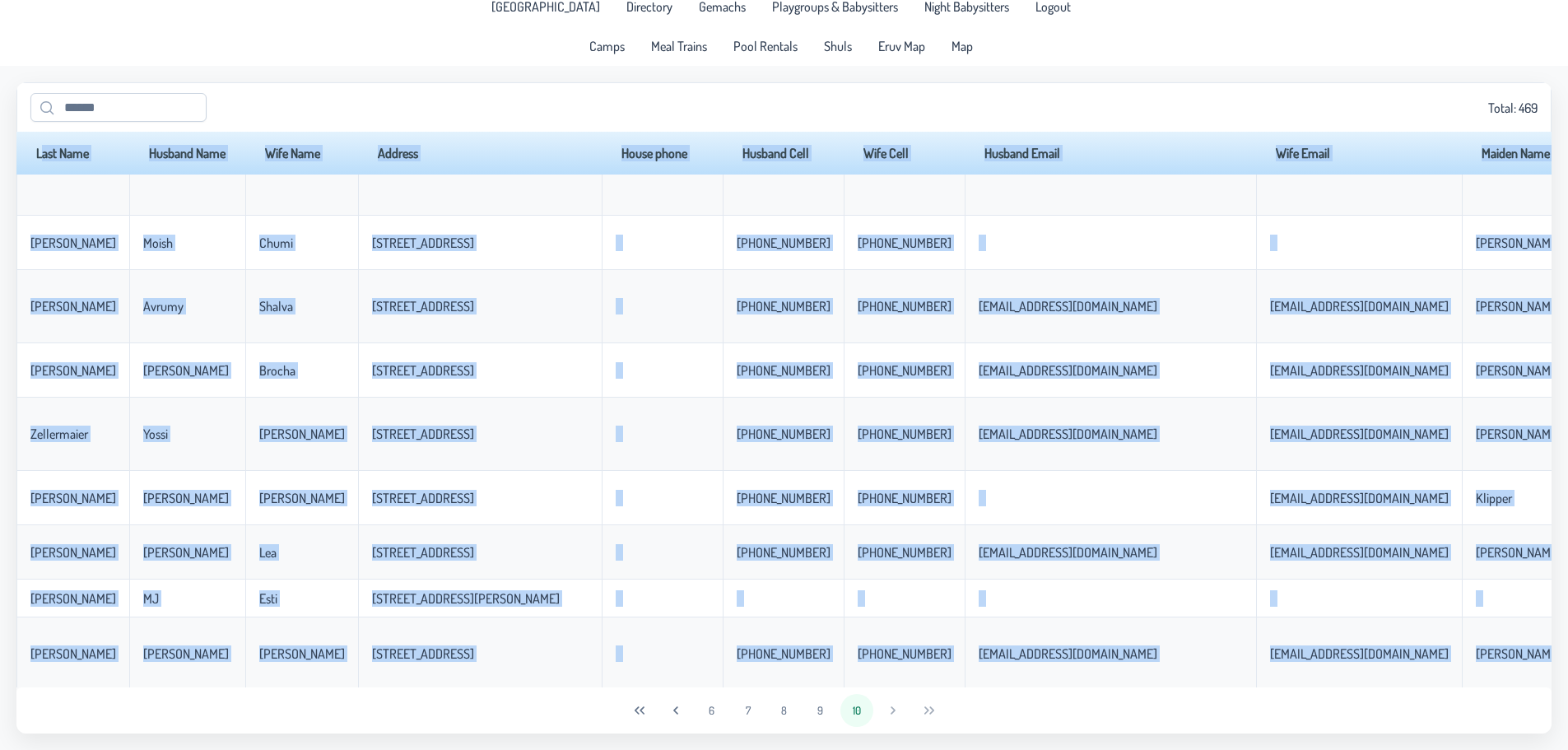
scroll to position [1161, 0]
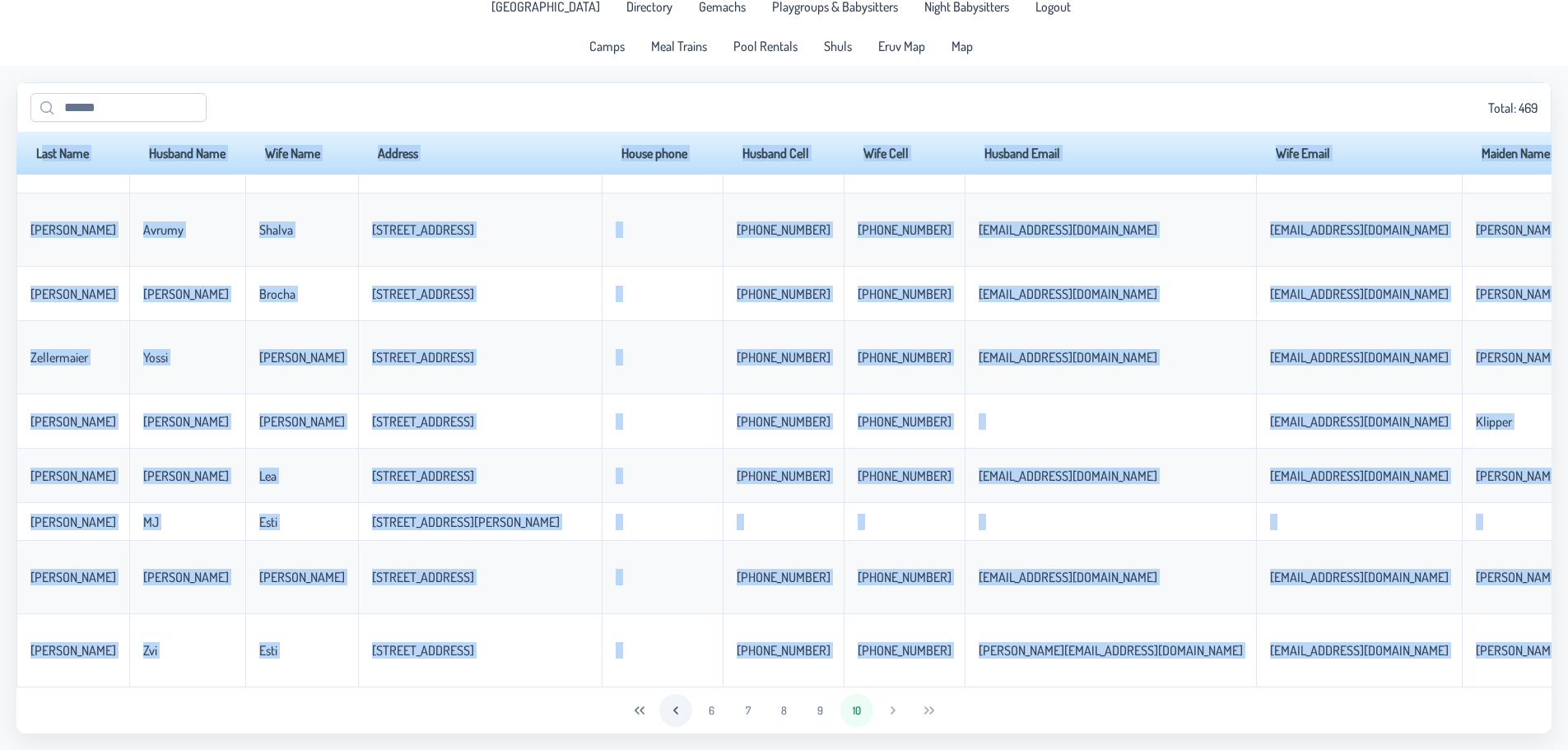
click at [674, 708] on icon "Previous Page" at bounding box center [675, 710] width 13 height 13
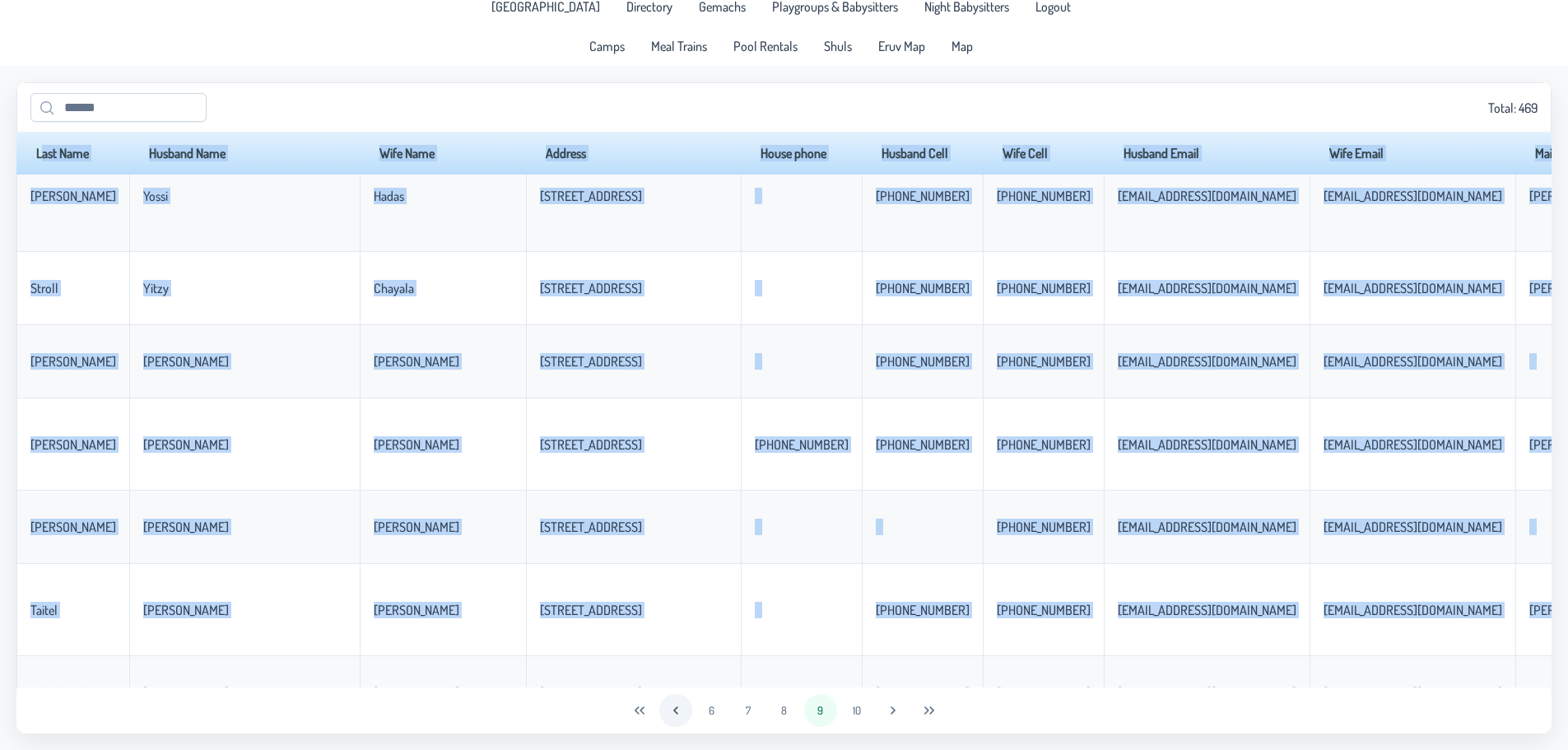
scroll to position [0, 0]
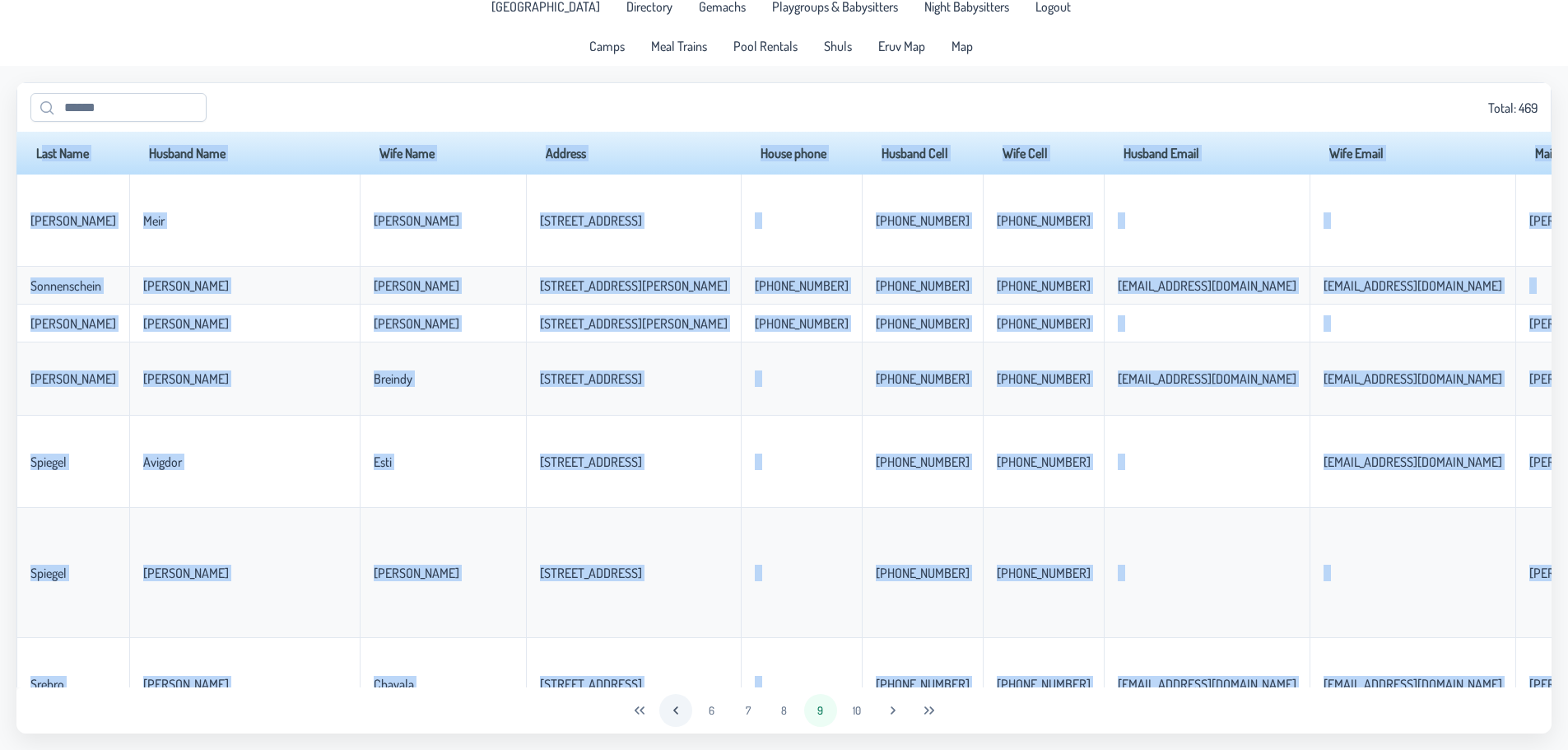
click at [674, 708] on icon "Previous Page" at bounding box center [675, 710] width 13 height 13
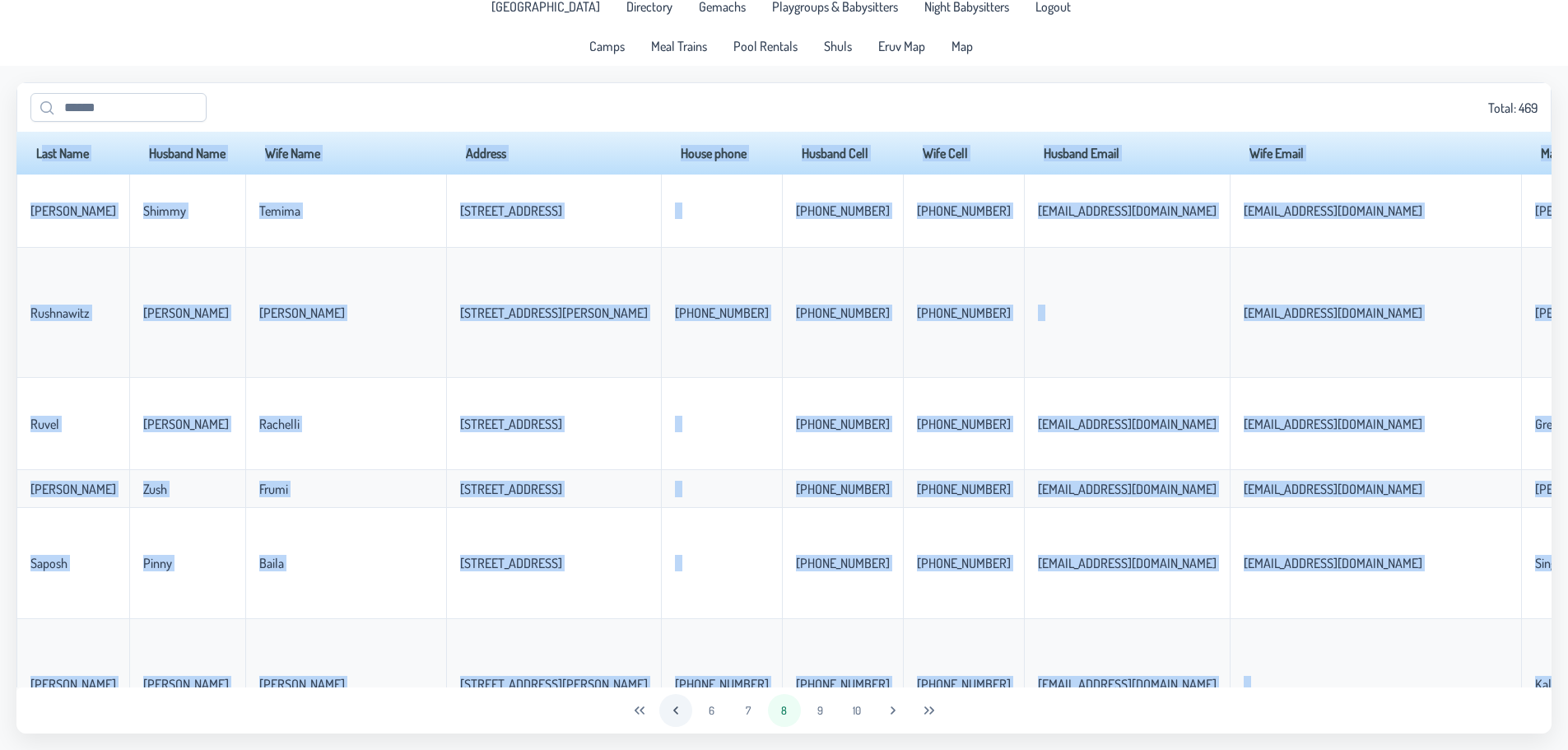
click at [674, 708] on icon "Previous Page" at bounding box center [675, 710] width 13 height 13
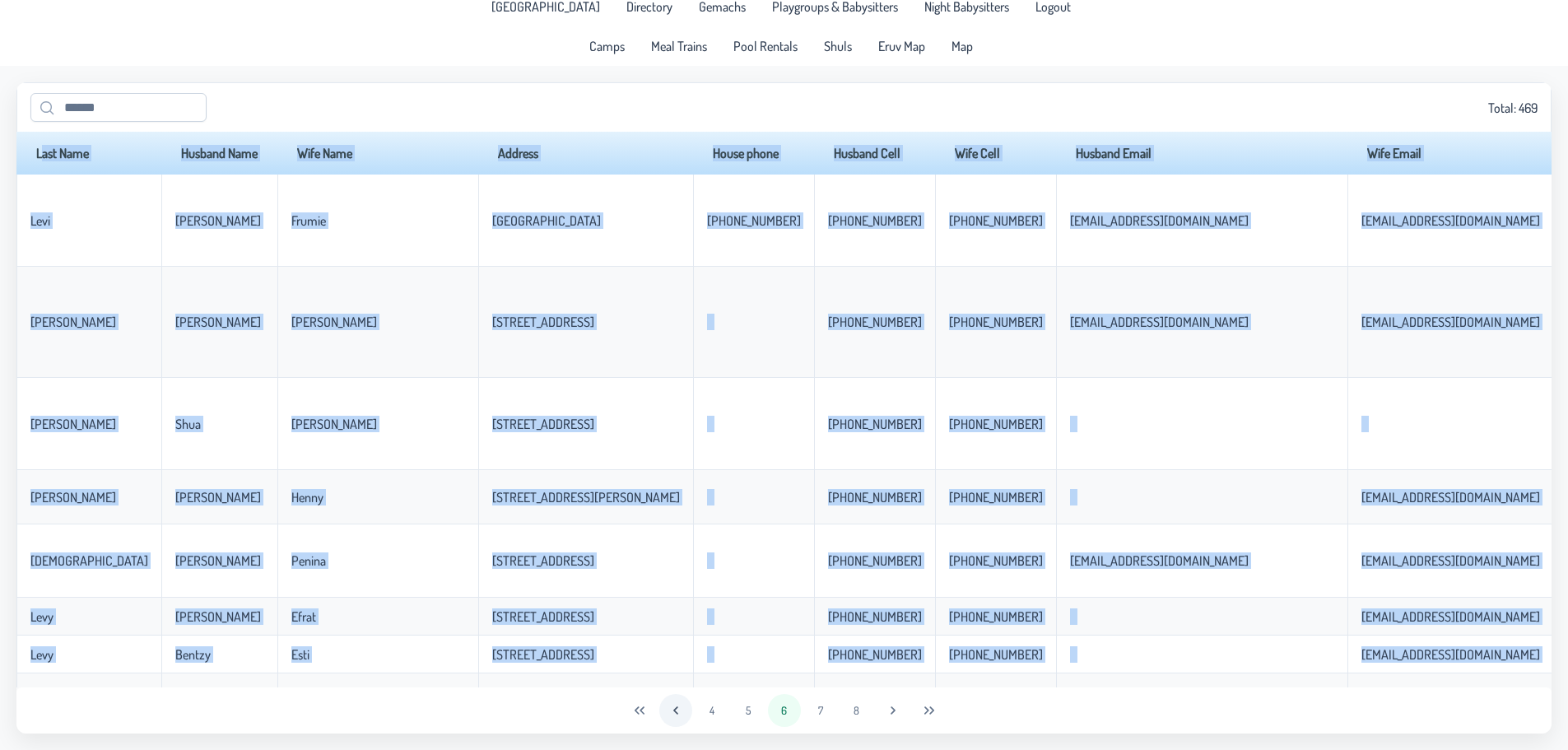
click at [674, 708] on icon "Previous Page" at bounding box center [675, 710] width 13 height 13
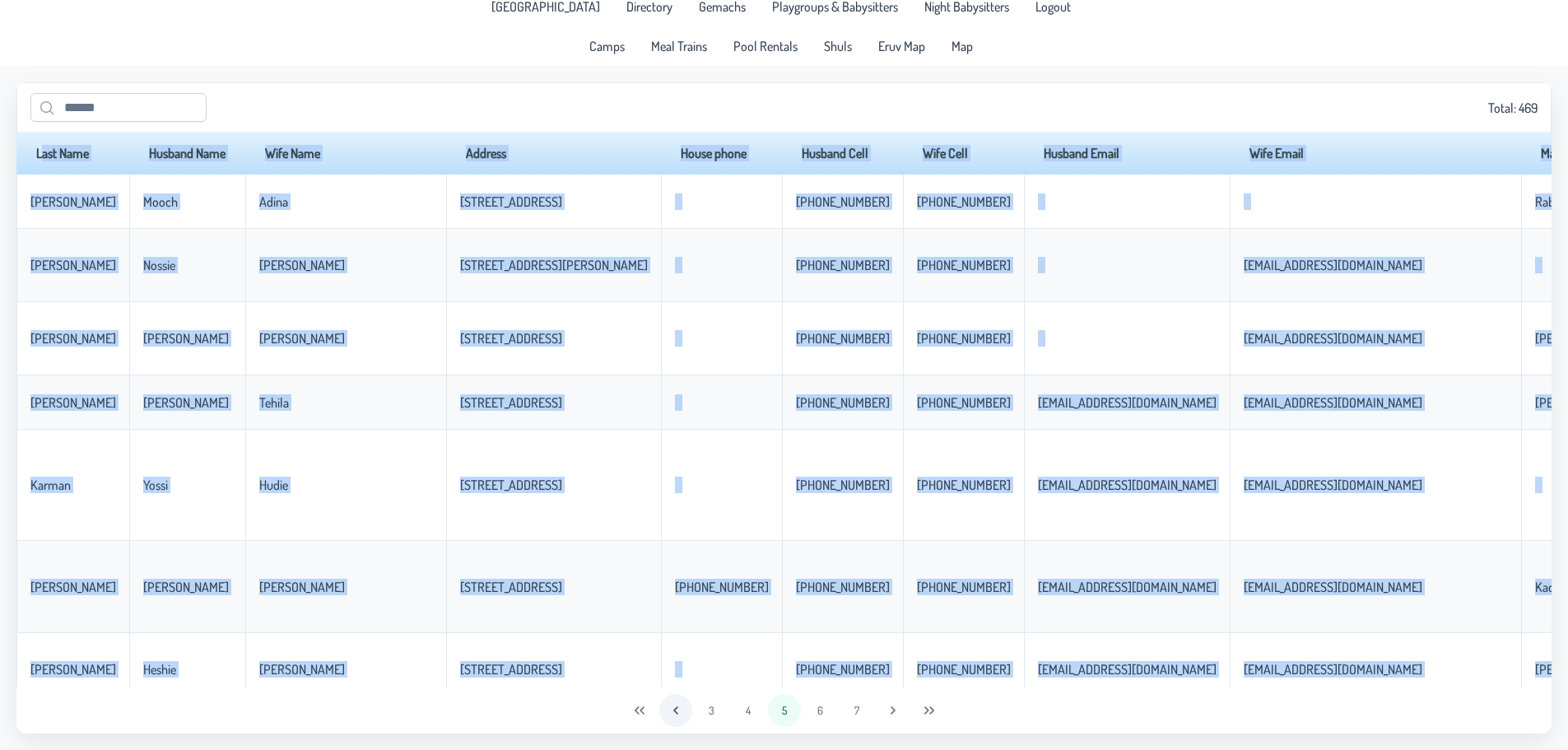
click at [674, 708] on icon "Previous Page" at bounding box center [675, 710] width 13 height 13
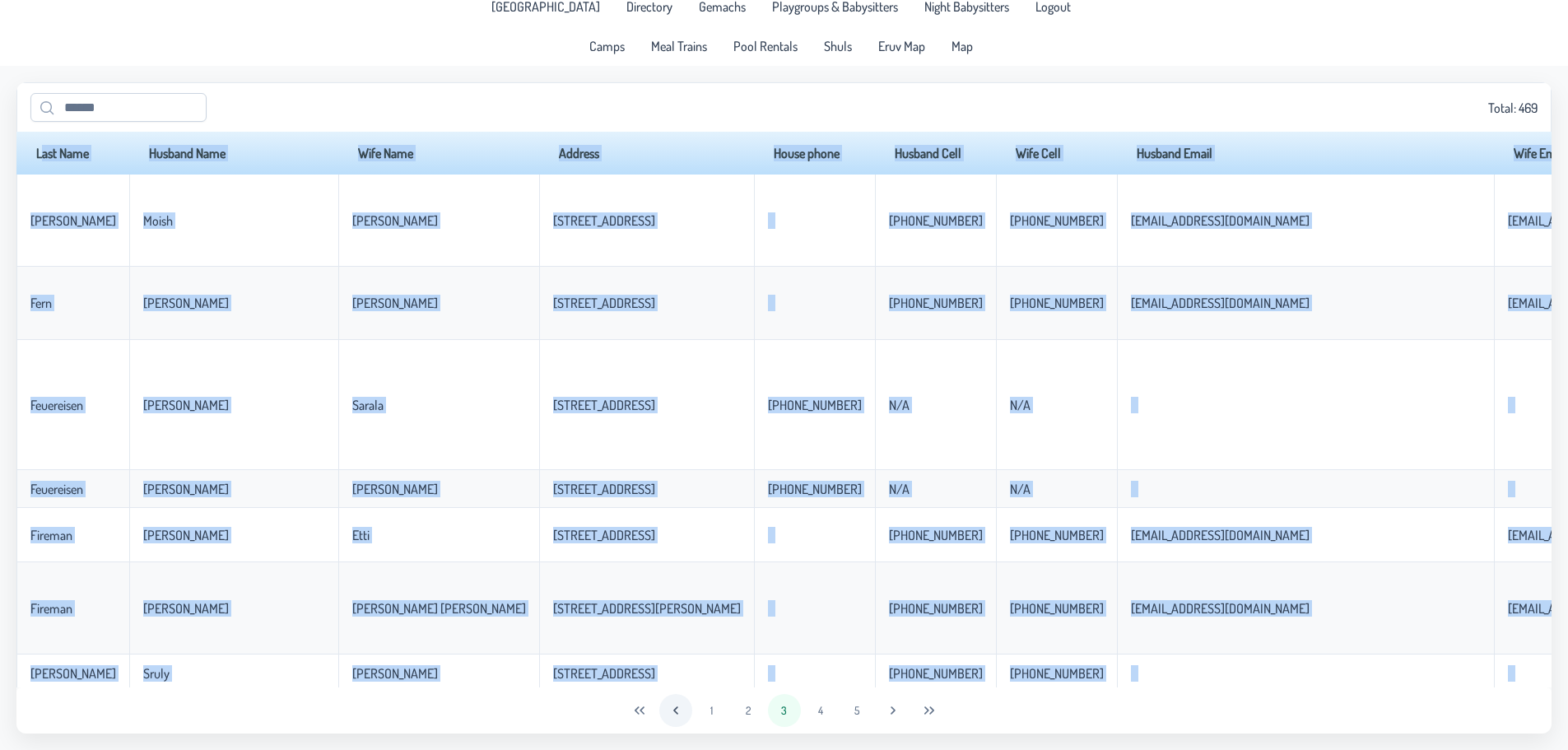
click at [674, 708] on icon "Previous Page" at bounding box center [675, 710] width 13 height 13
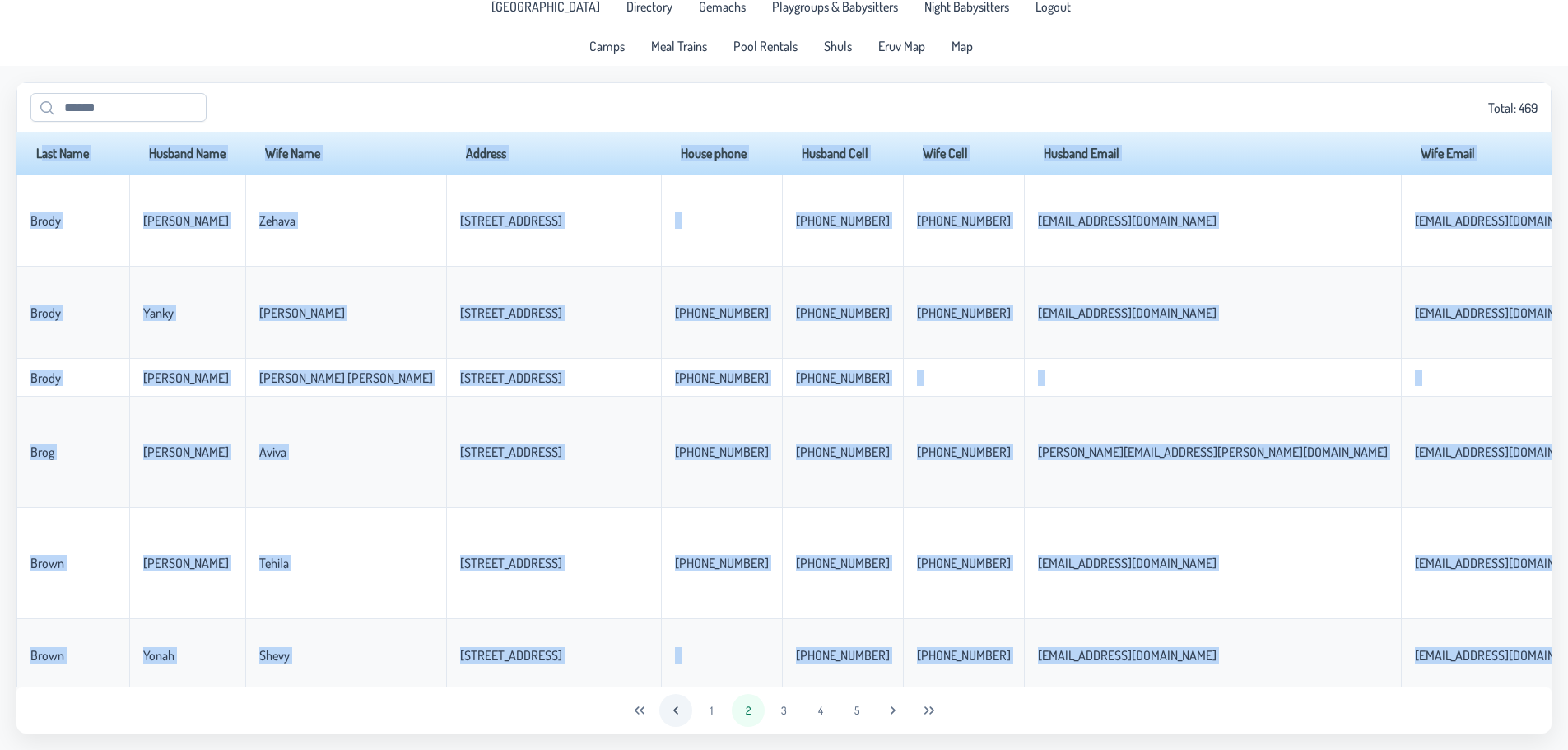
click at [674, 708] on icon "Previous Page" at bounding box center [675, 710] width 13 height 13
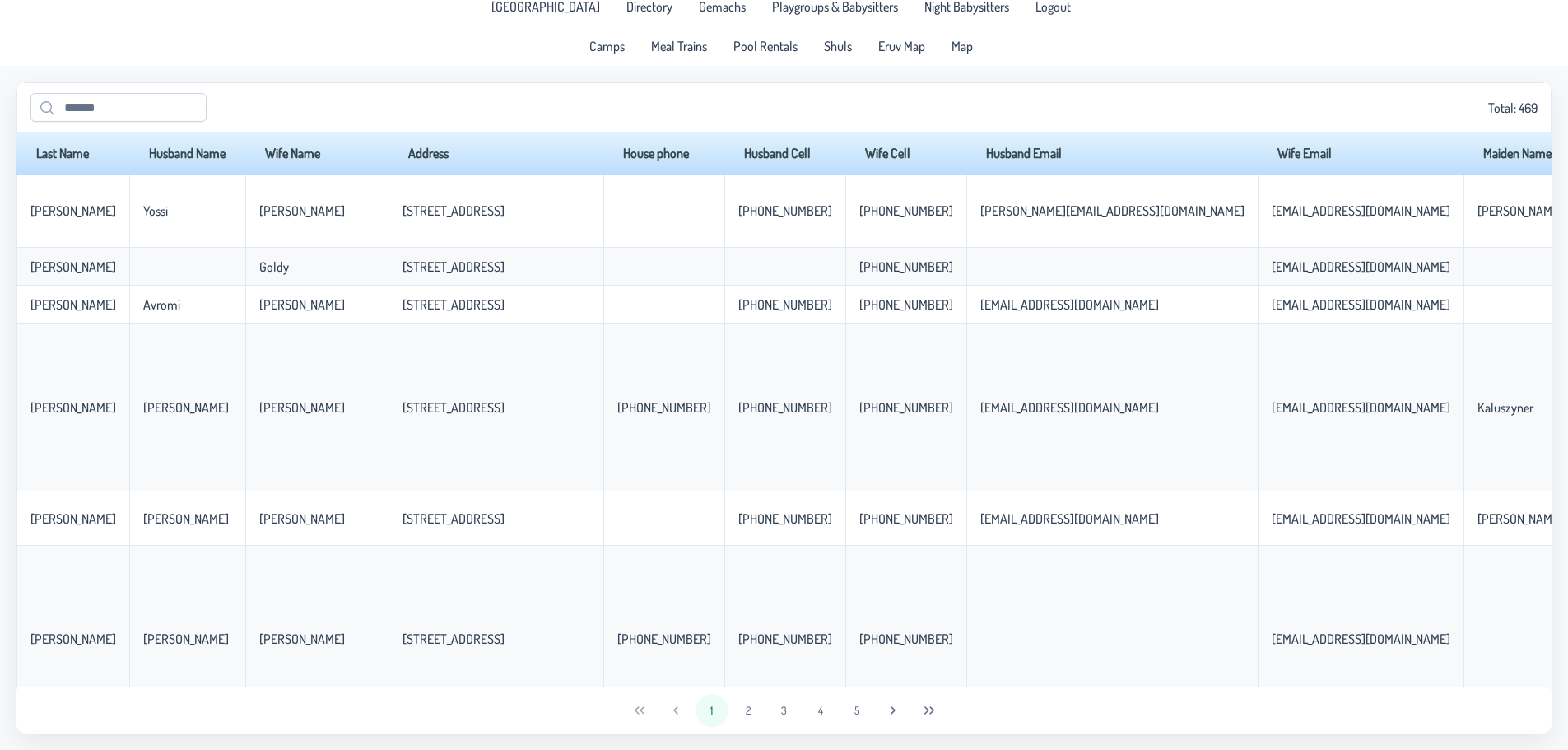
click at [674, 708] on div "1 2 3 4 5" at bounding box center [784, 710] width 1536 height 46
click at [738, 706] on button "2" at bounding box center [749, 711] width 33 height 33
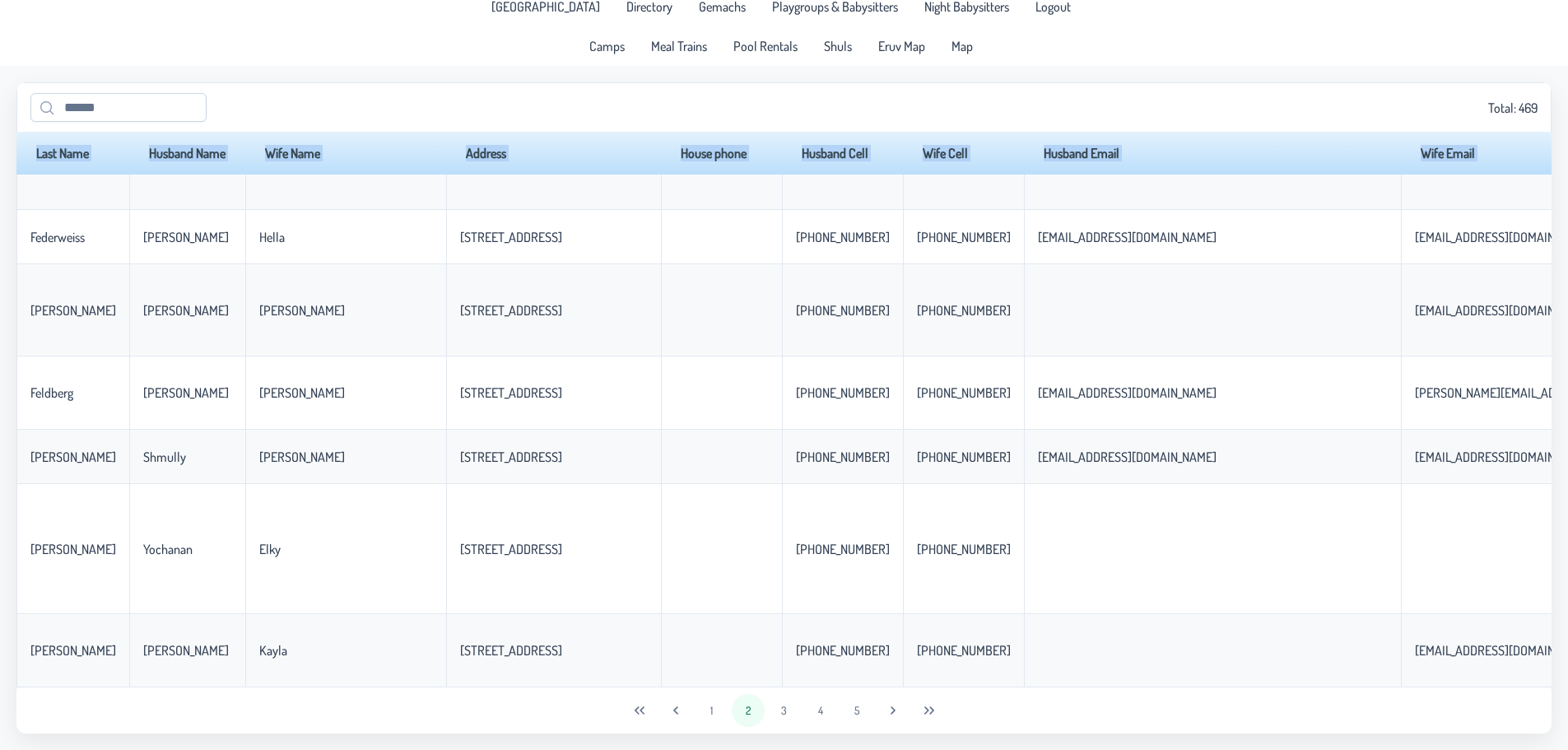
drag, startPoint x: 48, startPoint y: 206, endPoint x: 1451, endPoint y: 676, distance: 1479.6
click at [1451, 676] on div "Last Name Husband Name Wife Name Address House phone Husband Cell Wife Cell Hus…" at bounding box center [784, 409] width 1536 height 556
copy table "Last Name Husband Name Wife Name Address House phone Husband Cell Wife Cell Hus…"
click at [792, 715] on button "3" at bounding box center [784, 711] width 33 height 33
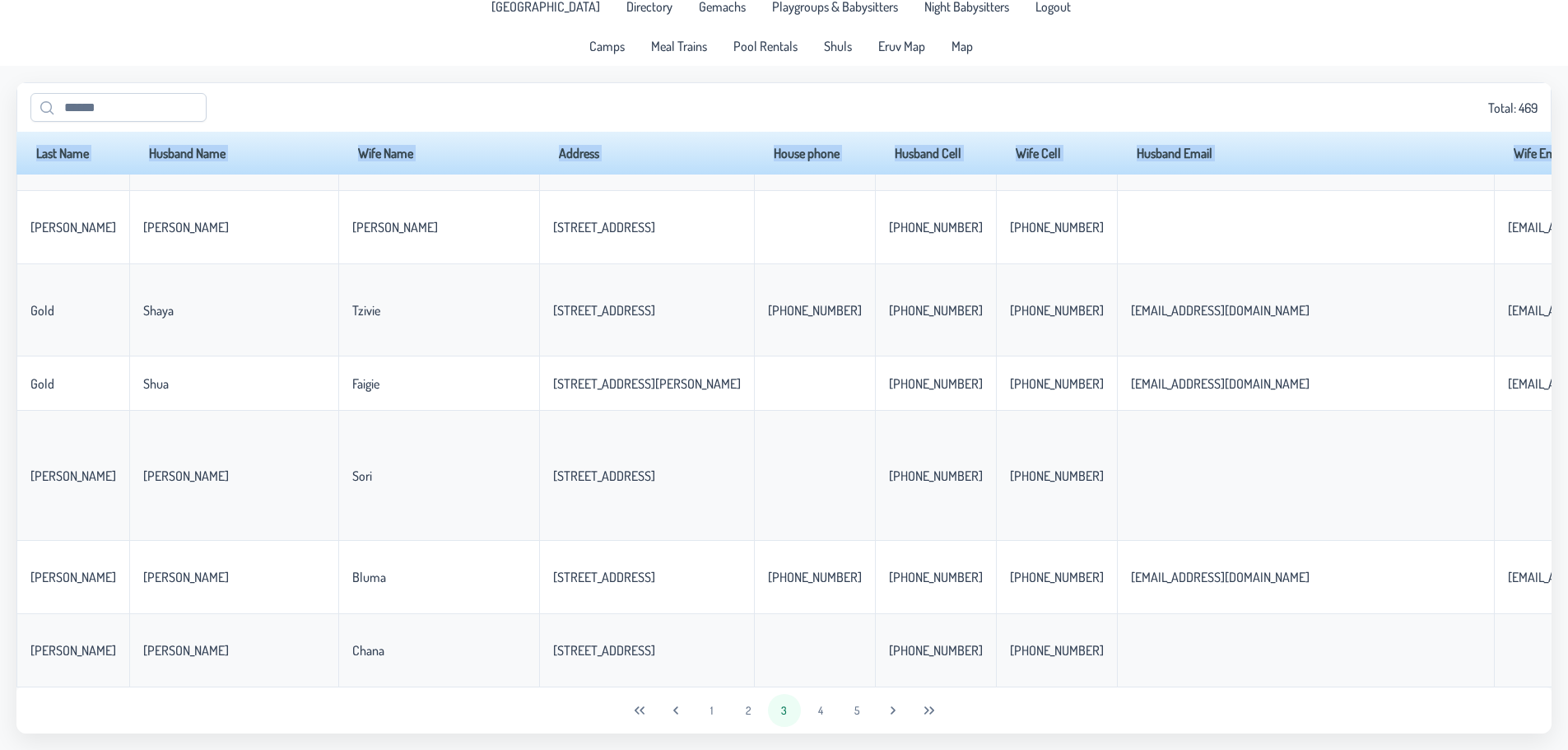
scroll to position [0, 0]
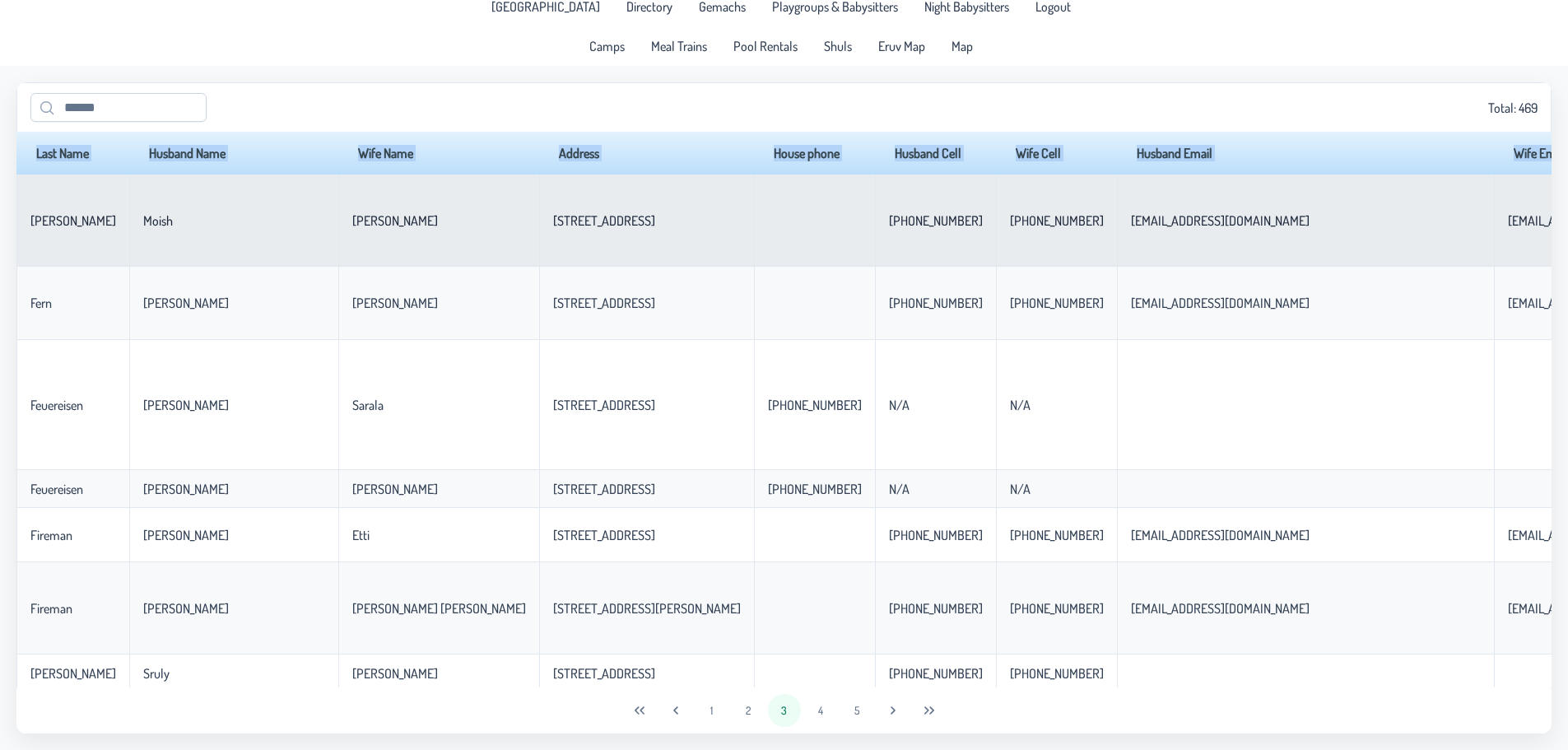
click at [78, 201] on td "[PERSON_NAME]" at bounding box center [73, 220] width 113 height 92
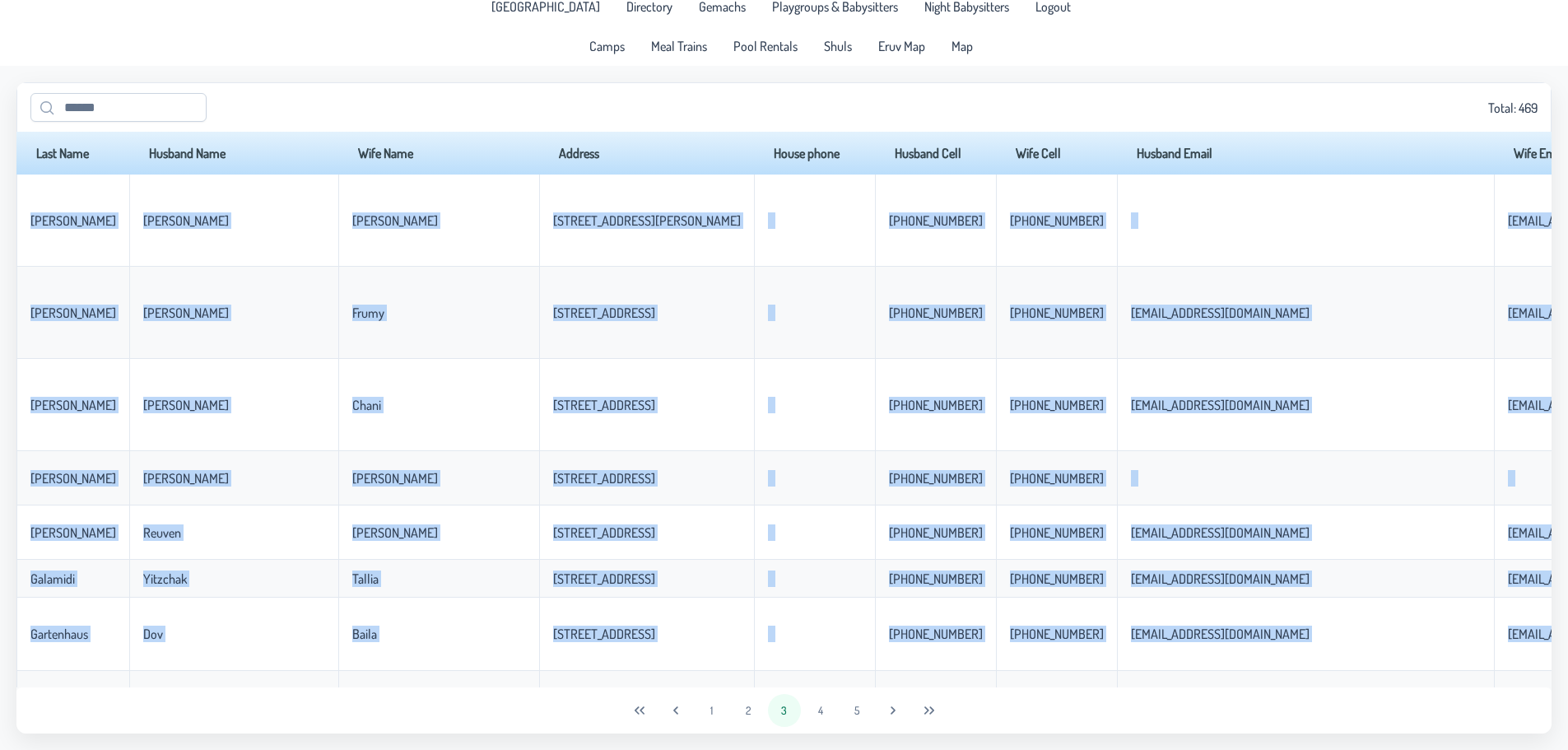
scroll to position [3210, 0]
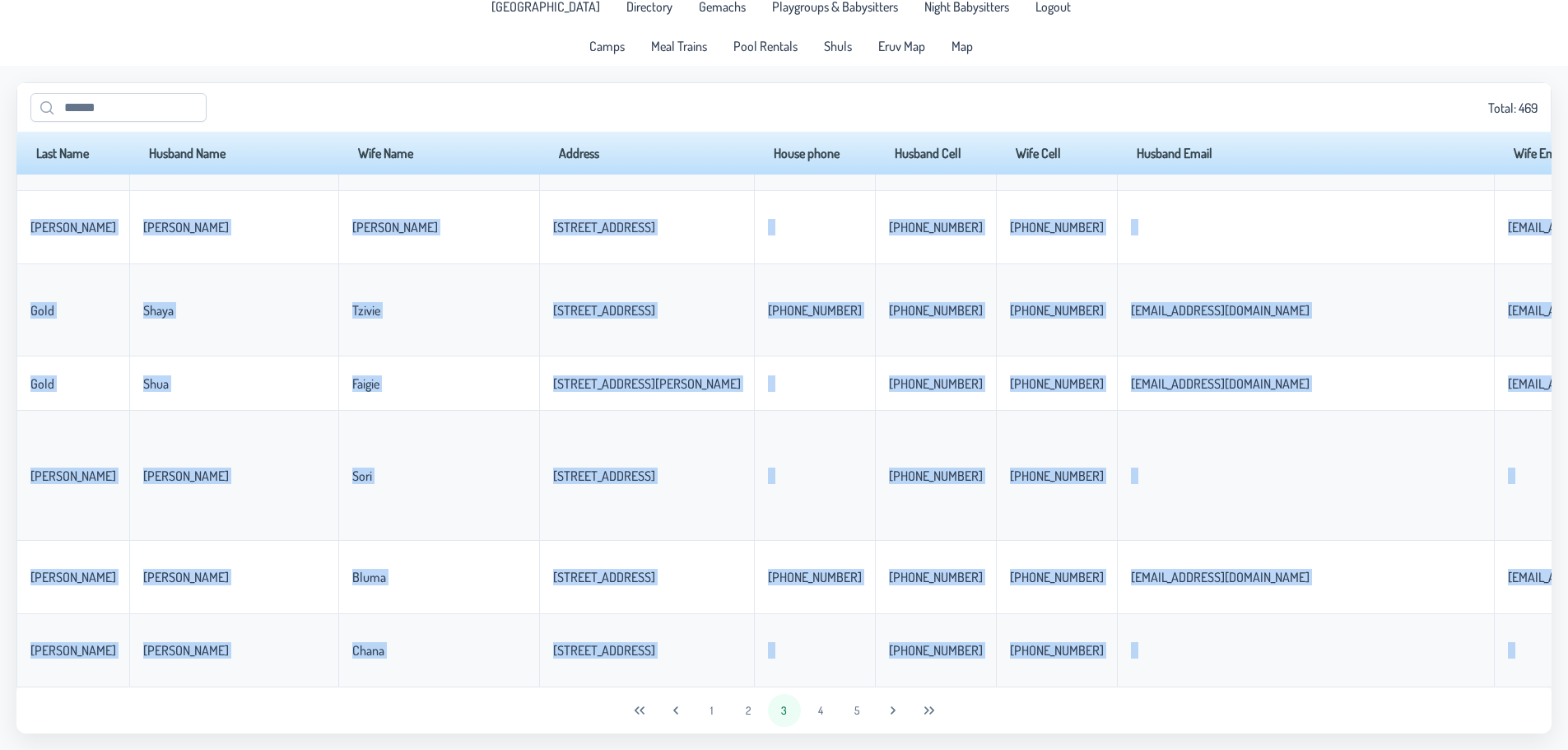
drag, startPoint x: 60, startPoint y: 200, endPoint x: 1503, endPoint y: 728, distance: 1536.6
click at [1503, 728] on div "Total: 469 Last Name Husband Name Wife Name Address House phone Husband Cell Wi…" at bounding box center [784, 408] width 1536 height 651
copy body "[PERSON_NAME] [STREET_ADDRESS] [PHONE_NUMBER] [PHONE_NUMBER] [EMAIL_ADDRESS][DO…"
click at [812, 710] on button "4" at bounding box center [821, 711] width 33 height 33
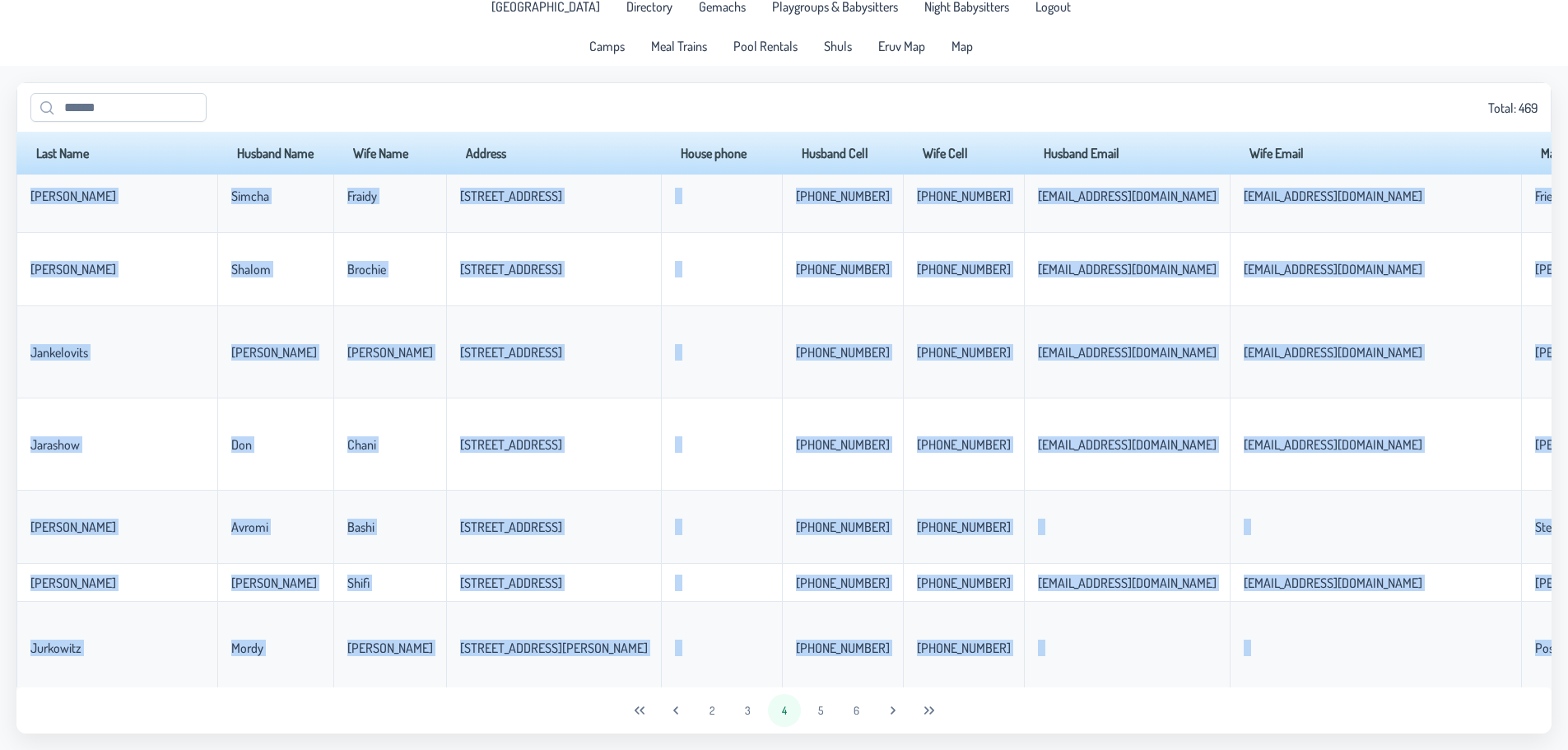
scroll to position [0, 0]
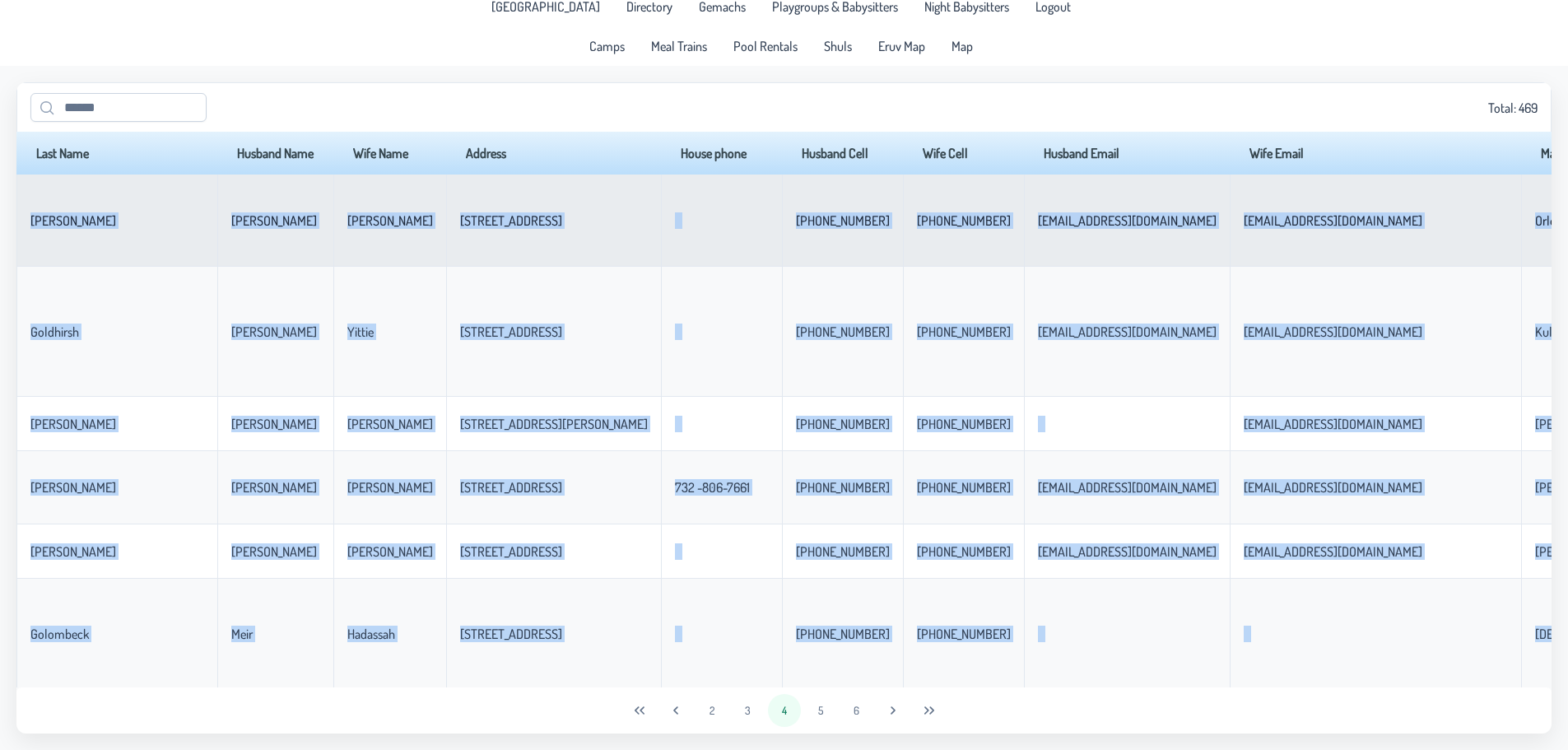
click at [334, 238] on td "[PERSON_NAME]" at bounding box center [390, 220] width 113 height 92
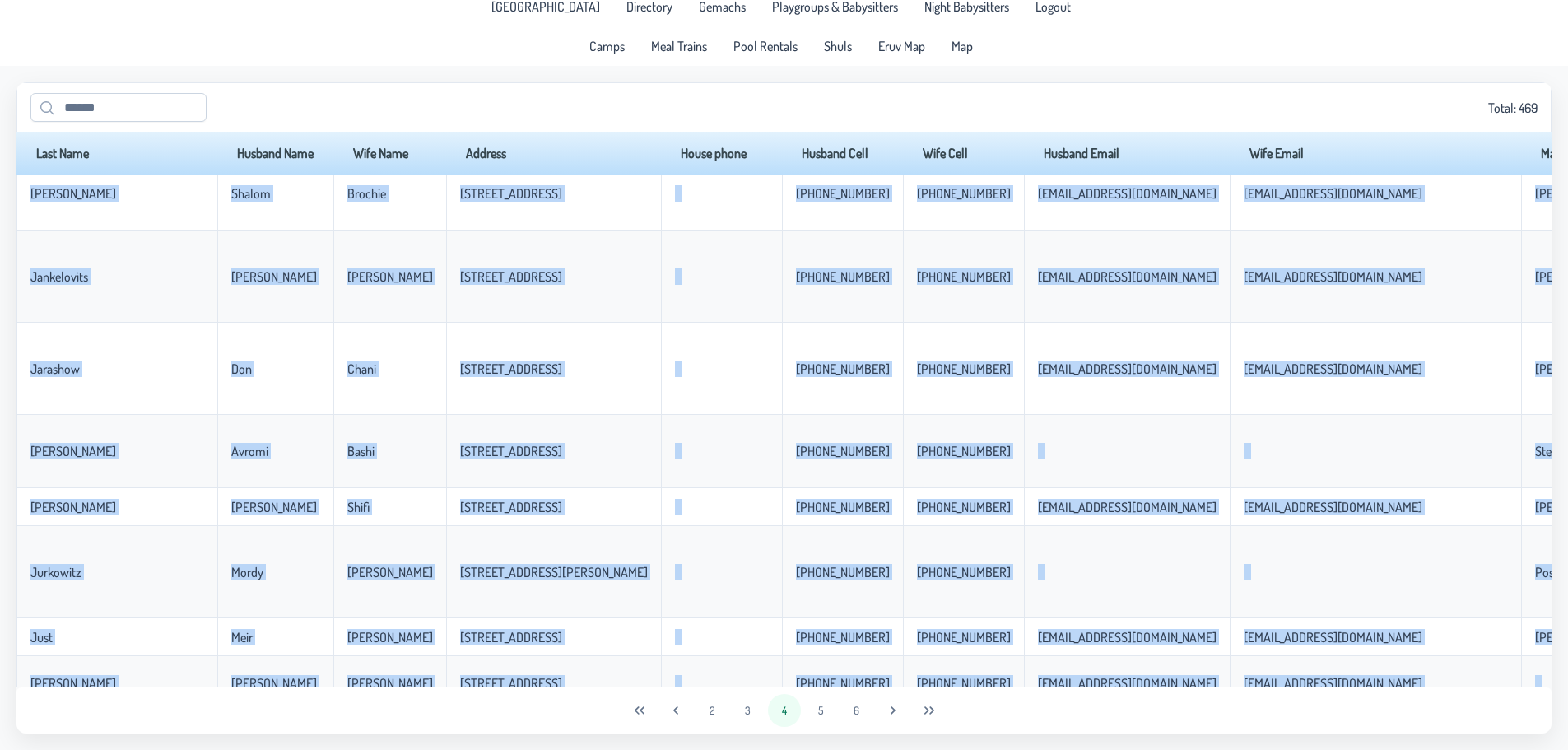
scroll to position [3400, 0]
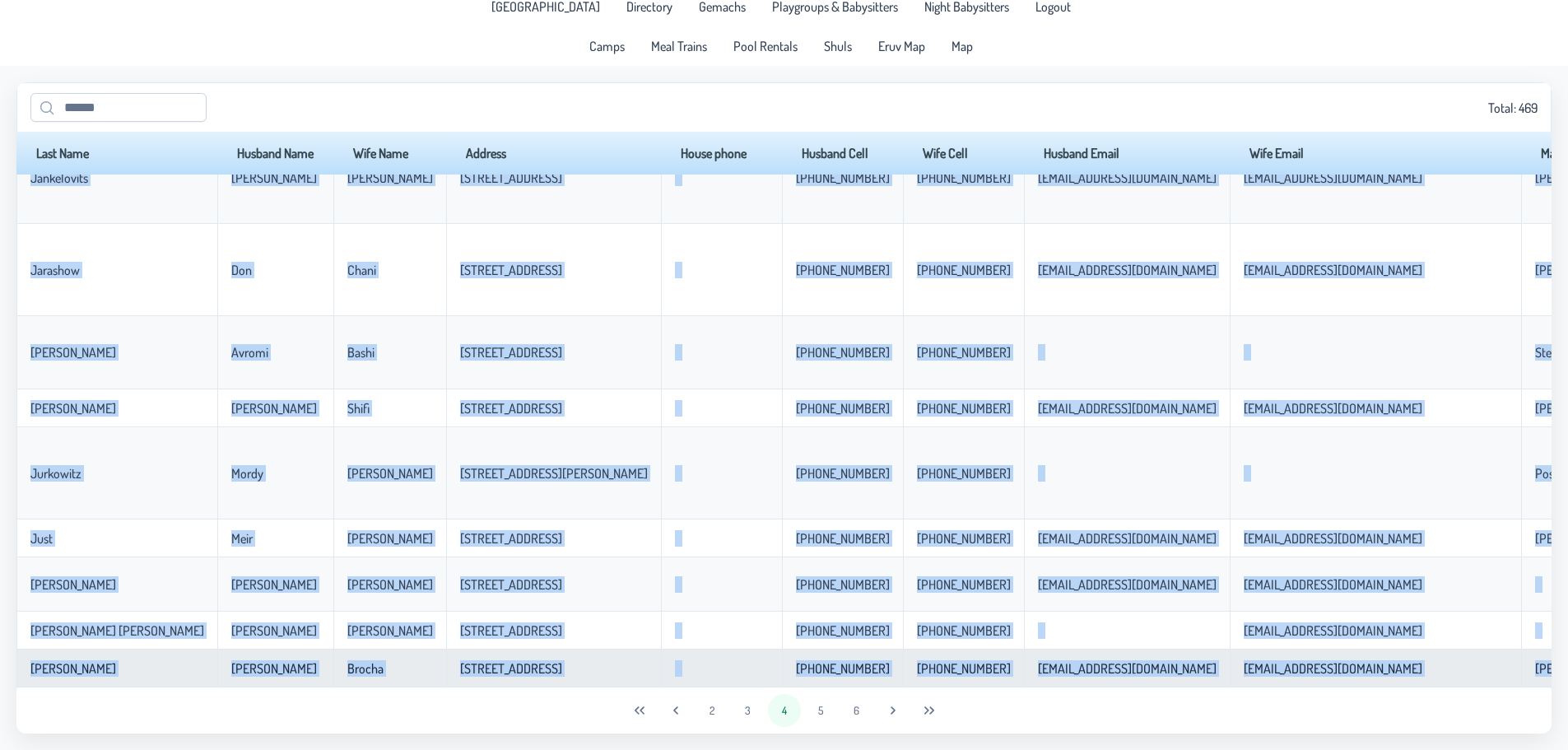
drag, startPoint x: 35, startPoint y: 207, endPoint x: 1414, endPoint y: 661, distance: 1451.8
copy tbody "[PERSON_NAME] [PERSON_NAME] [STREET_ADDRESS]-238-0931 [PHONE_NUMBER] [EMAIL_ADD…"
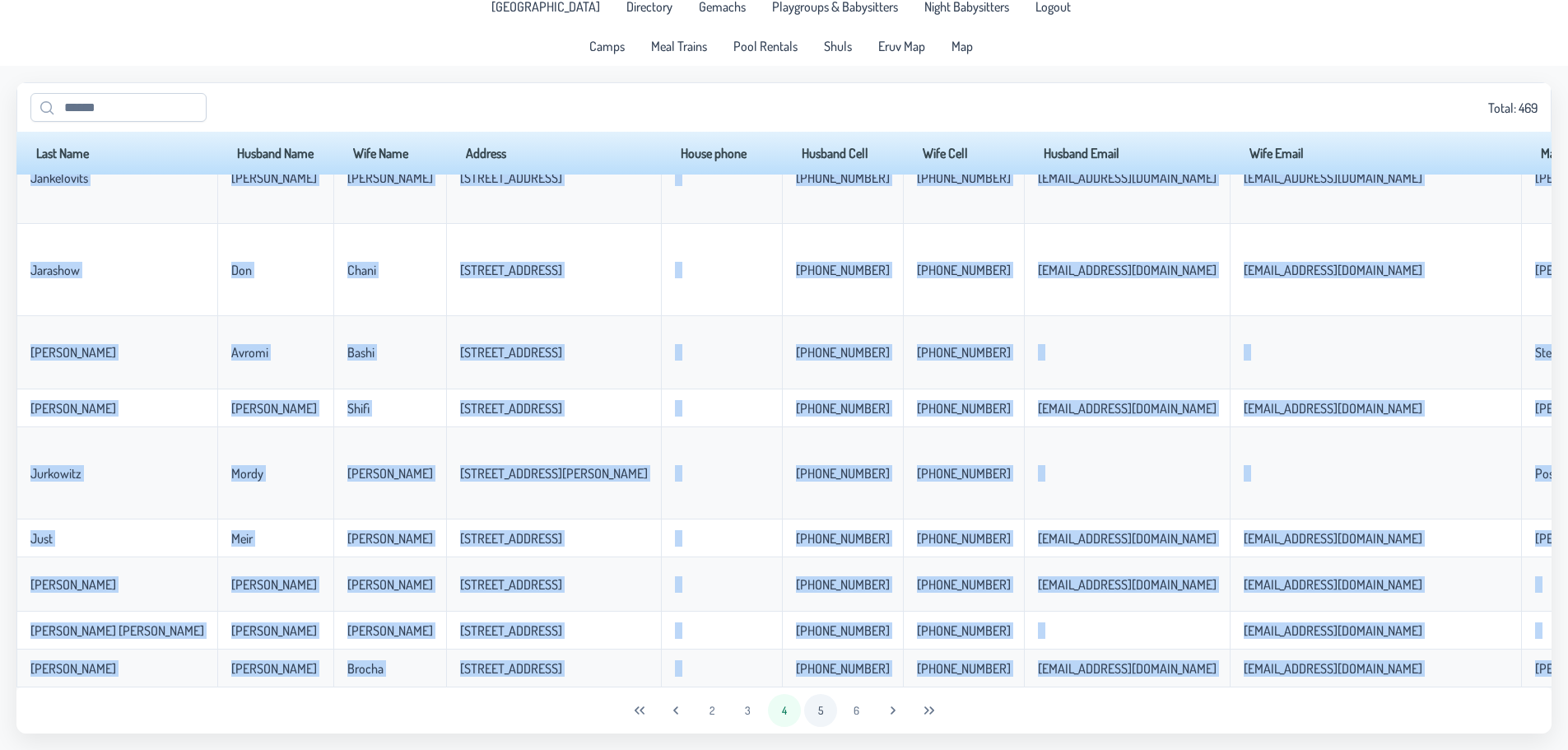
click at [818, 709] on button "5" at bounding box center [821, 711] width 33 height 33
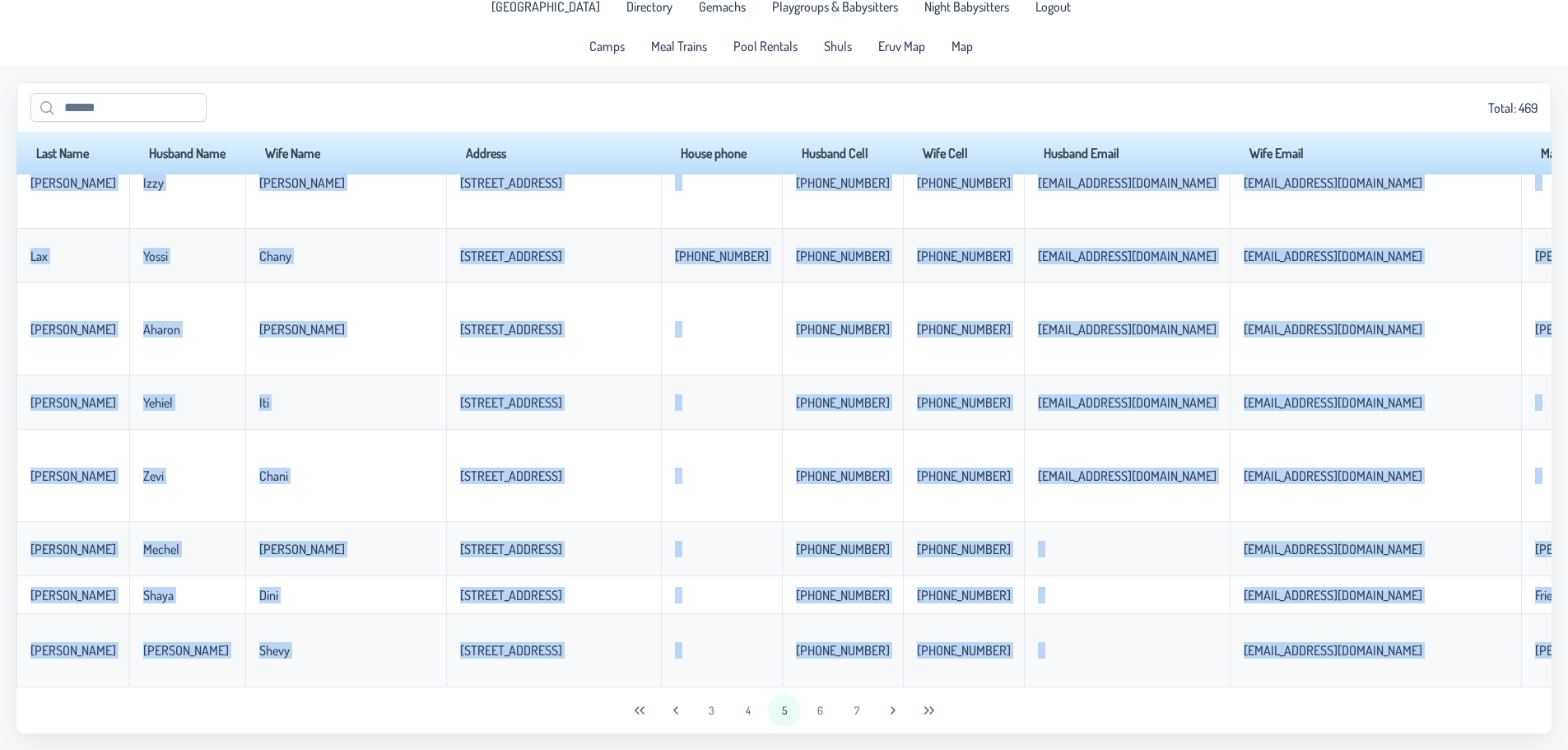
scroll to position [0, 0]
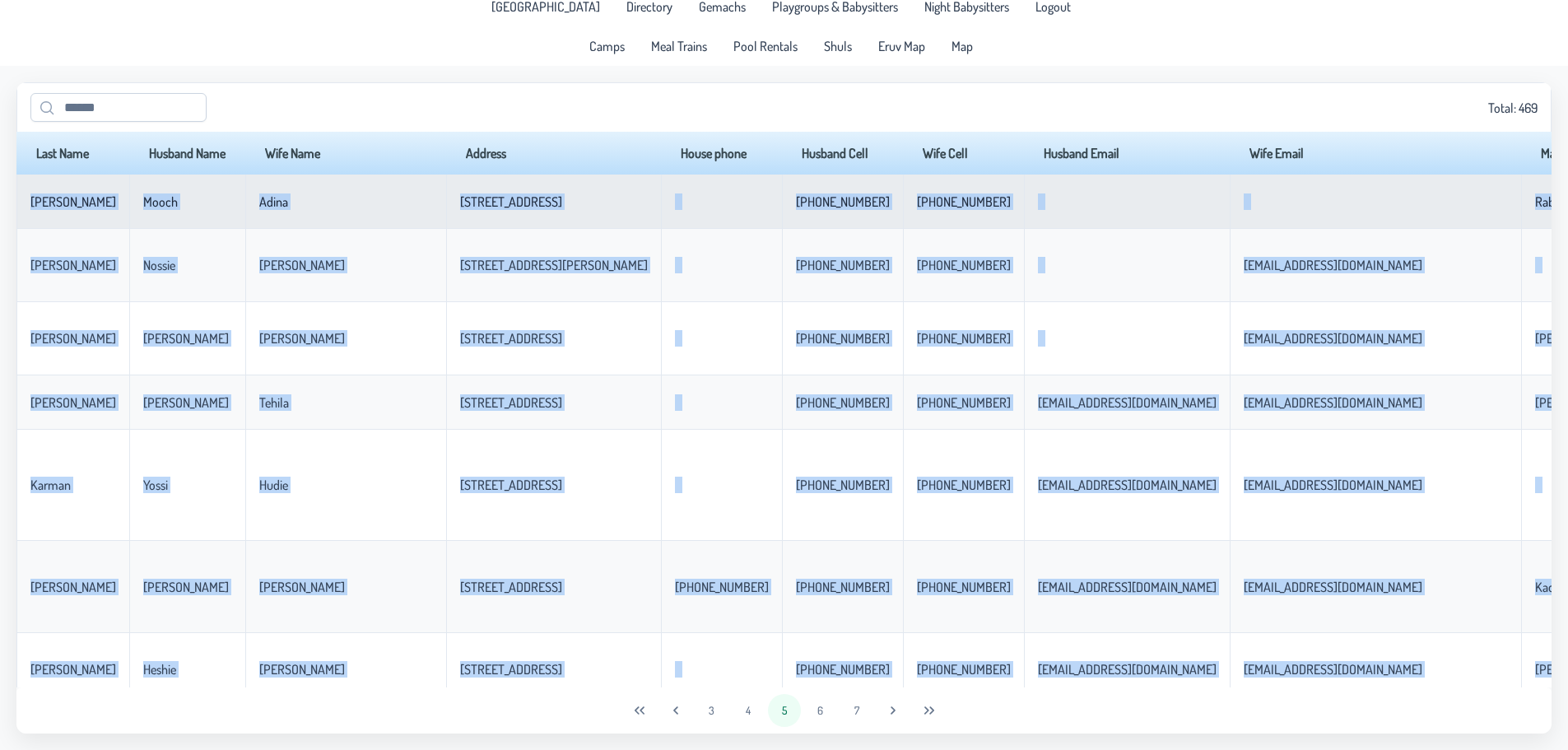
click at [22, 199] on td "[PERSON_NAME]" at bounding box center [73, 201] width 113 height 54
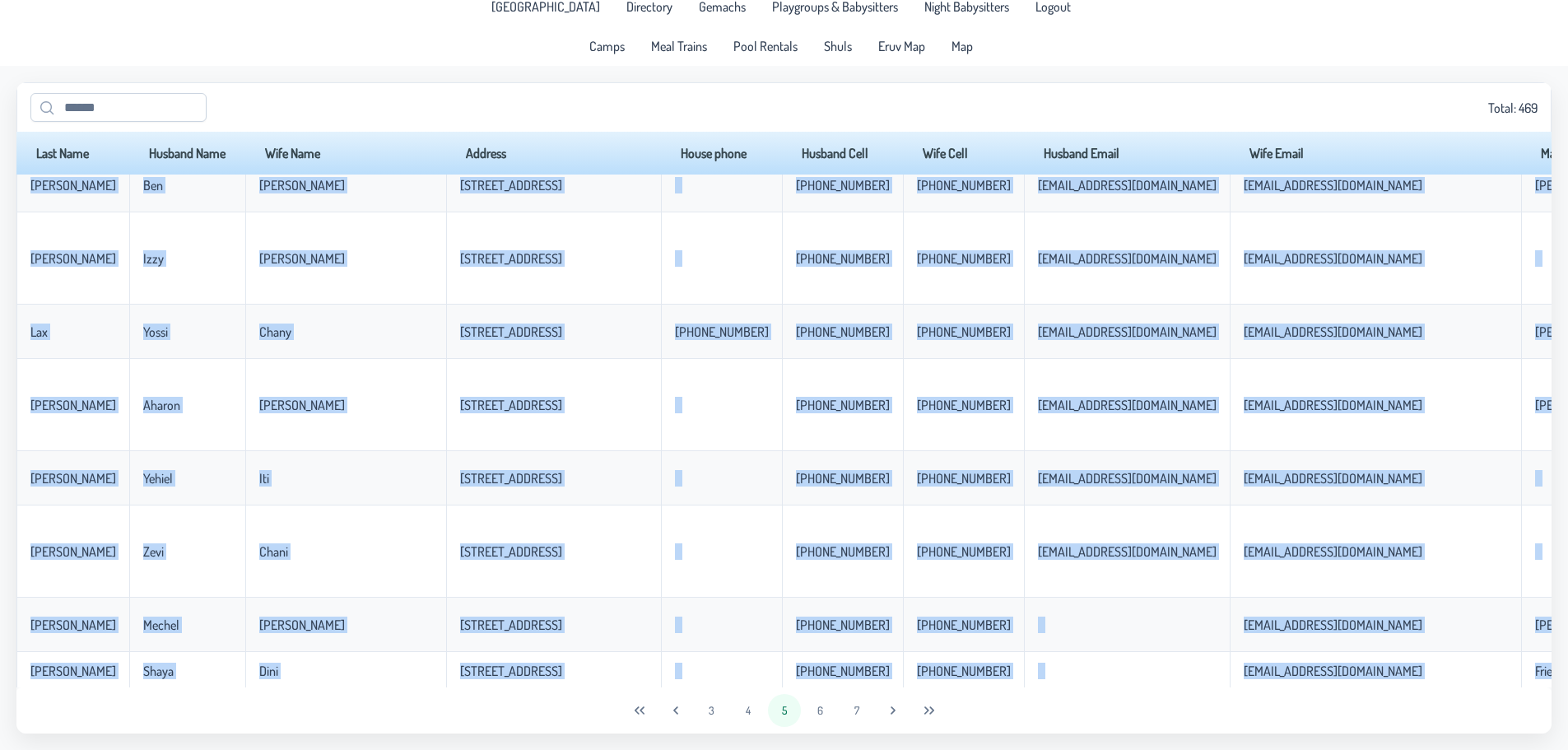
scroll to position [3422, 0]
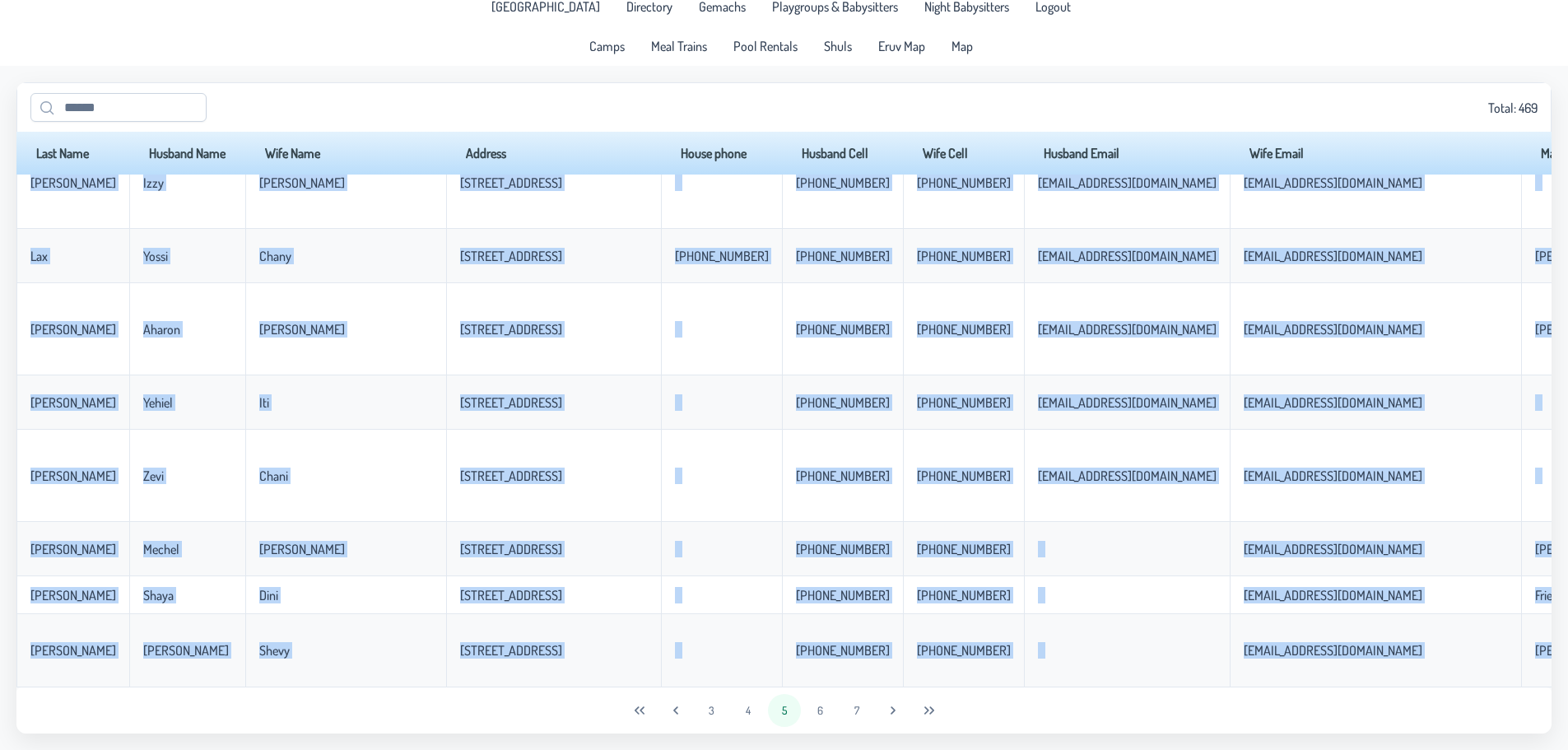
drag, startPoint x: 31, startPoint y: 201, endPoint x: 1218, endPoint y: 744, distance: 1305.3
click at [1218, 737] on app-data "Total: 469 Last Name Husband Name Wife Name Address House phone Husband Cell Wi…" at bounding box center [784, 407] width 1568 height 683
copy body "[PERSON_NAME] Mooch Adina [STREET_ADDRESS] [PHONE_NUMBER] [PHONE_NUMBER] Rabi N…"
click at [831, 711] on button "6" at bounding box center [821, 711] width 33 height 33
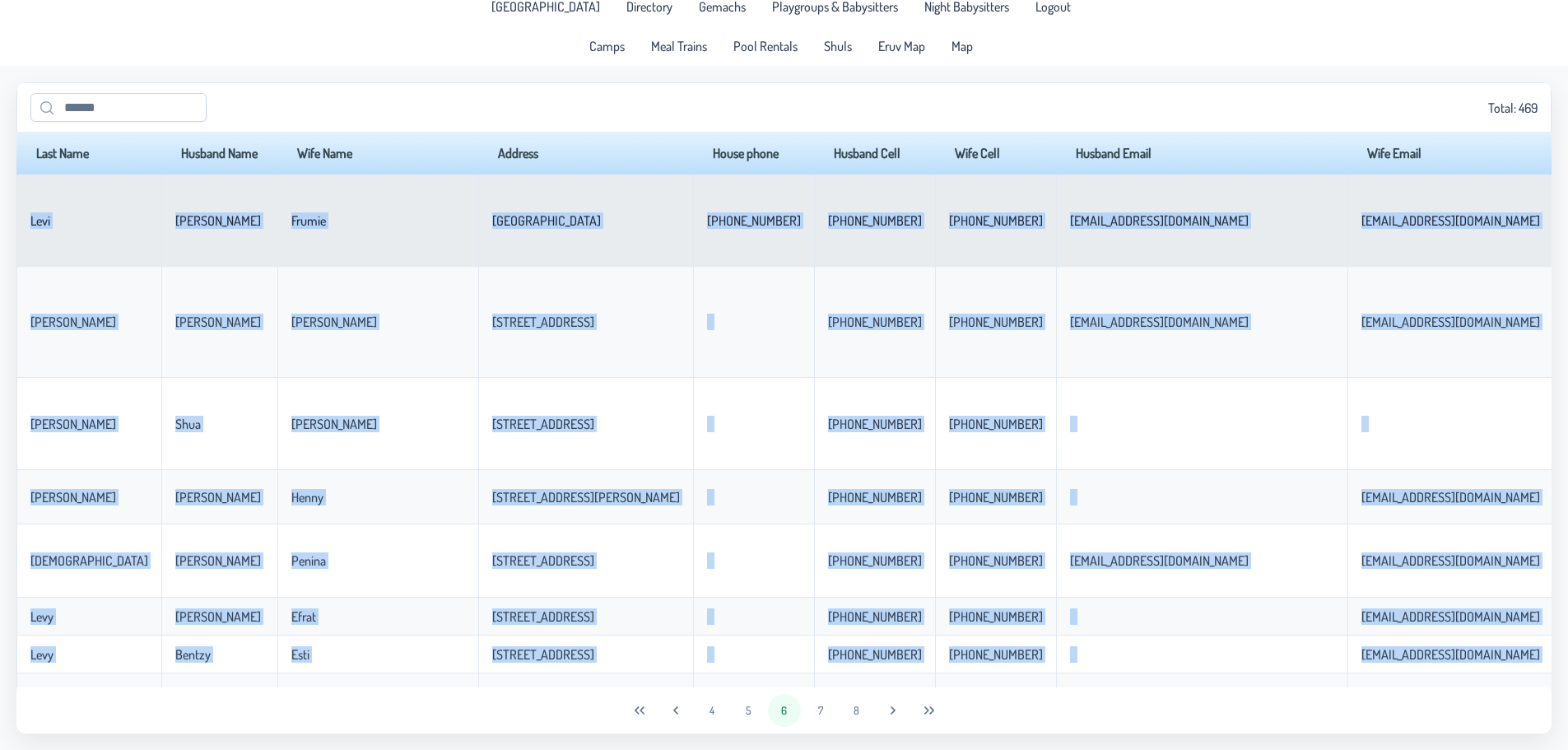
click at [75, 196] on td "Levi" at bounding box center [89, 220] width 145 height 92
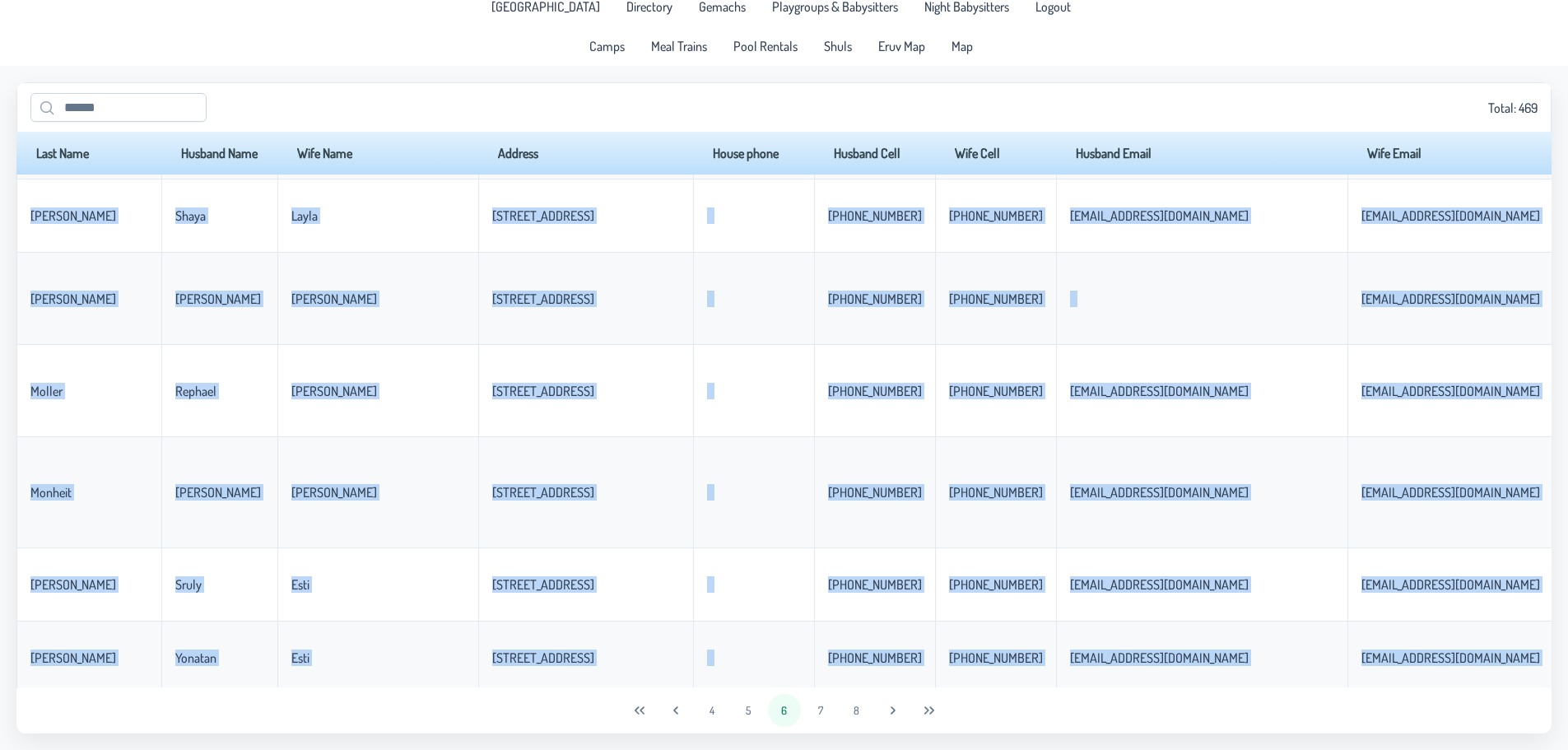
scroll to position [3343, 0]
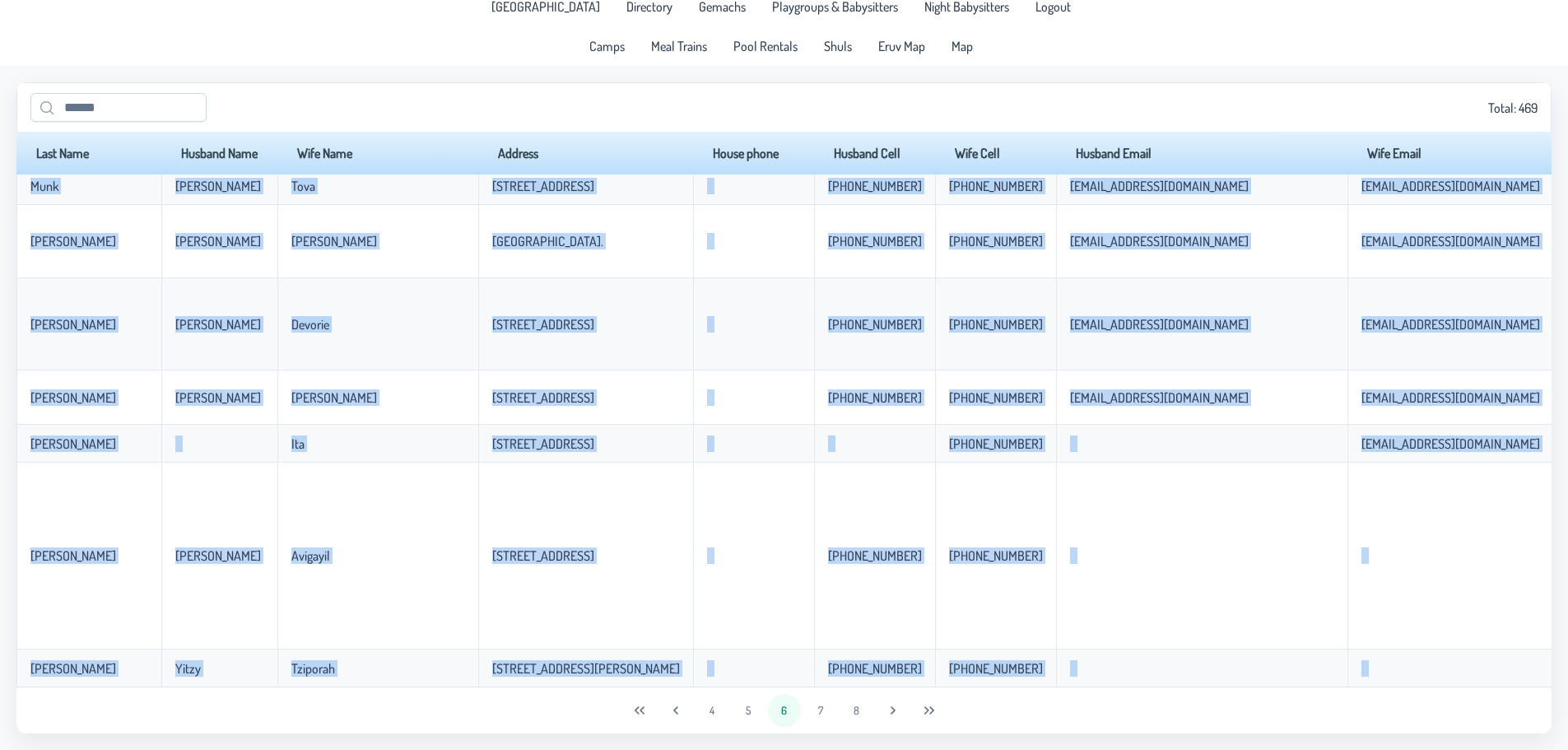
drag, startPoint x: 25, startPoint y: 220, endPoint x: 1438, endPoint y: 789, distance: 1523.3
click at [1438, 737] on html "[GEOGRAPHIC_DATA] Directory Gemachs Playgroups & Babysitters Night Babysitters …" at bounding box center [784, 361] width 1568 height 750
copy body "[PERSON_NAME] [PERSON_NAME] [STREET_ADDRESS] [PHONE_NUMBER] [PHONE_NUMBER] [PHO…"
click at [824, 708] on button "7" at bounding box center [821, 711] width 33 height 33
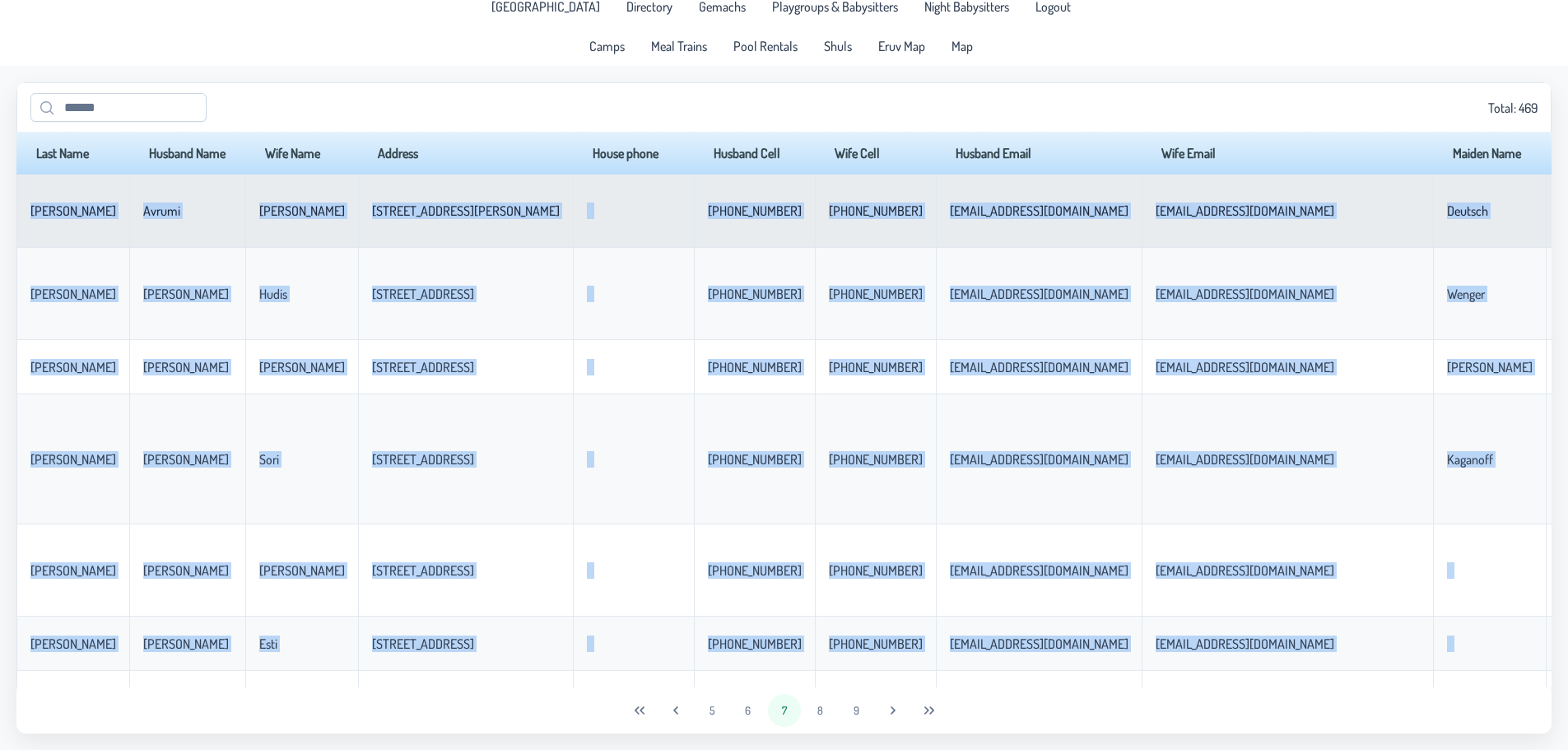
click at [26, 187] on td "[PERSON_NAME]" at bounding box center [73, 211] width 113 height 74
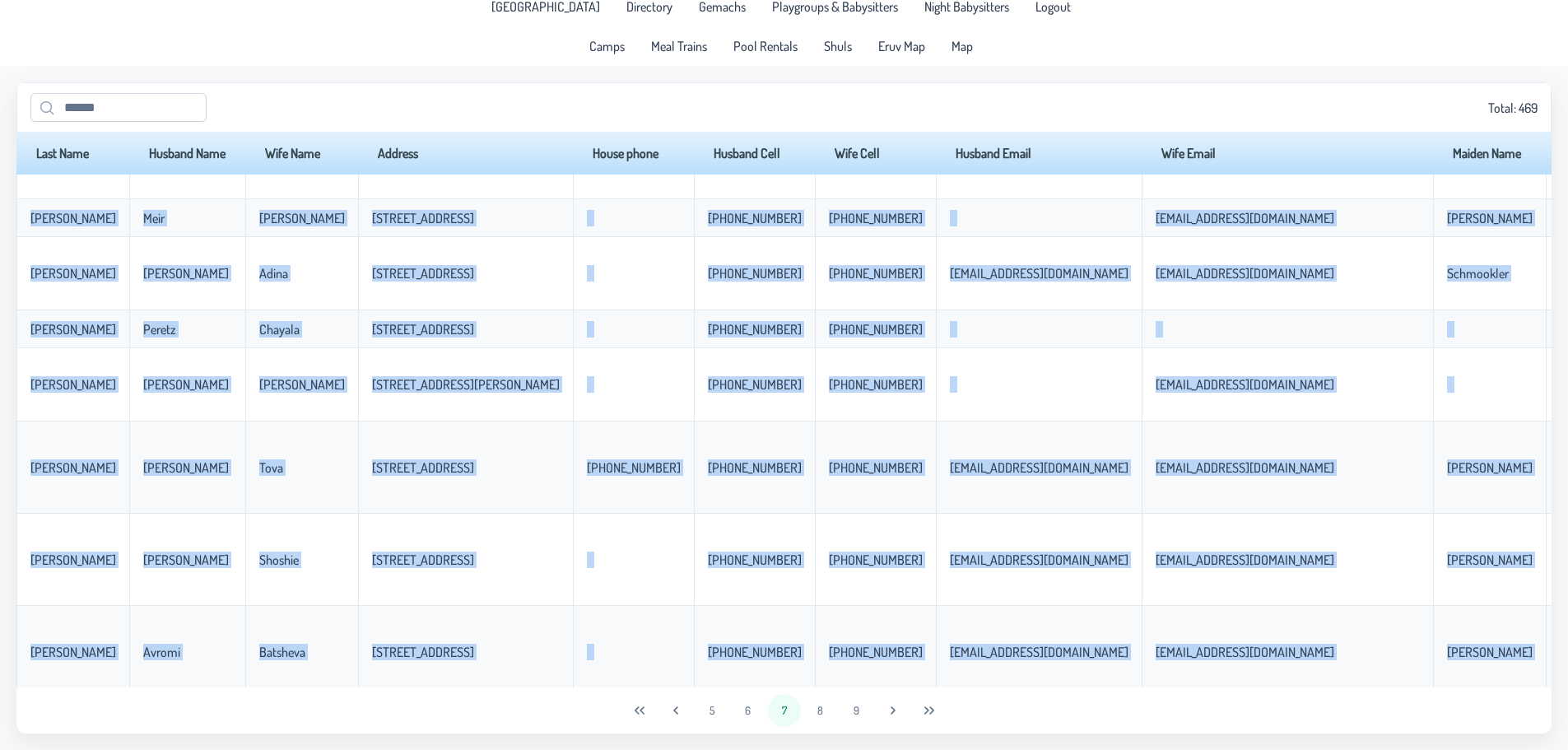
scroll to position [3676, 0]
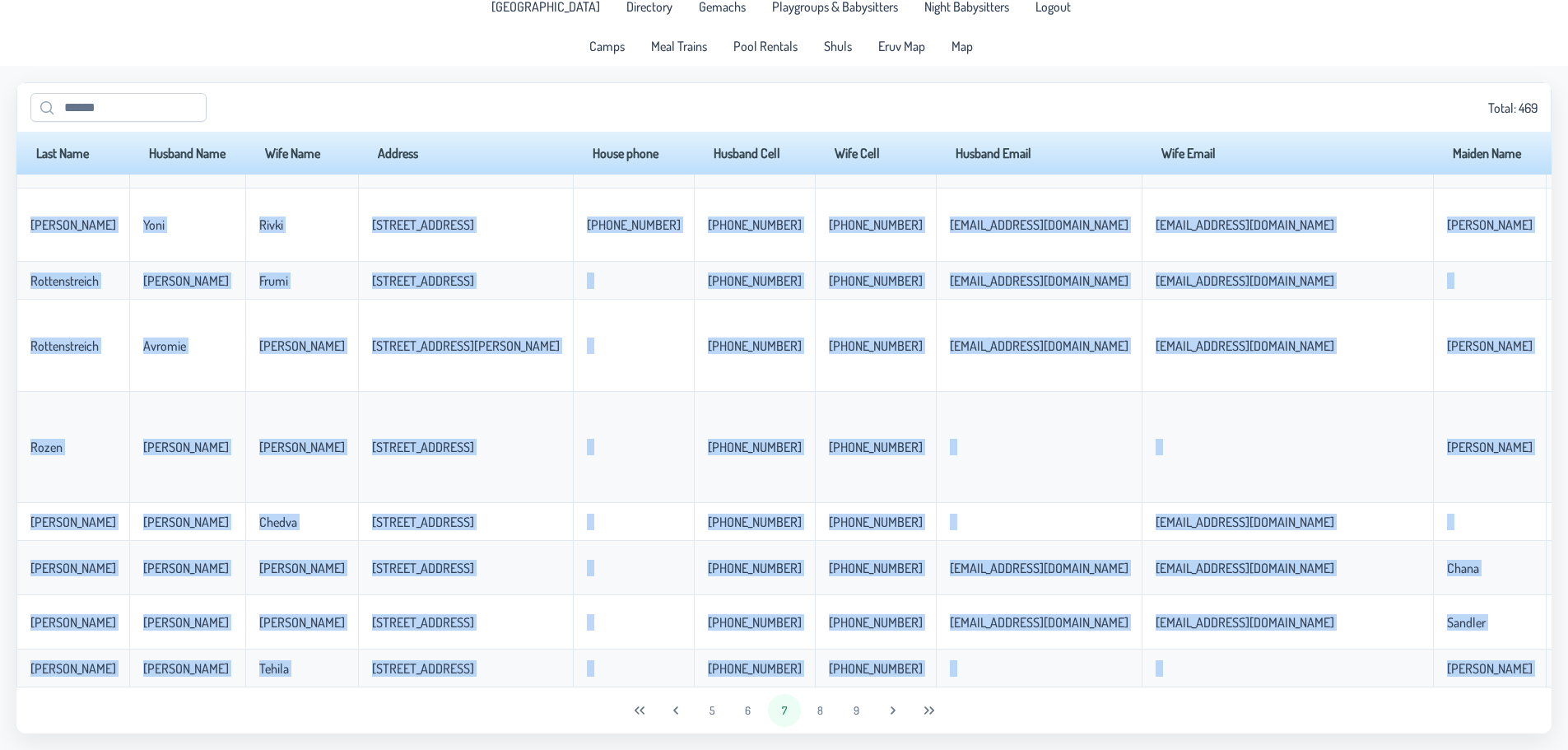
drag, startPoint x: 24, startPoint y: 208, endPoint x: 1199, endPoint y: 748, distance: 1293.1
click at [1199, 737] on app-data "Total: 469 Last Name Husband Name Wife Name Address House phone Husband Cell Wi…" at bounding box center [784, 407] width 1568 height 683
copy body "[PERSON_NAME] [PERSON_NAME] [STREET_ADDRESS][PERSON_NAME] [PHONE_NUMBER] [PHONE…"
click at [828, 714] on button "8" at bounding box center [821, 711] width 33 height 33
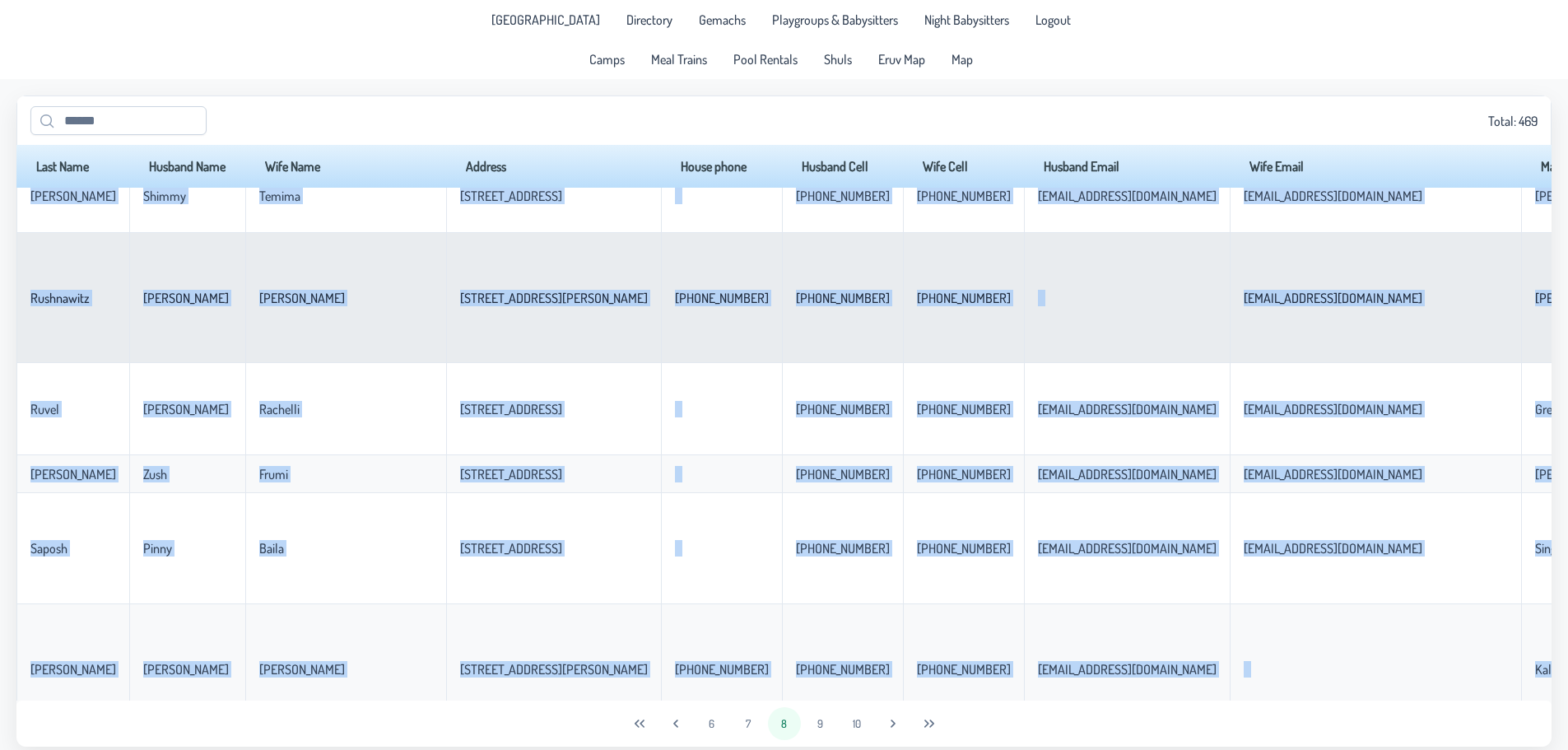
scroll to position [0, 0]
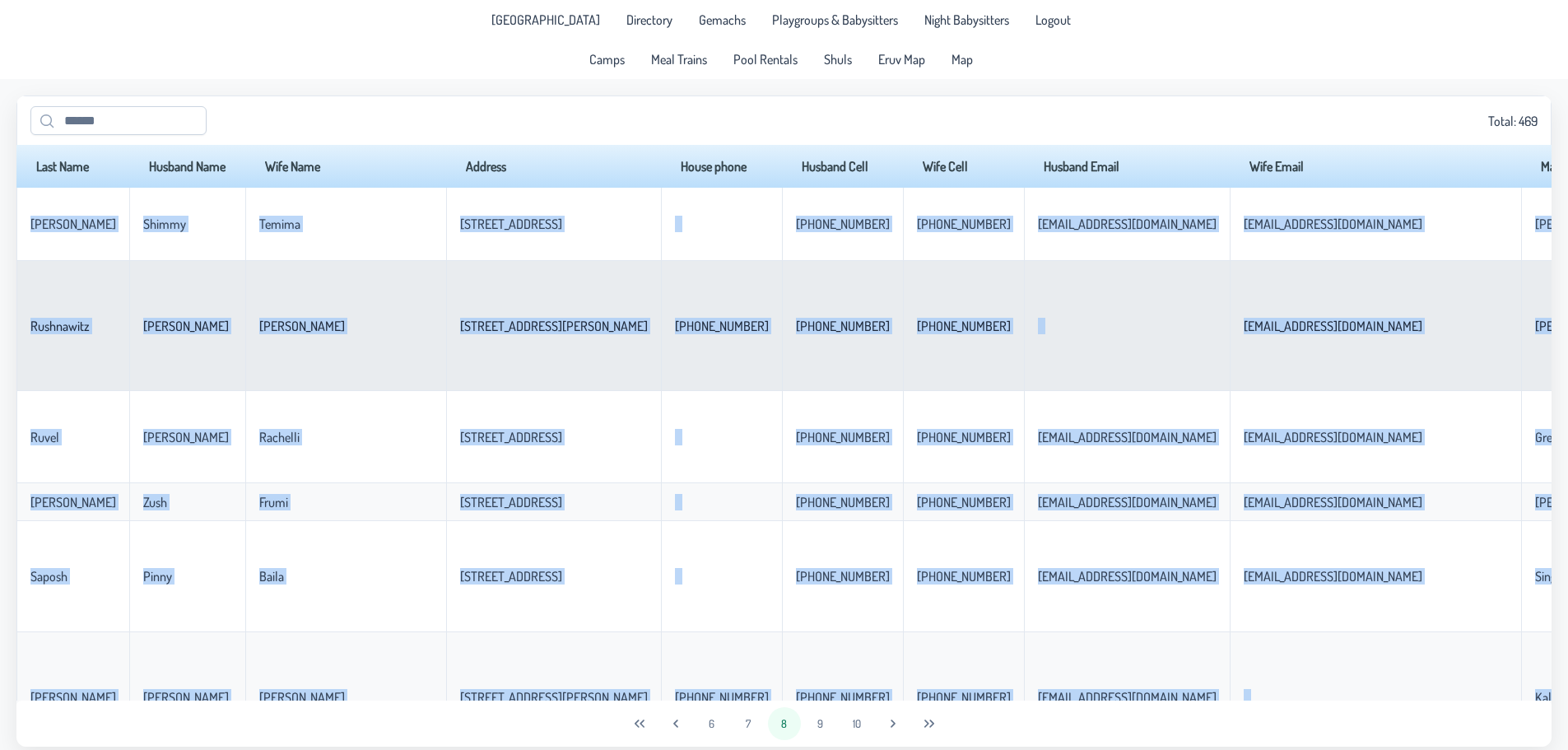
click at [37, 264] on td "Rushnawitz" at bounding box center [73, 326] width 113 height 130
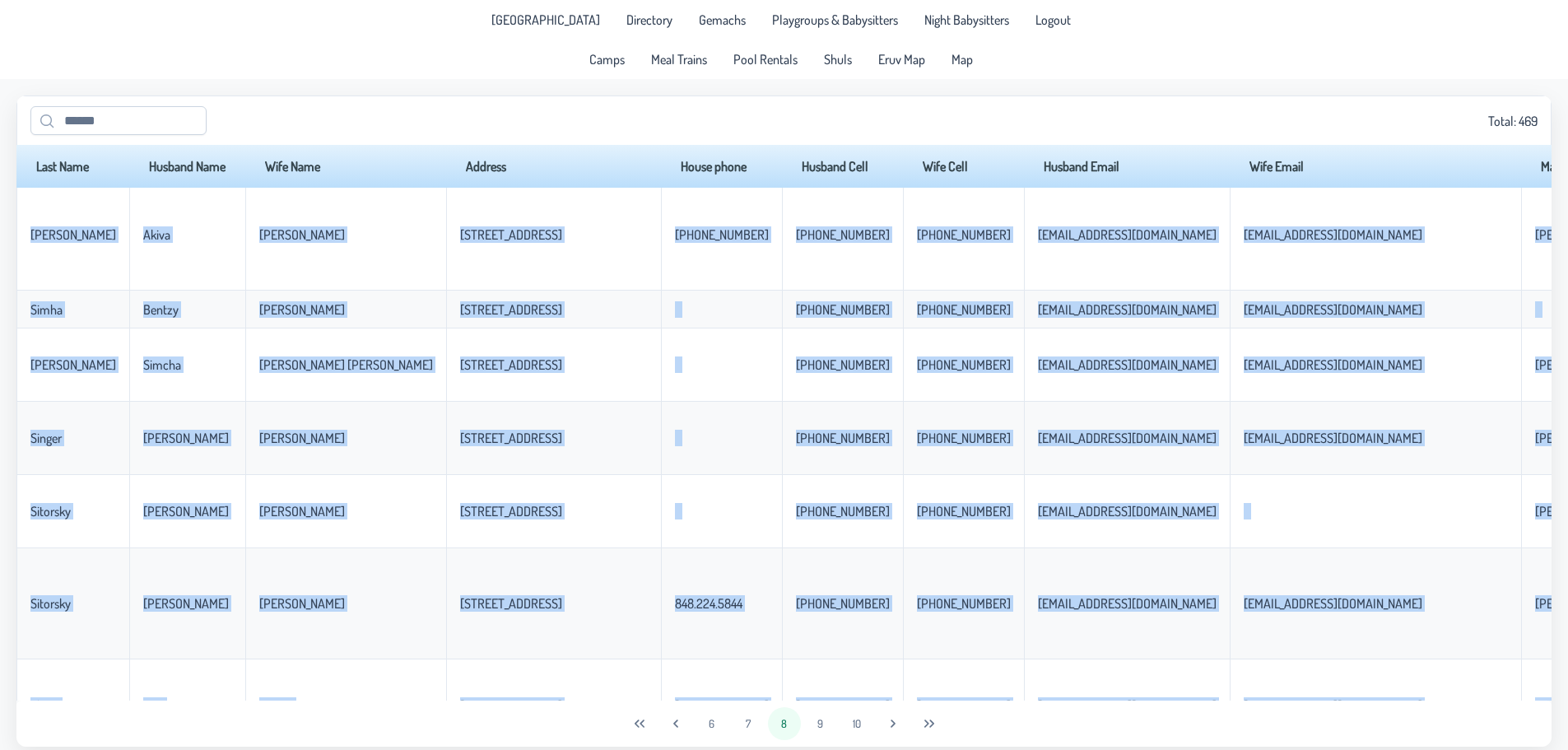
scroll to position [13, 0]
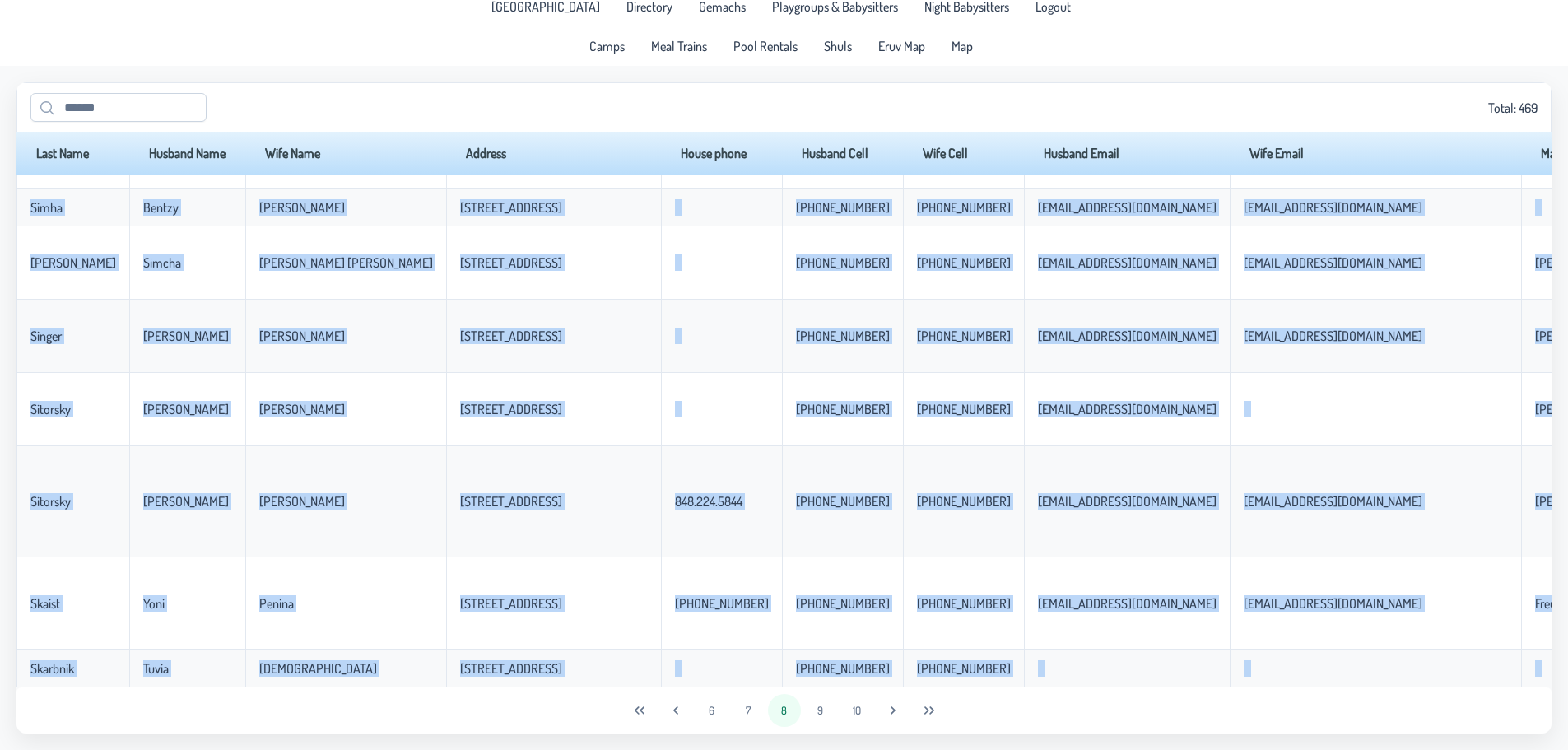
drag, startPoint x: 29, startPoint y: 228, endPoint x: 1388, endPoint y: 703, distance: 1439.6
click at [1388, 703] on div "Total: 469 Last Name Husband Name Wife Name Address House phone Husband Cell Wi…" at bounding box center [784, 408] width 1536 height 651
copy body "[PERSON_NAME] Temima [STREET_ADDRESS] 347-497-9382 [PHONE_NUMBER] [EMAIL_ADDRES…"
click at [819, 709] on button "9" at bounding box center [821, 711] width 33 height 33
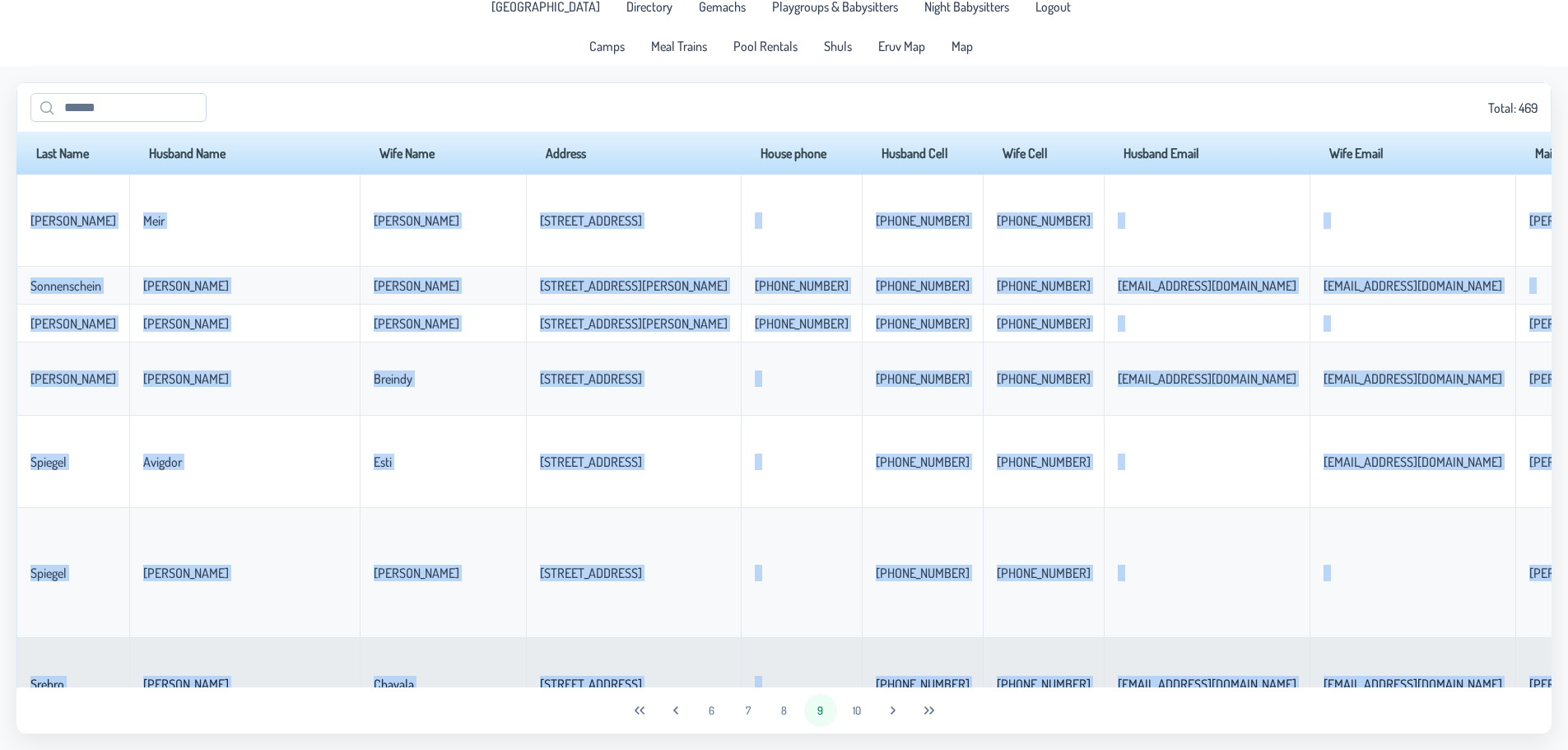
click at [360, 655] on td "Chayala" at bounding box center [443, 683] width 166 height 92
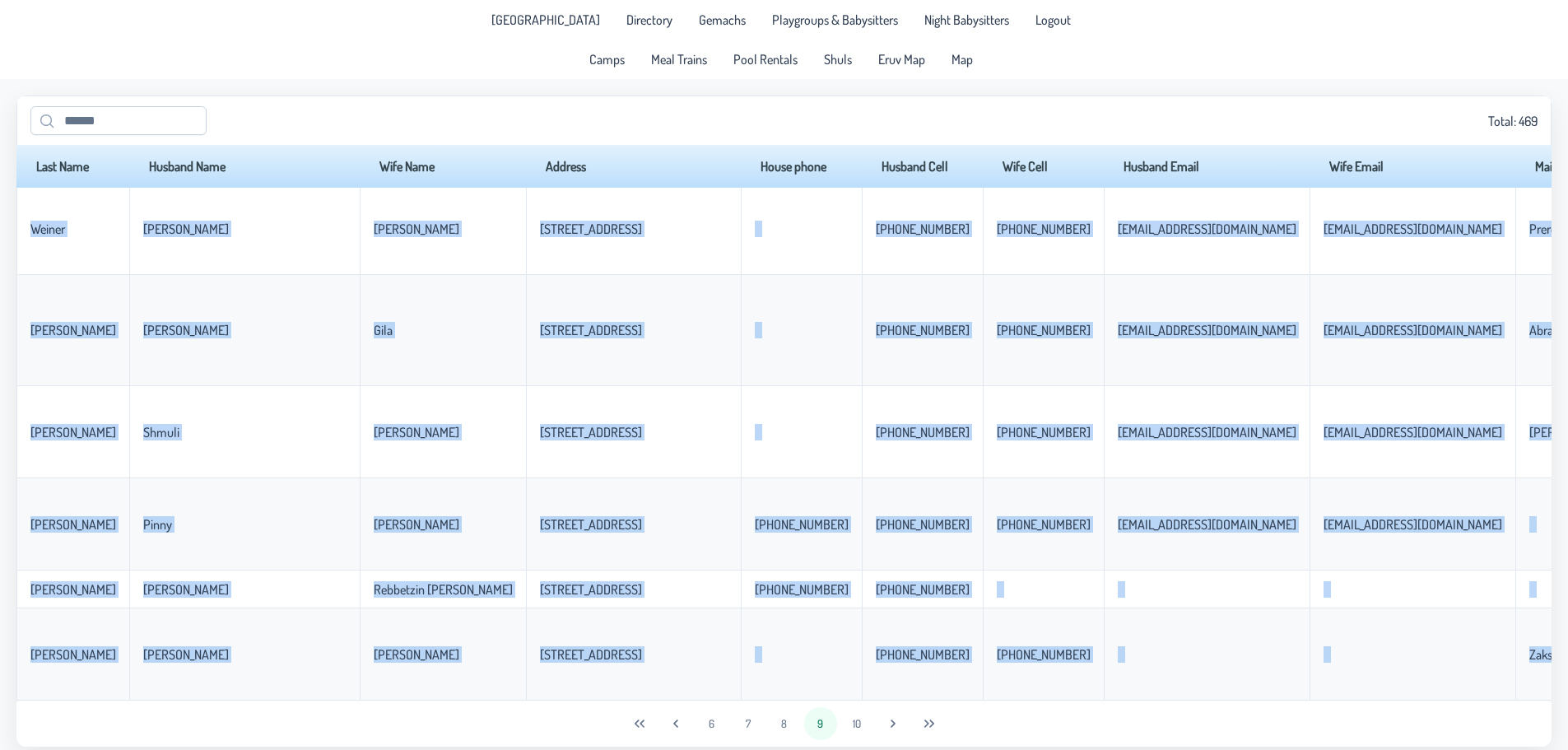
scroll to position [13, 0]
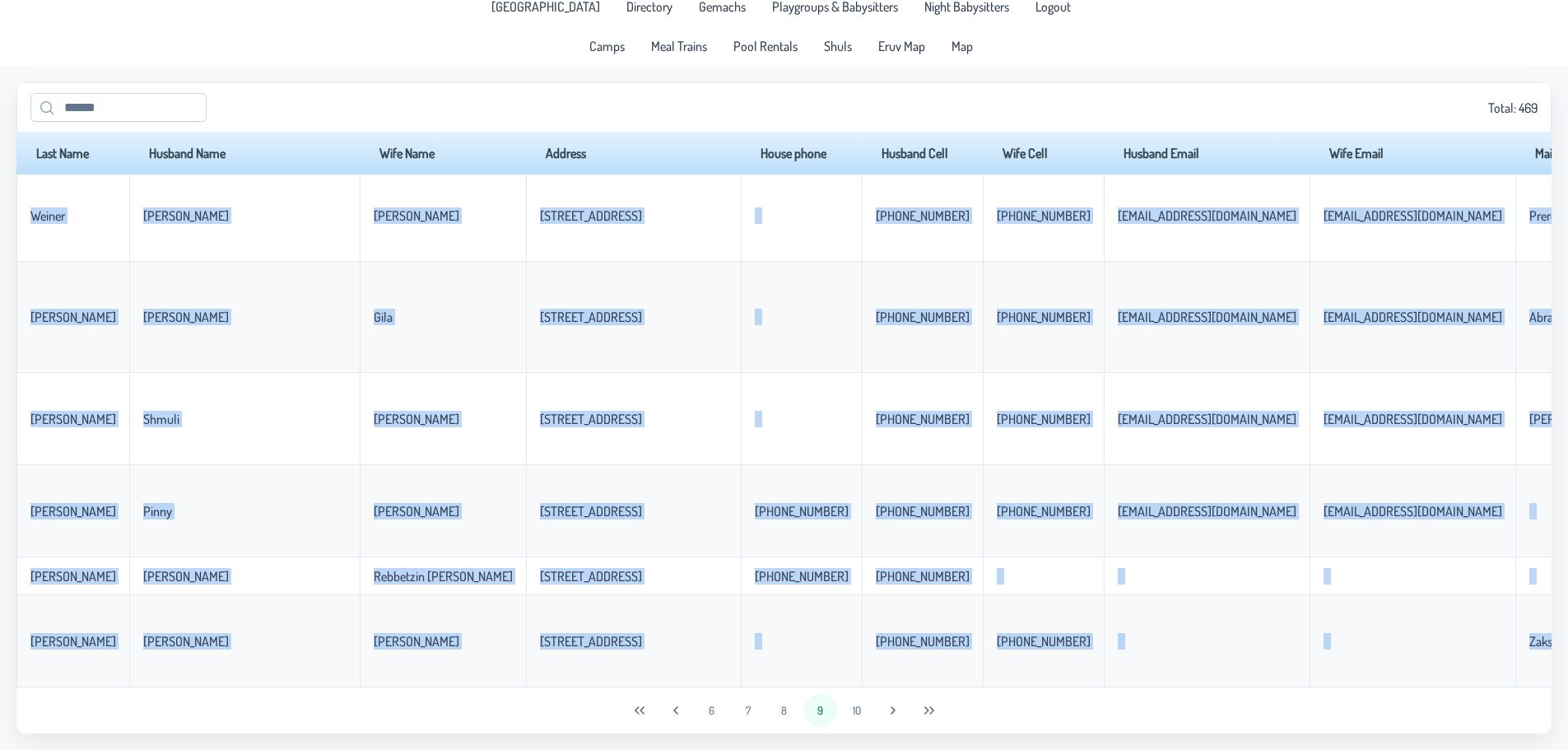
drag, startPoint x: 28, startPoint y: 232, endPoint x: 1063, endPoint y: 752, distance: 1158.3
click at [1063, 737] on html "[GEOGRAPHIC_DATA] Directory Gemachs Playgroups & Babysitters Night Babysitters …" at bounding box center [784, 361] width 1568 height 750
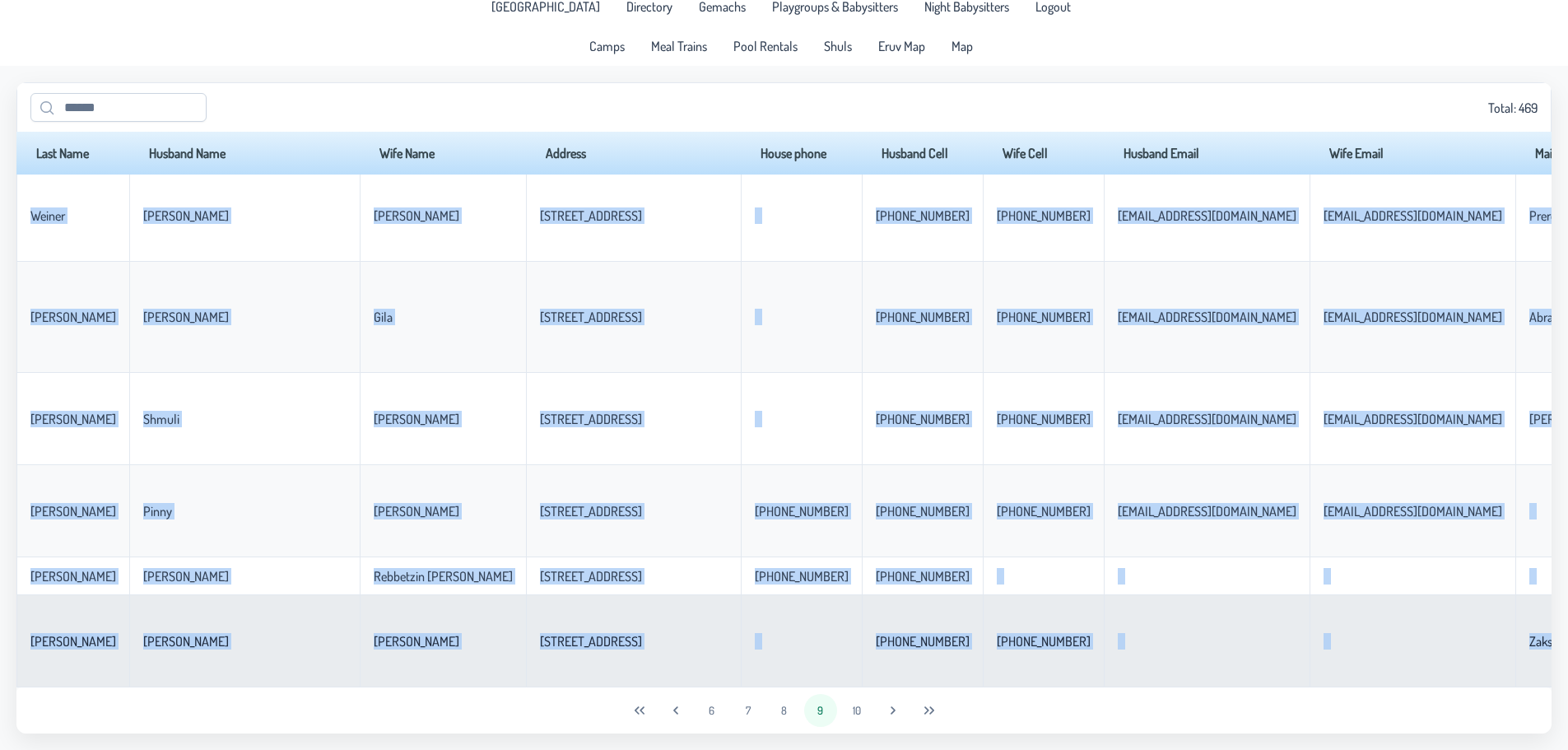
copy body "[PERSON_NAME] [PERSON_NAME] [STREET_ADDRESS] [PHONE_NUMBER] [PHONE_NUMBER] [PER…"
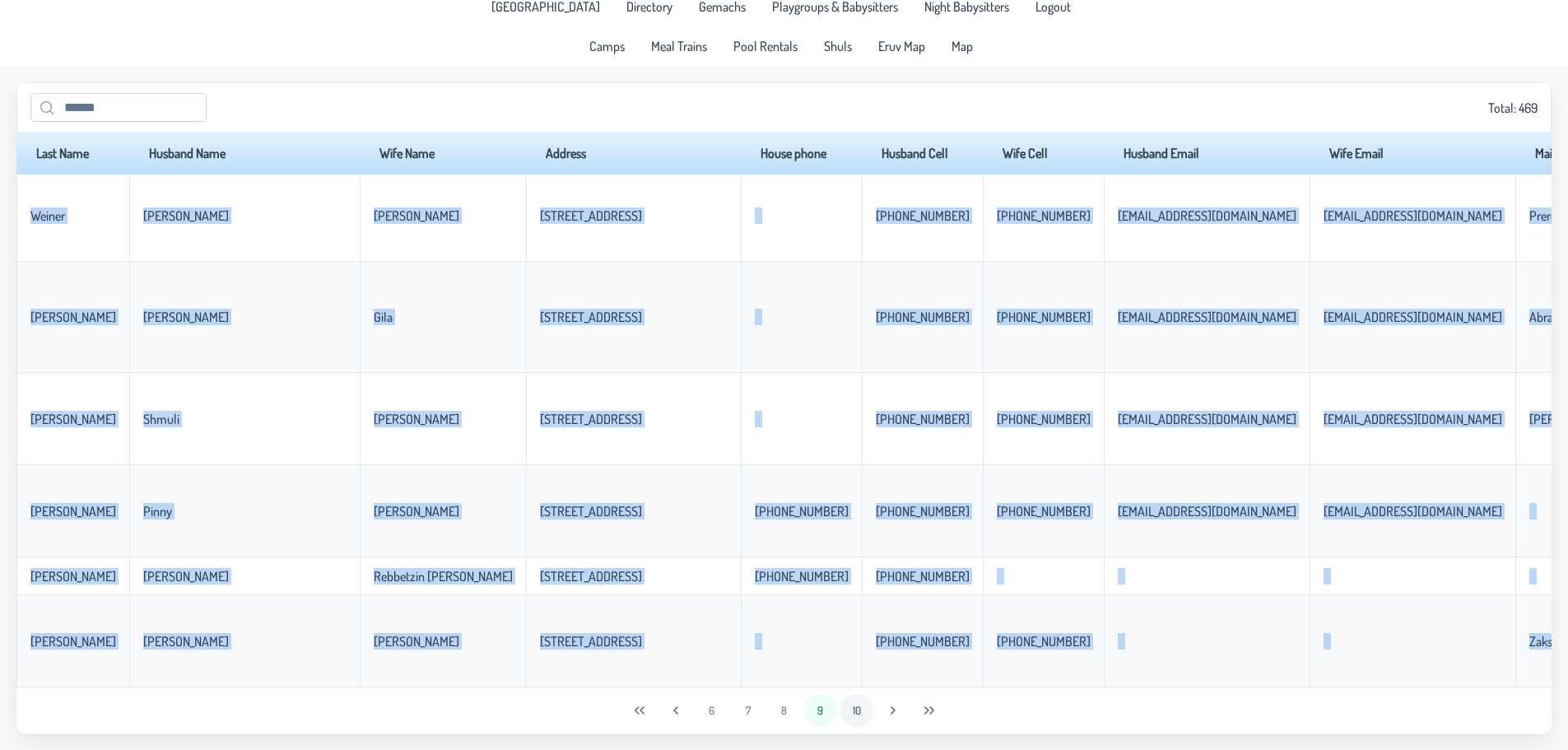
click at [861, 709] on button "10" at bounding box center [857, 711] width 33 height 33
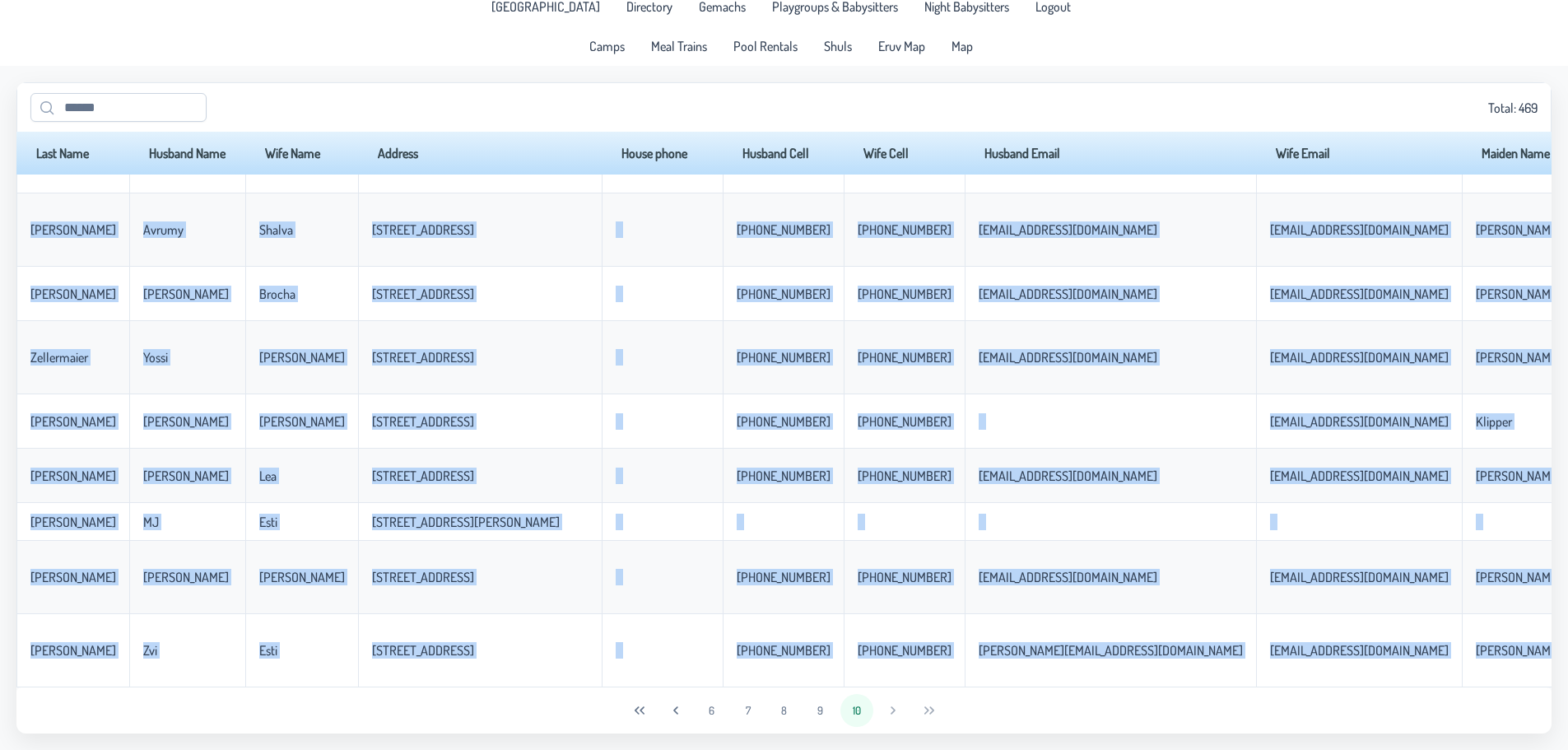
scroll to position [0, 0]
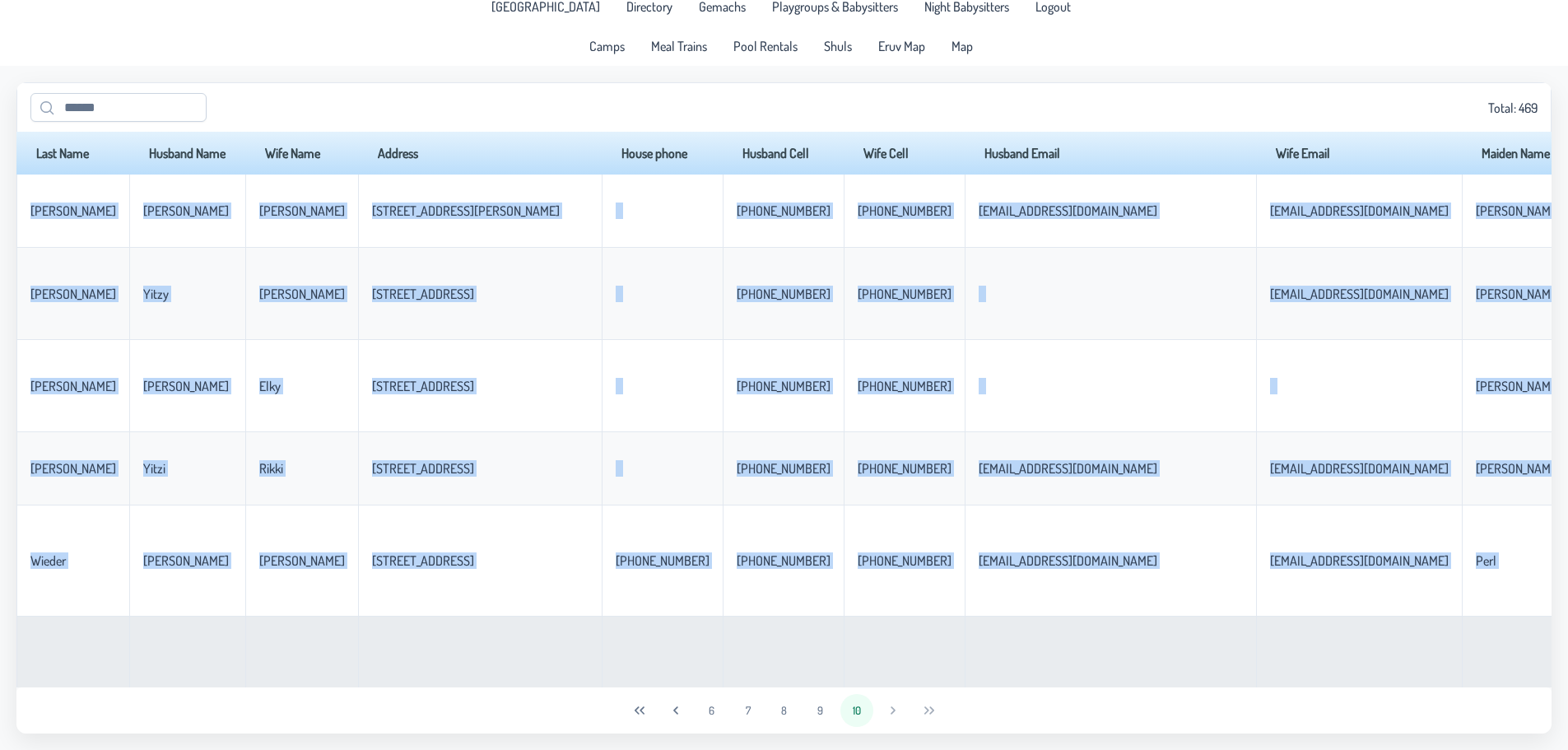
click at [723, 647] on td "[PHONE_NUMBER]" at bounding box center [784, 700] width 121 height 168
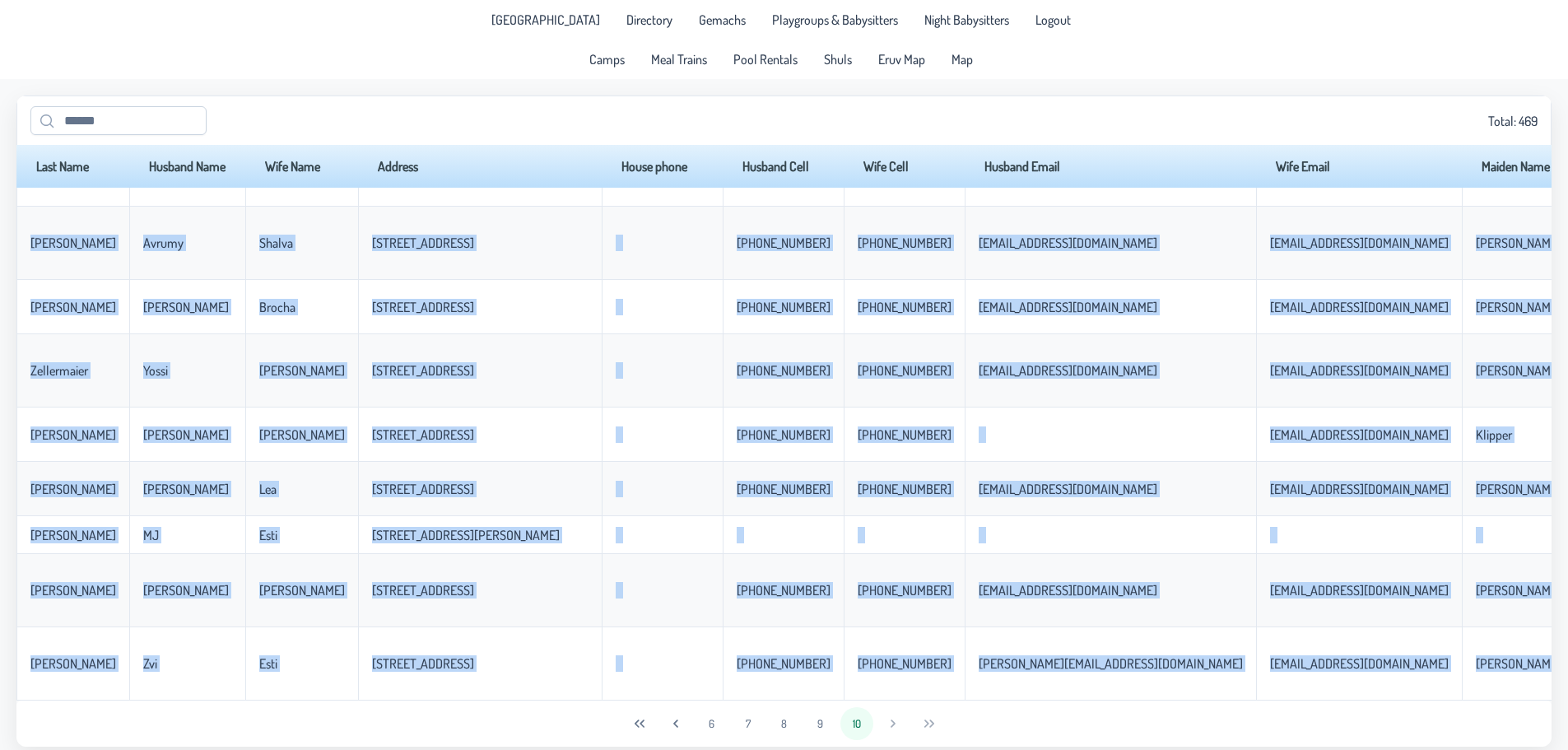
scroll to position [13, 0]
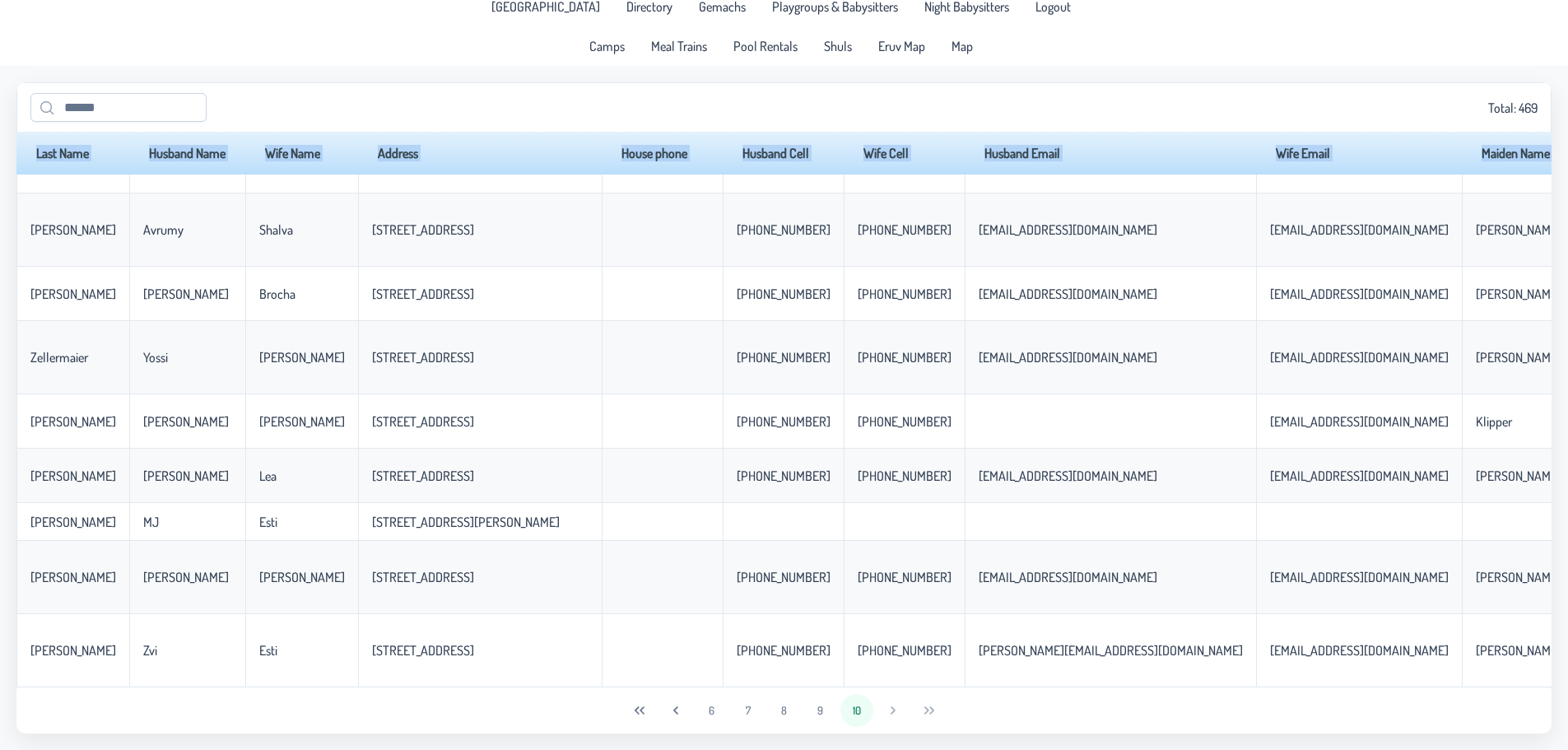
drag, startPoint x: 49, startPoint y: 237, endPoint x: 1470, endPoint y: 676, distance: 1487.3
click at [1470, 676] on div "Last Name Husband Name Wife Name Address House phone Husband Cell Wife Cell Hus…" at bounding box center [784, 409] width 1536 height 556
copy thead "Last Name Husband Name Wife Name Address House phone Husband Cell Wife Cell Hus…"
click at [993, 110] on div "Total: 469" at bounding box center [784, 107] width 1508 height 29
click at [892, 714] on div "6 7 8 9 10" at bounding box center [784, 710] width 1536 height 46
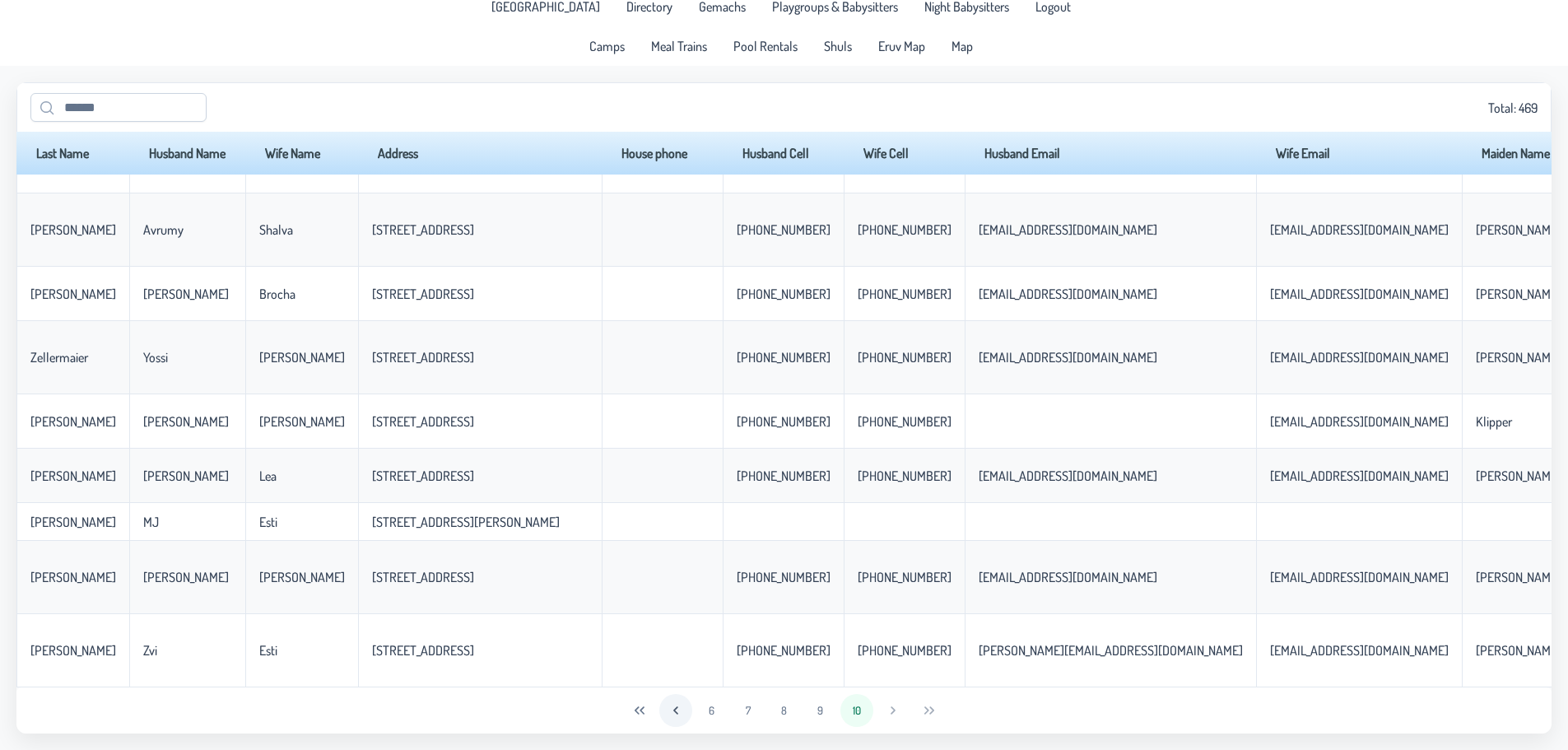
click at [672, 714] on icon "Previous Page" at bounding box center [675, 710] width 13 height 13
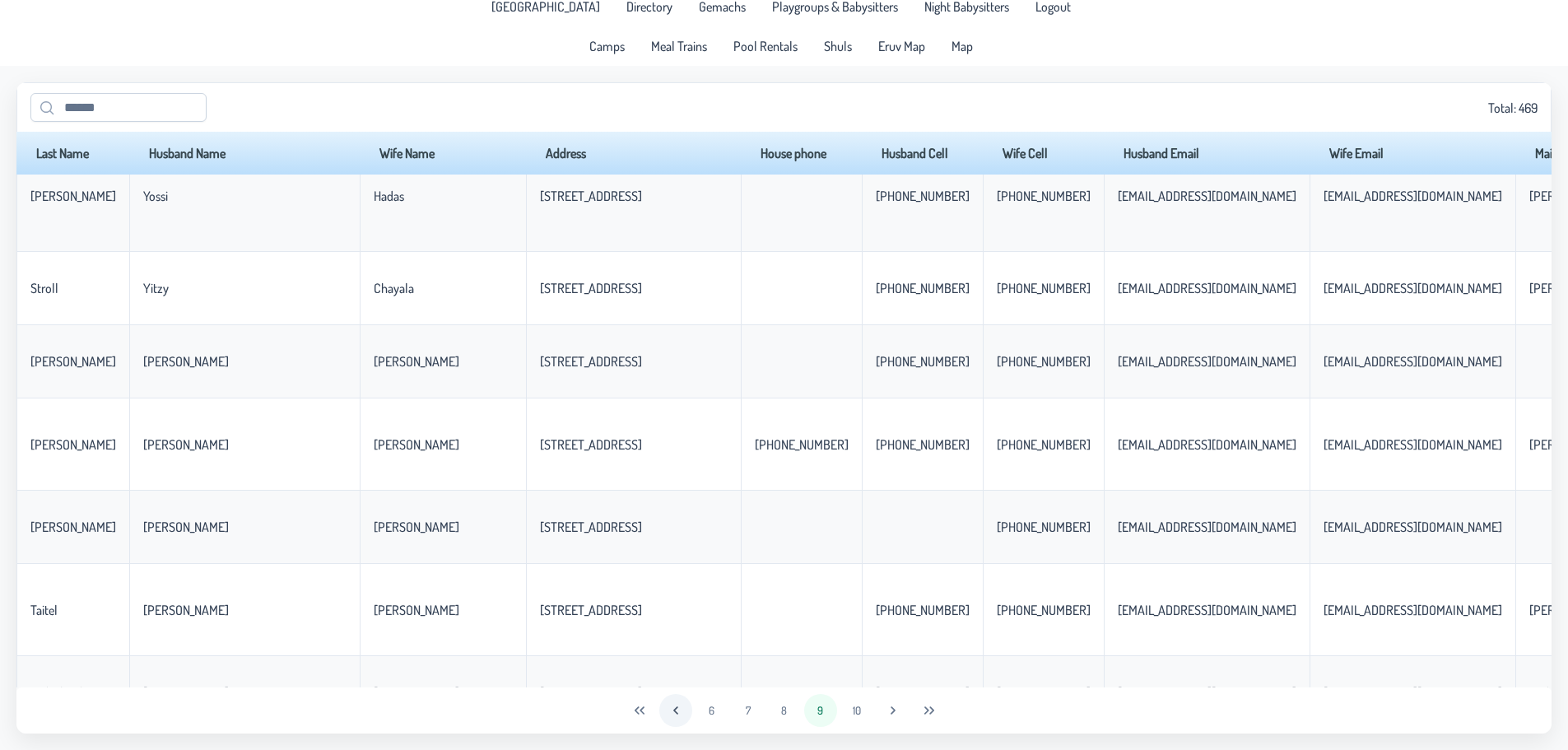
scroll to position [0, 0]
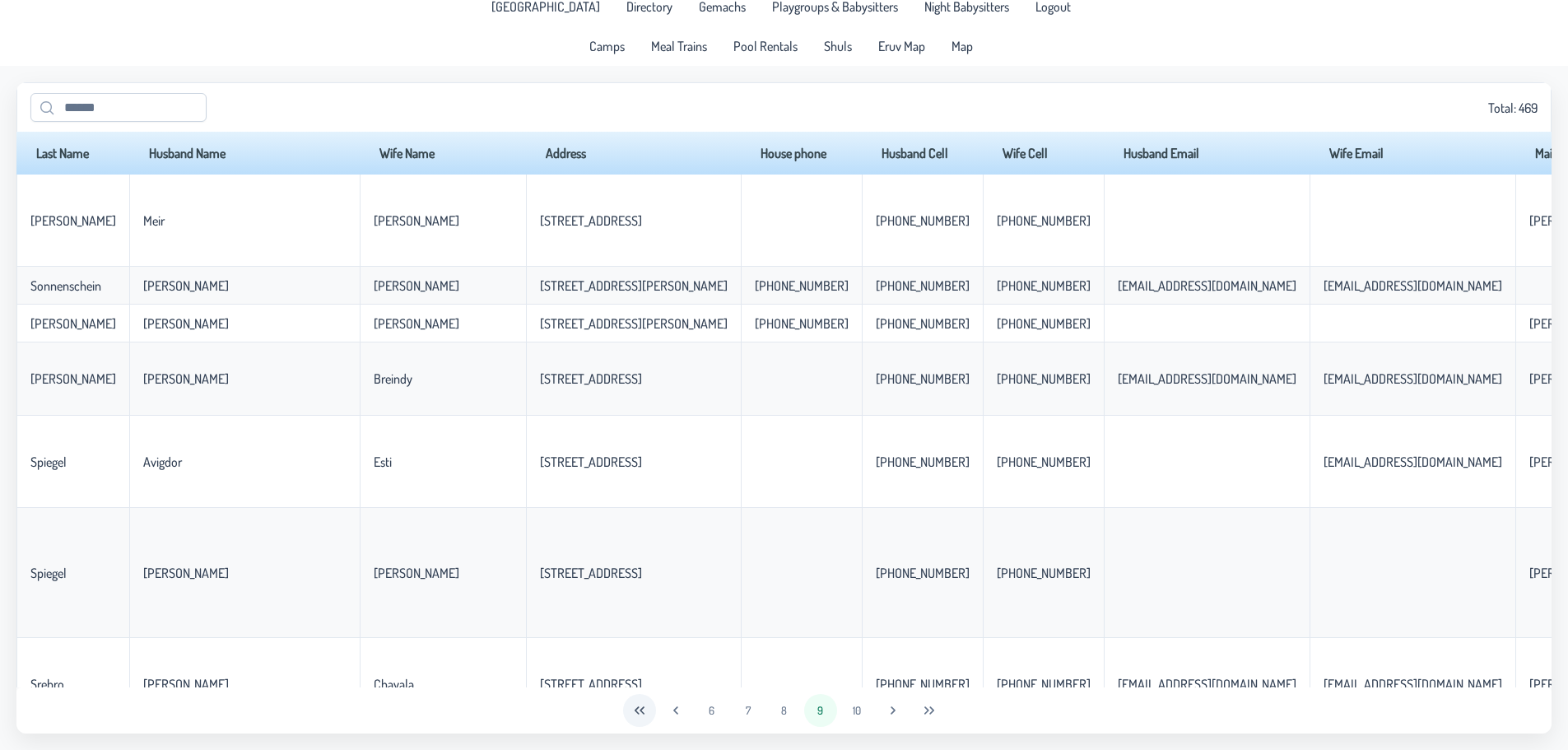
click at [643, 714] on icon "First Page" at bounding box center [639, 710] width 13 height 13
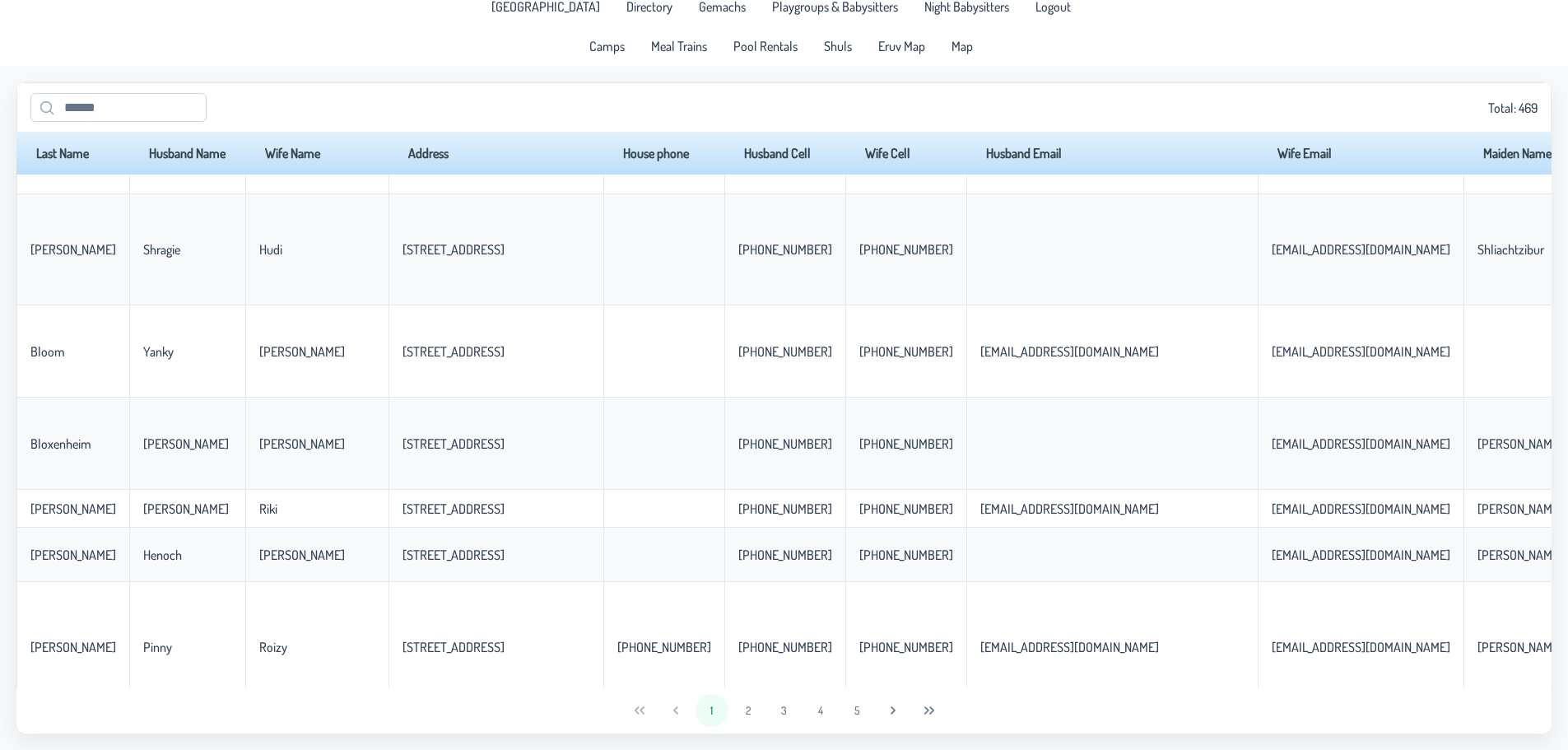
scroll to position [3565, 0]
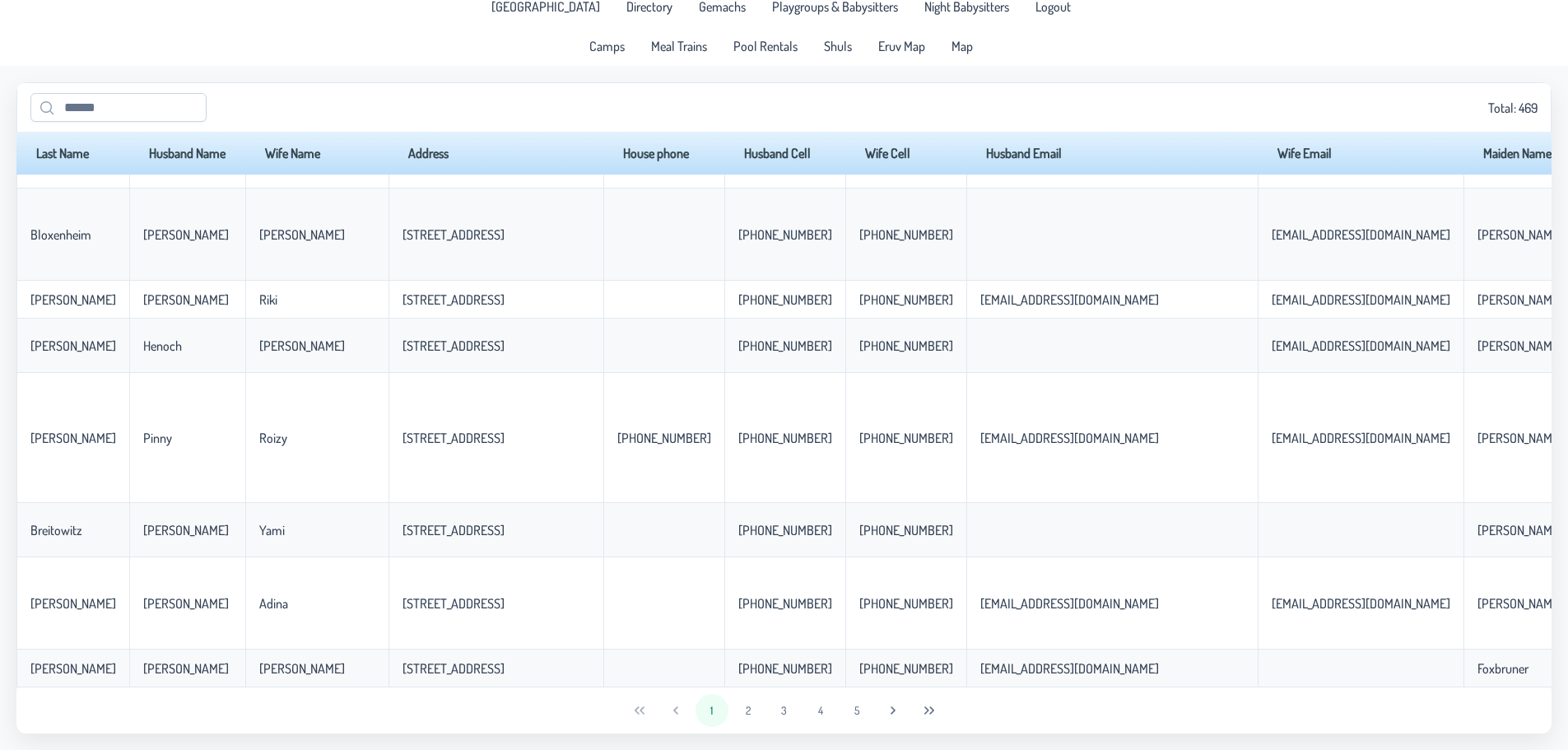
click at [530, 473] on td "[STREET_ADDRESS]" at bounding box center [496, 438] width 214 height 130
click at [918, 707] on button "Last Page" at bounding box center [930, 711] width 33 height 33
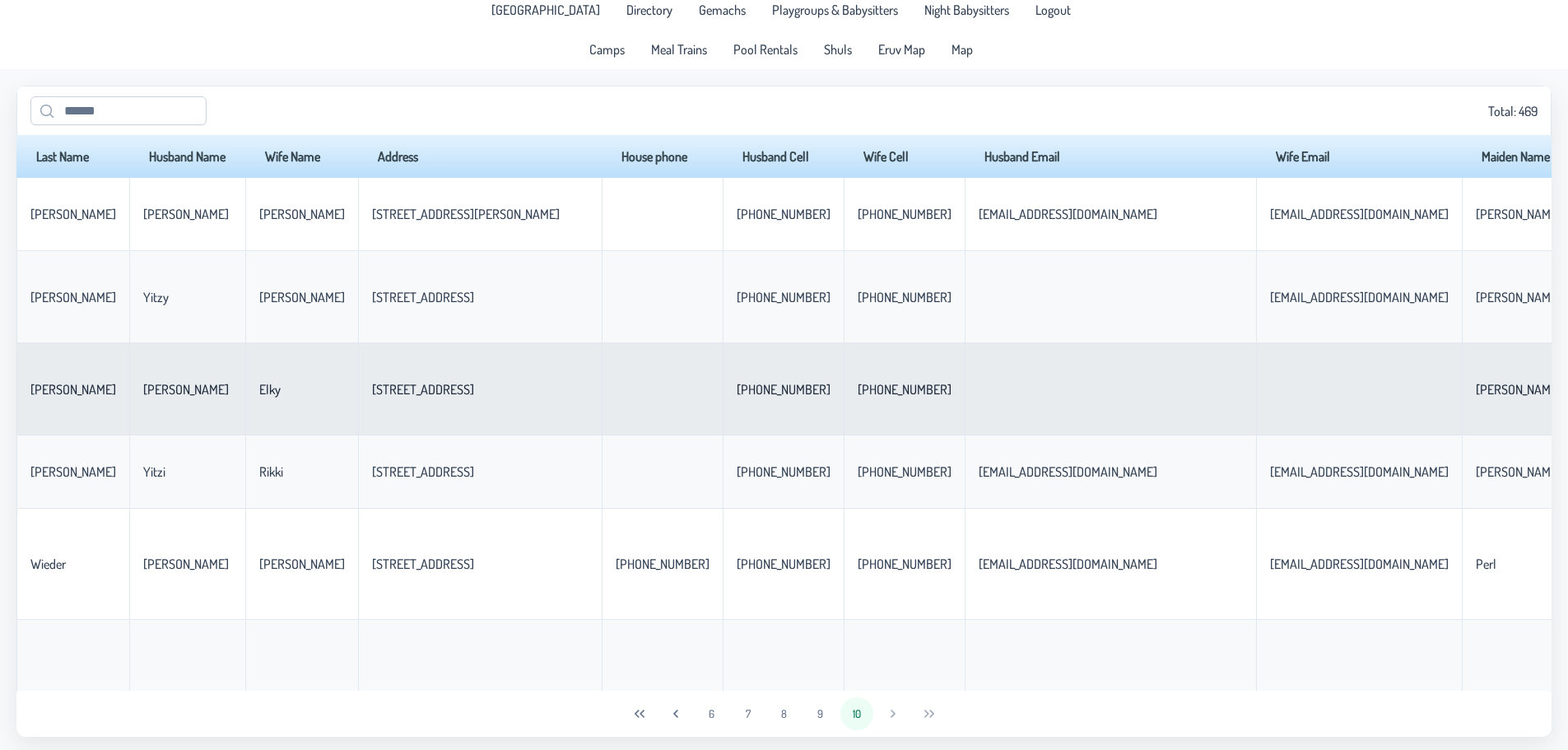
scroll to position [13, 0]
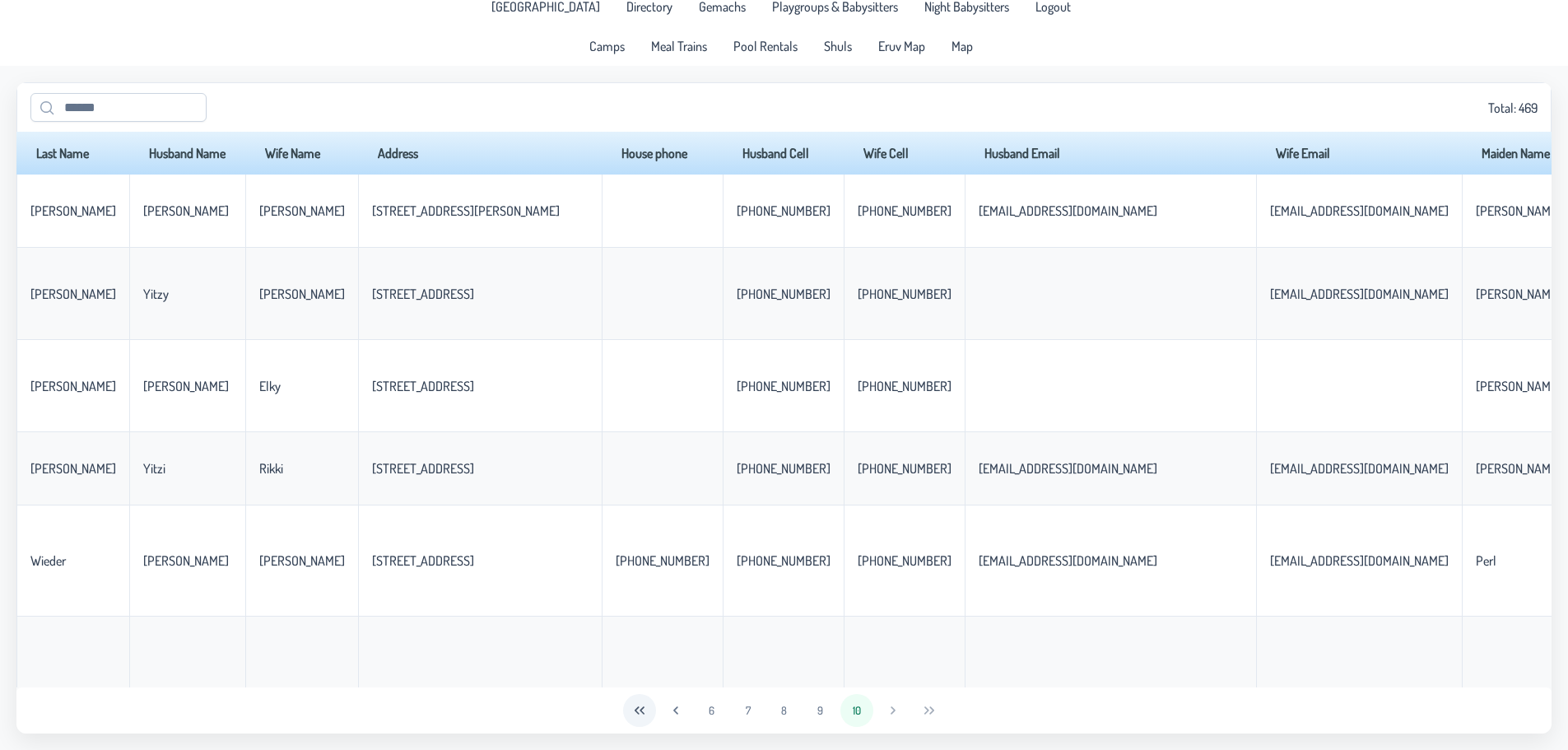
click at [650, 710] on button "First Page" at bounding box center [640, 711] width 33 height 33
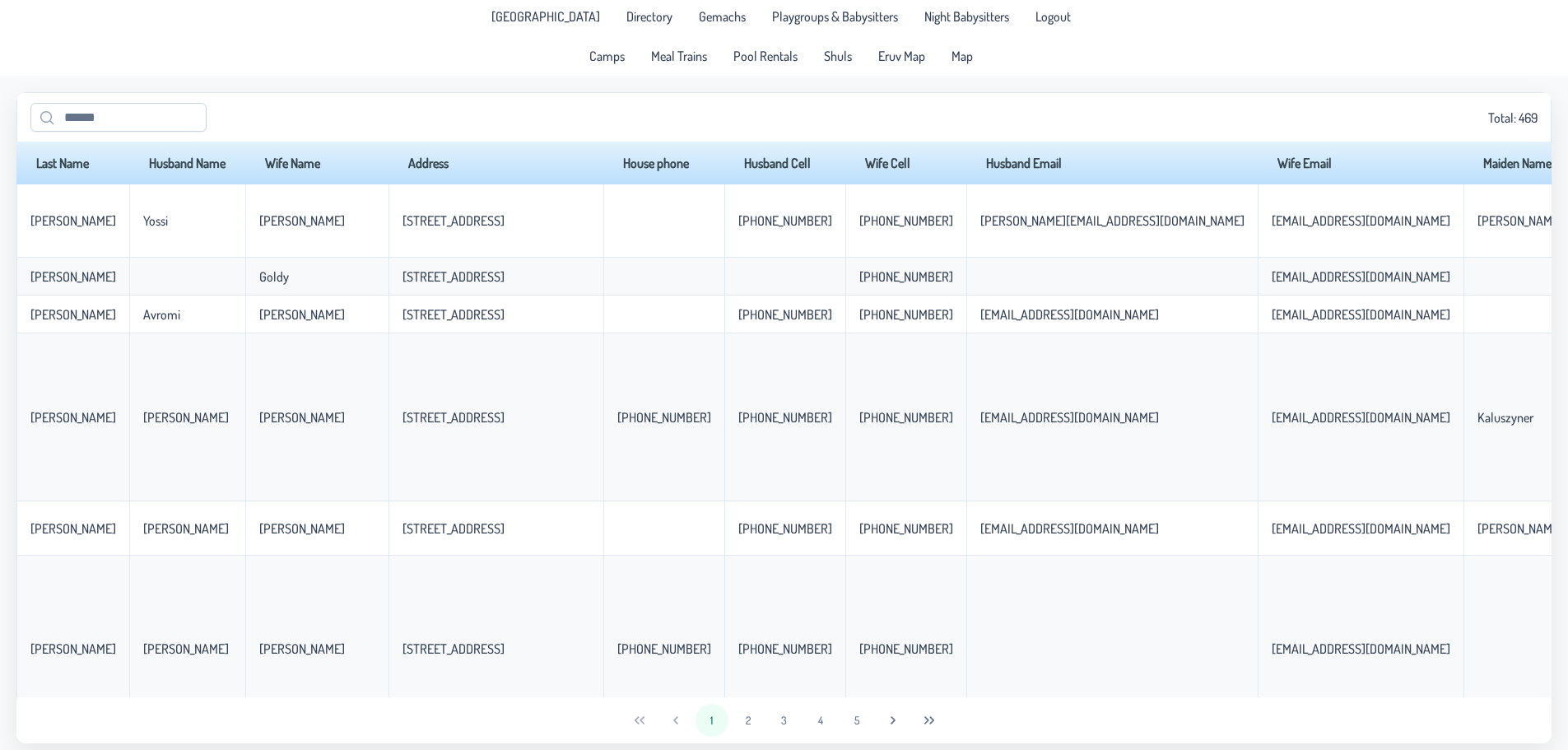
scroll to position [0, 0]
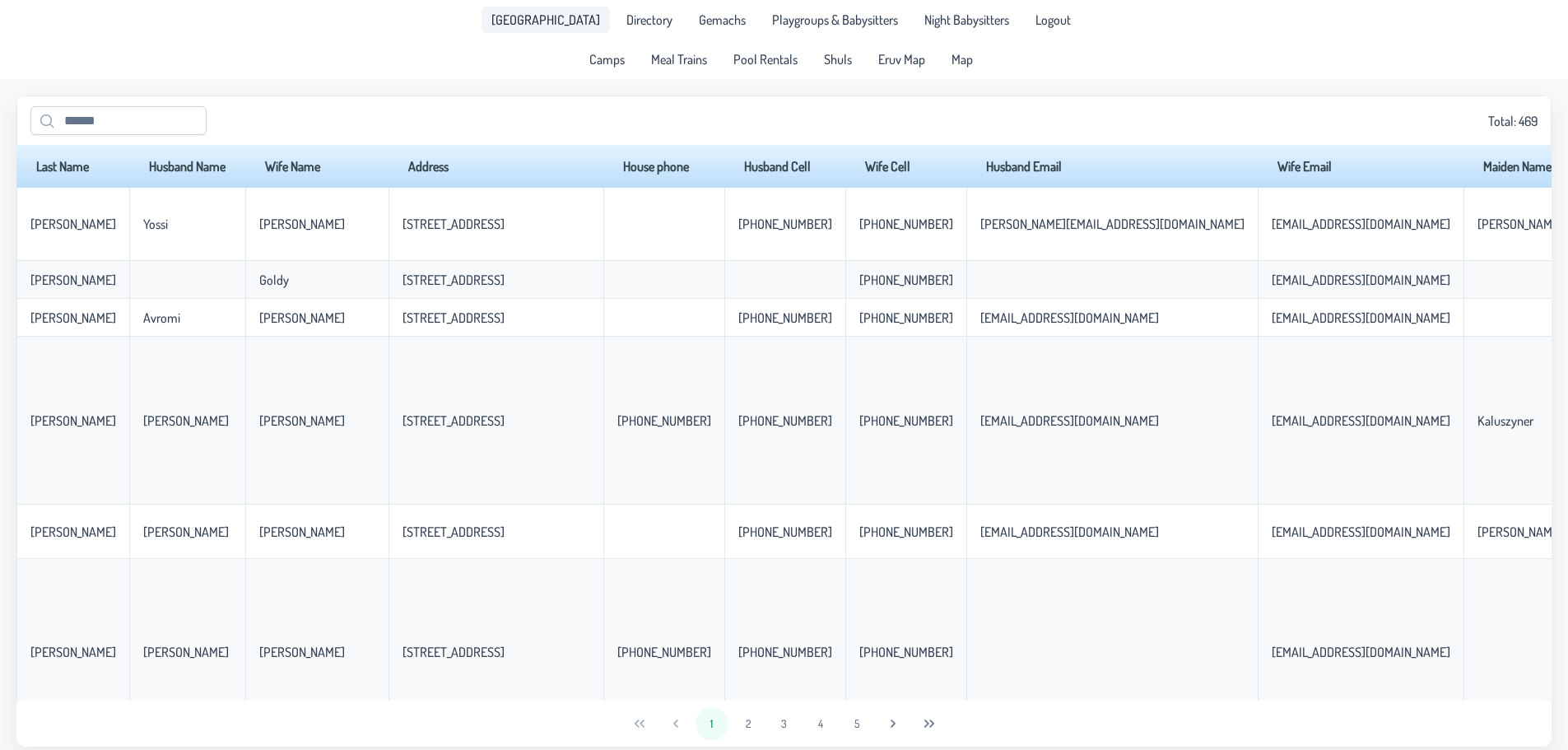
click at [543, 21] on span "[GEOGRAPHIC_DATA]" at bounding box center [545, 19] width 109 height 13
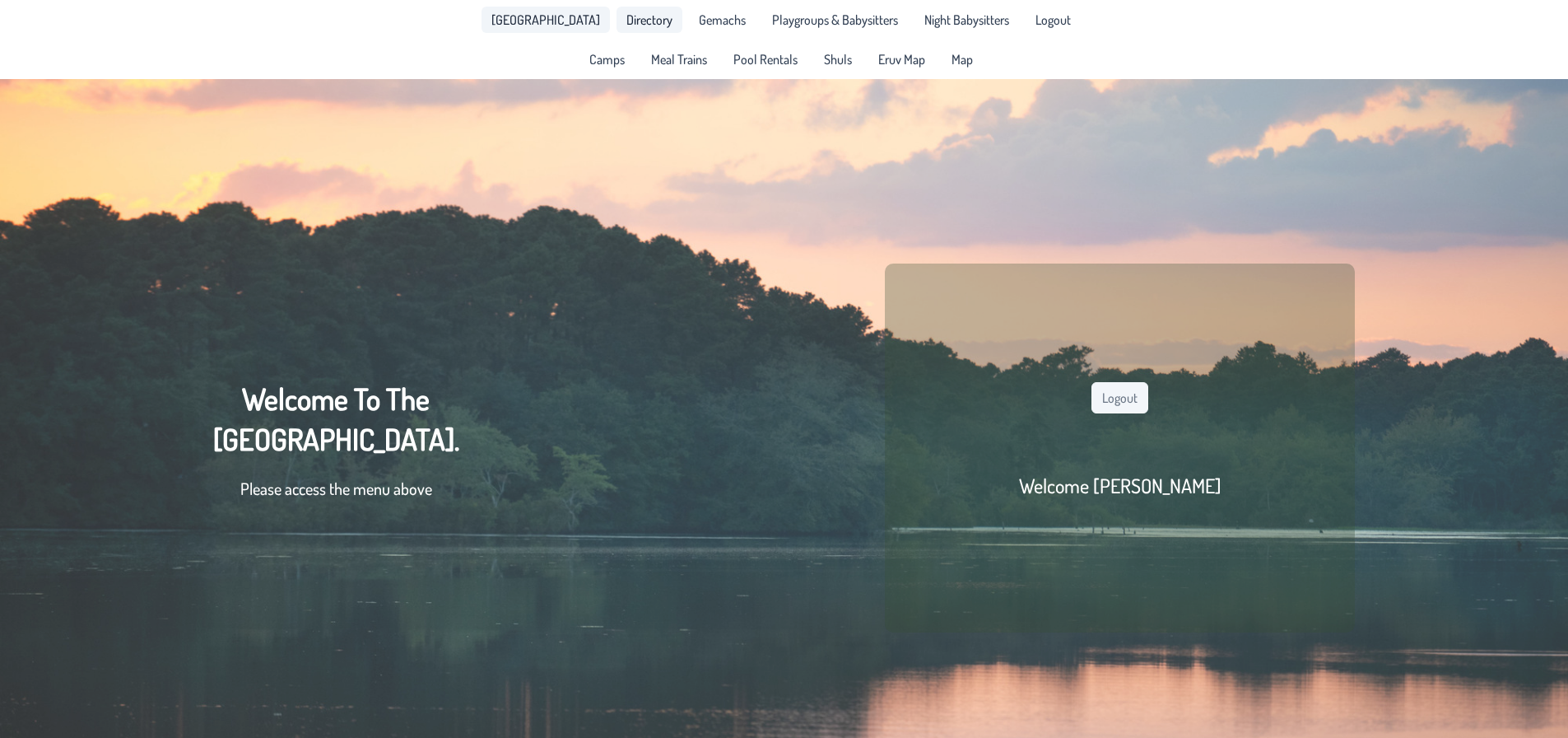
click at [629, 16] on span "Directory" at bounding box center [650, 19] width 46 height 13
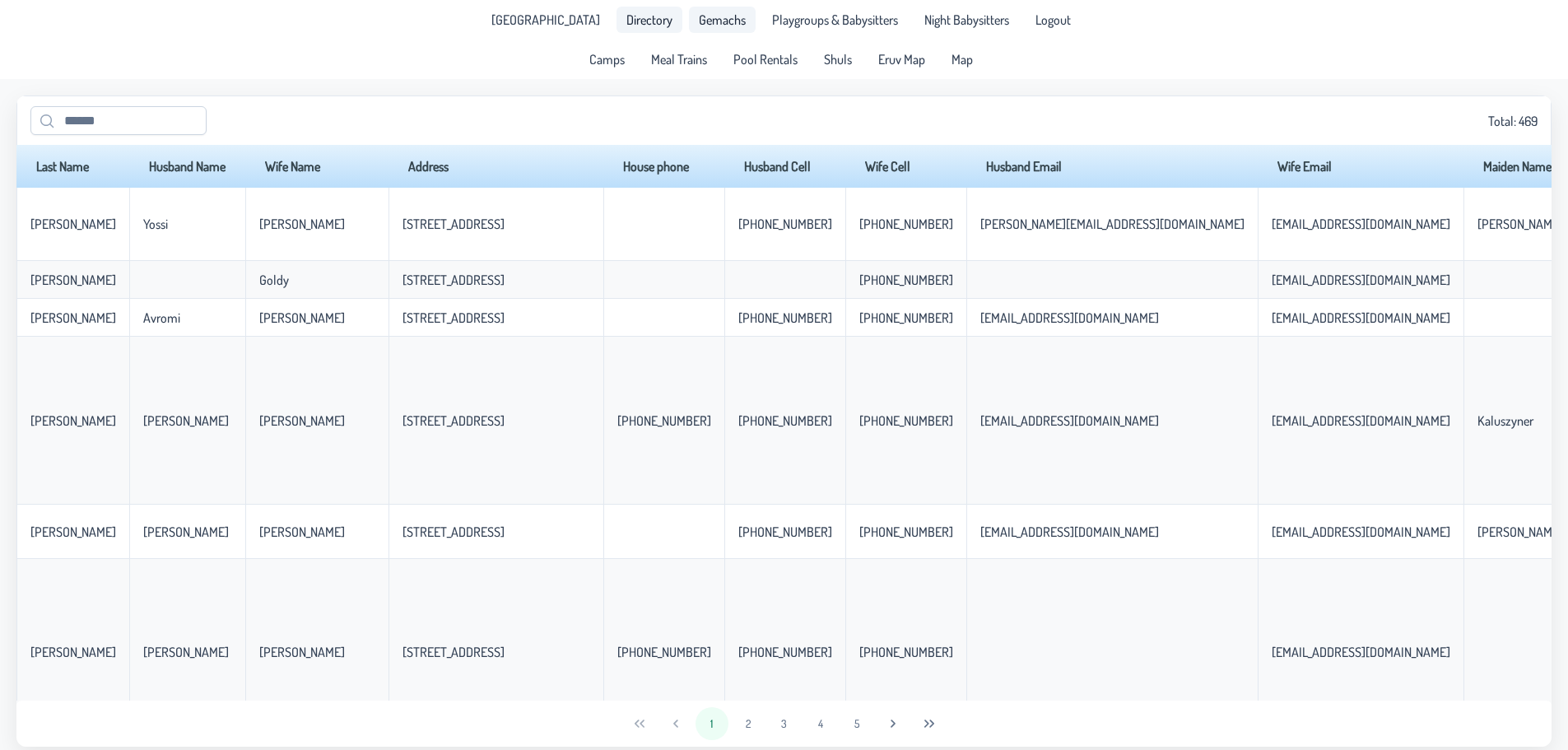
click at [707, 9] on link "Gemachs" at bounding box center [722, 20] width 67 height 26
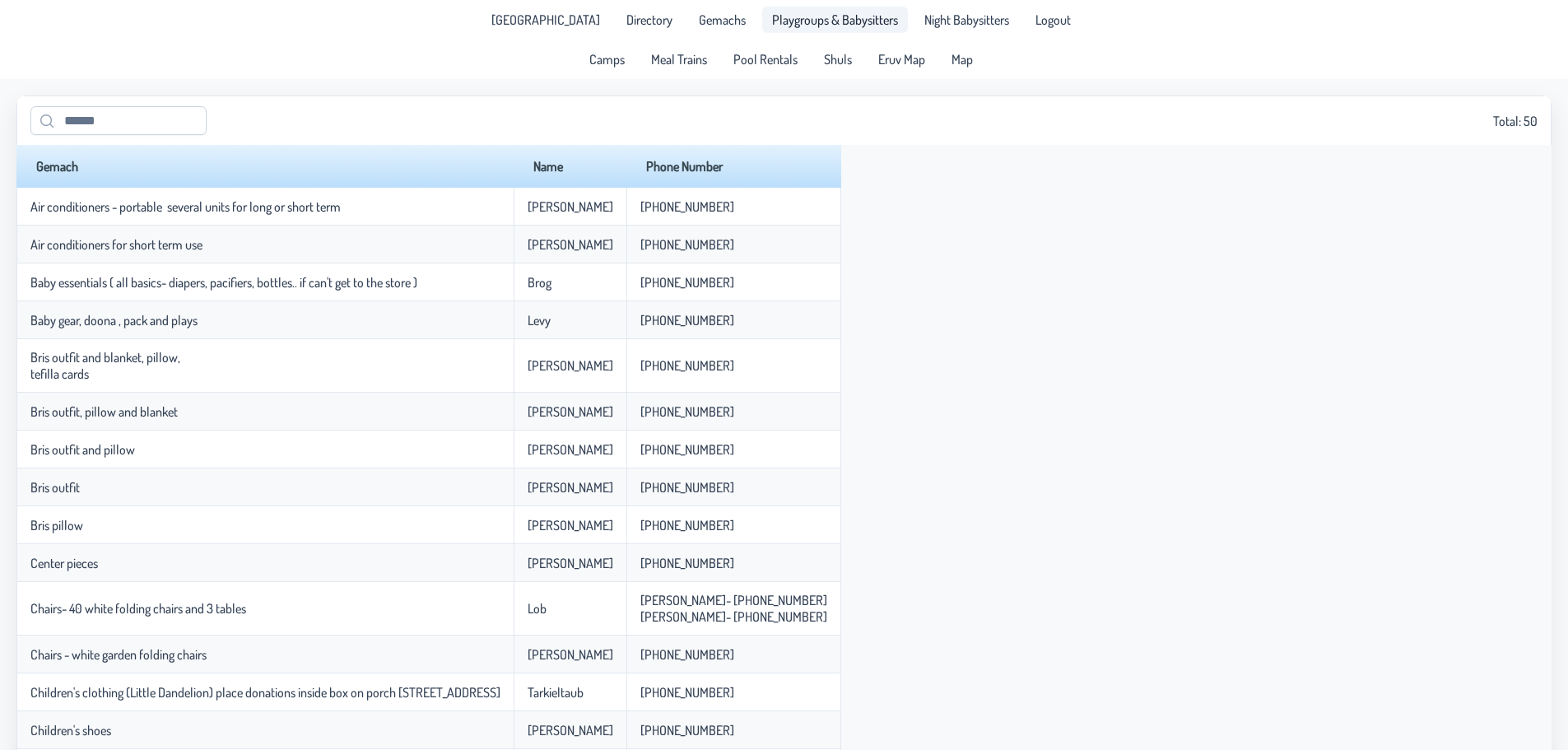
click at [790, 14] on span "Playgroups & Babysitters" at bounding box center [835, 19] width 126 height 13
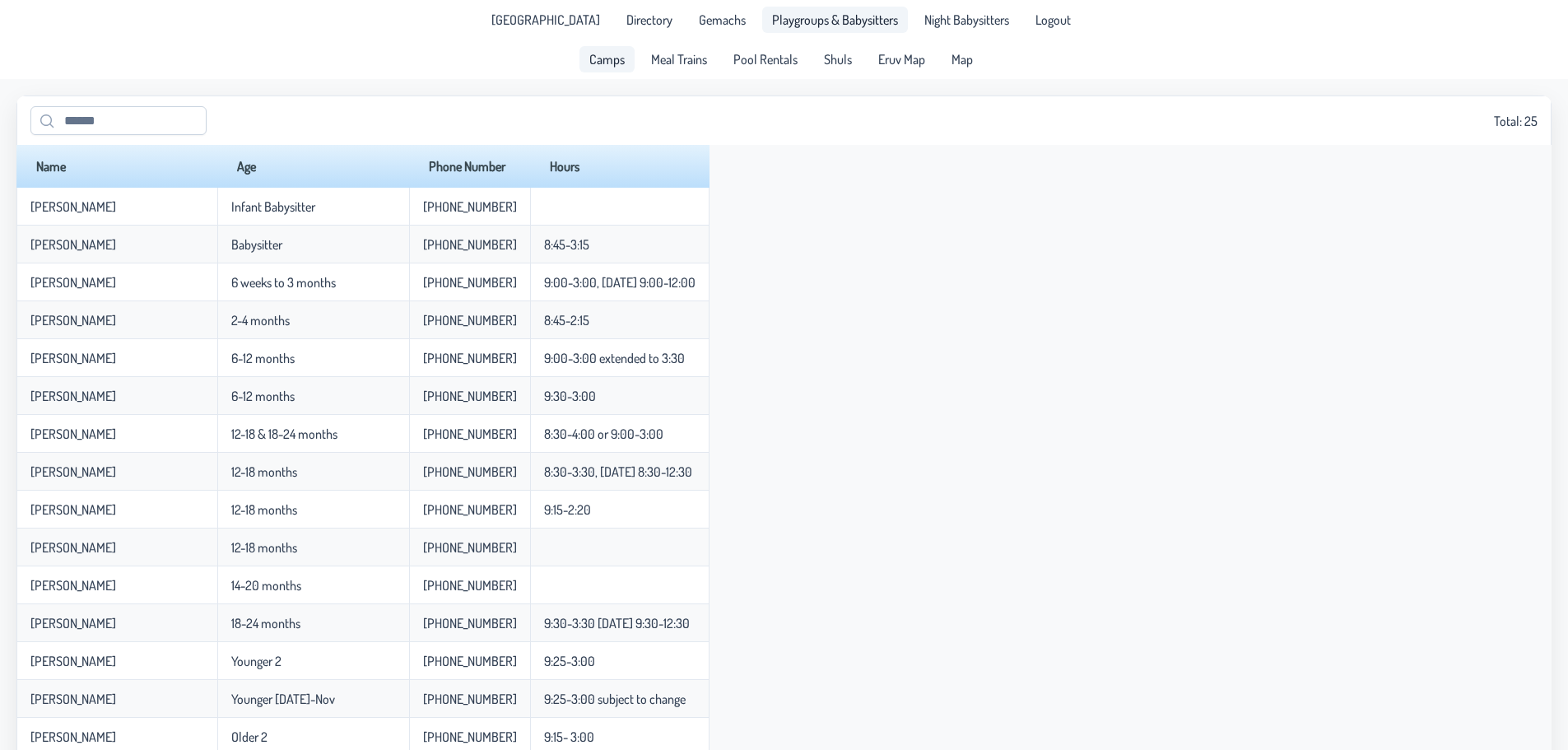
click at [622, 57] on span "Camps" at bounding box center [607, 59] width 35 height 13
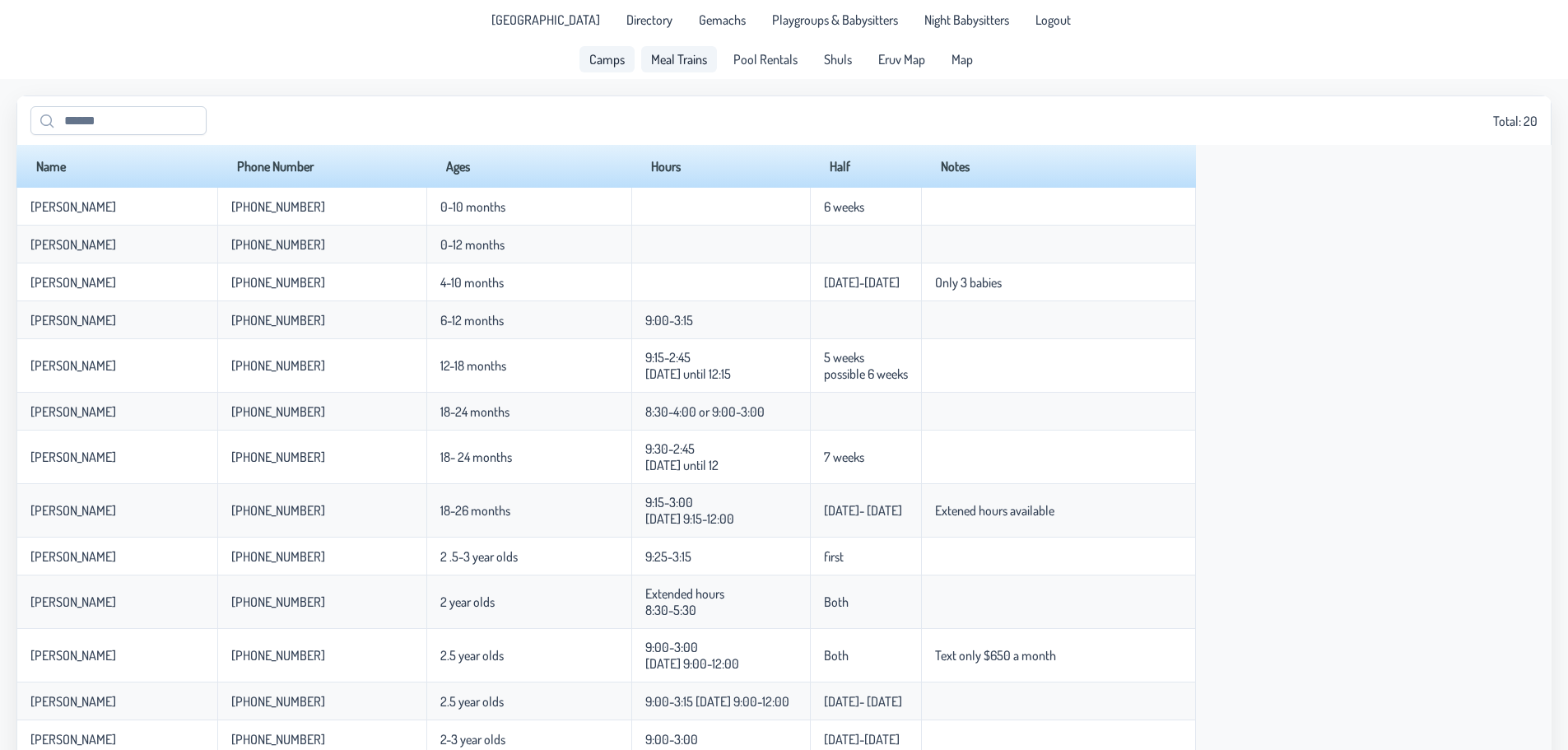
click at [668, 55] on span "Meal Trains" at bounding box center [679, 59] width 56 height 13
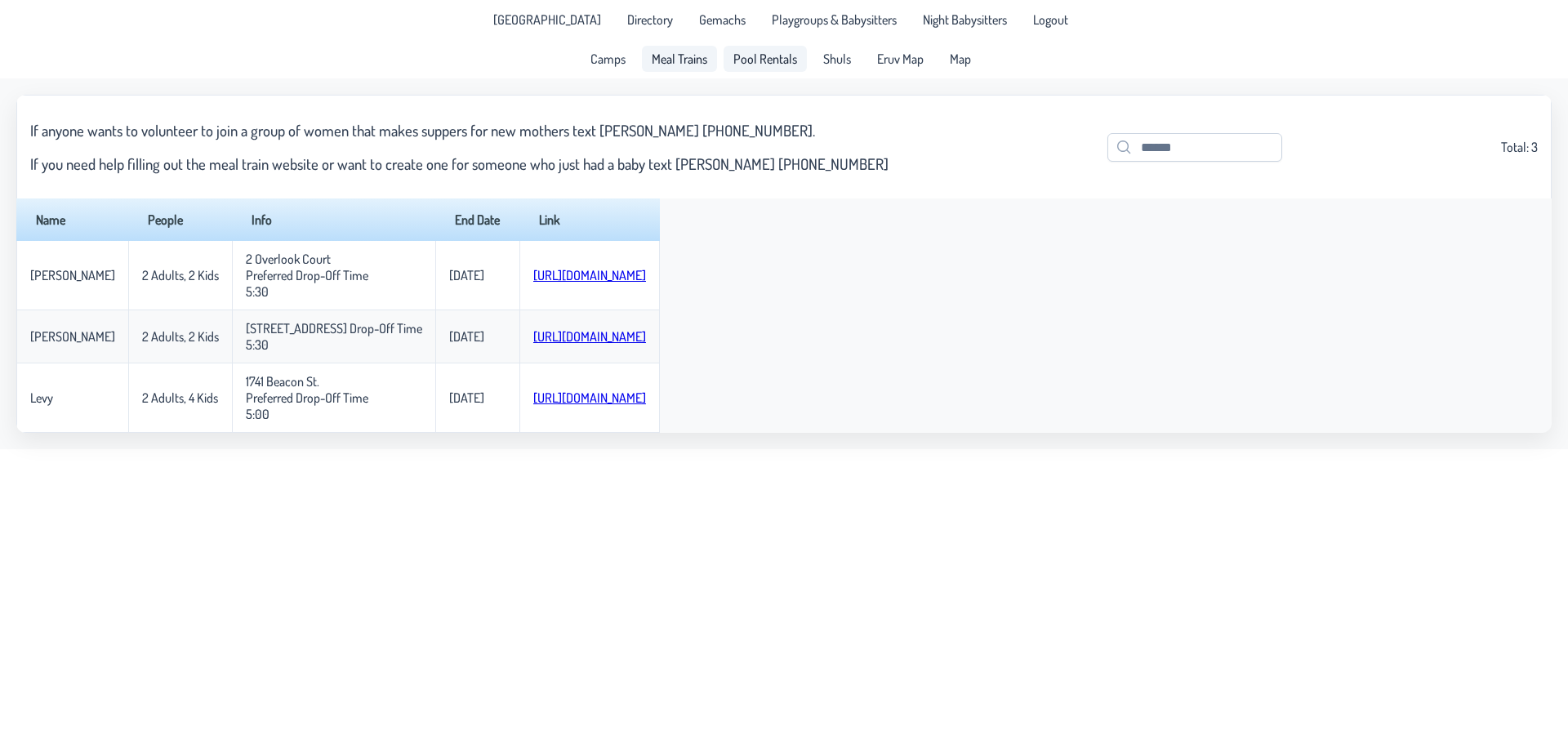
click at [764, 57] on span "Pool Rentals" at bounding box center [764, 58] width 63 height 13
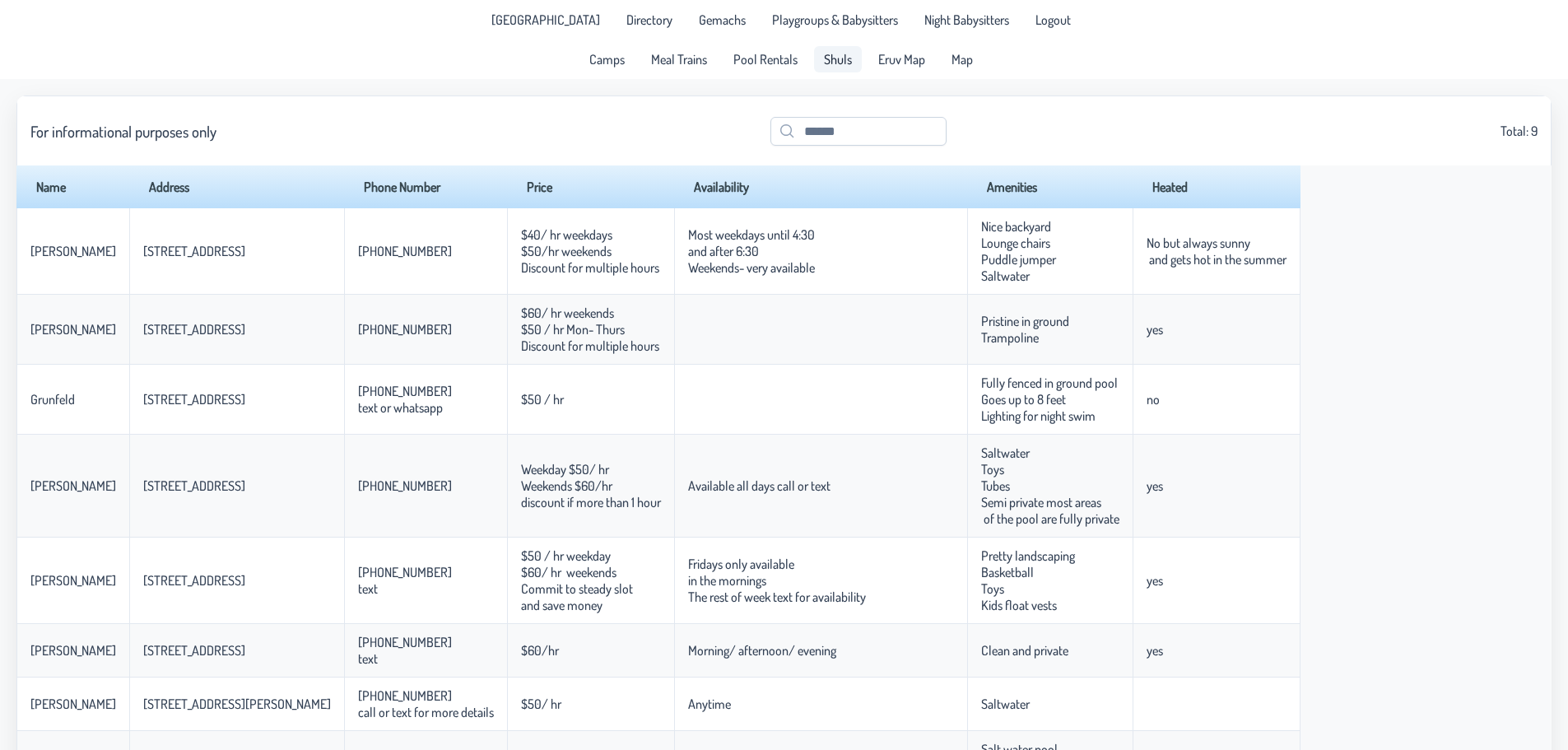
click at [833, 53] on span "Shuls" at bounding box center [838, 59] width 28 height 13
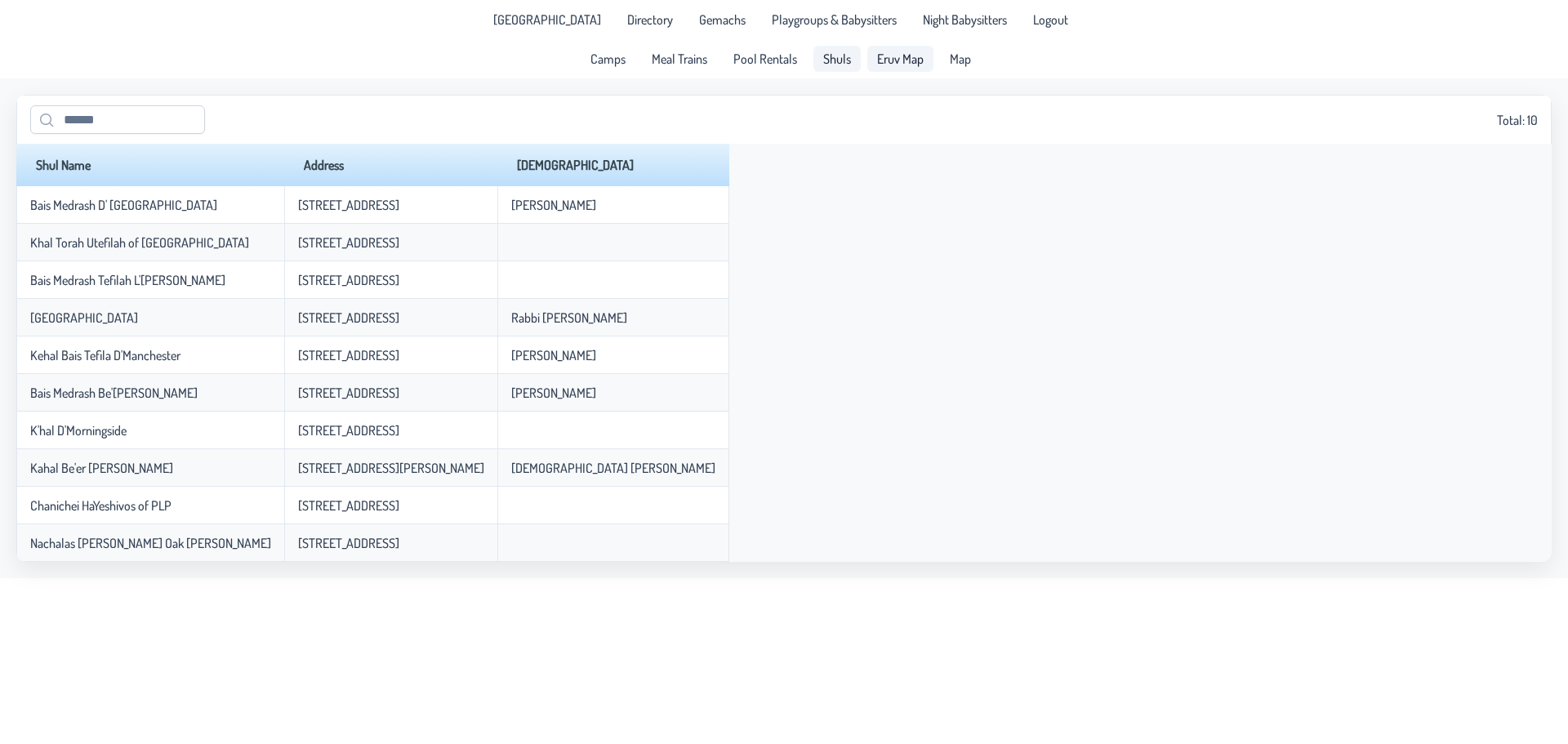
click at [907, 60] on span "Eruv Map" at bounding box center [901, 58] width 47 height 13
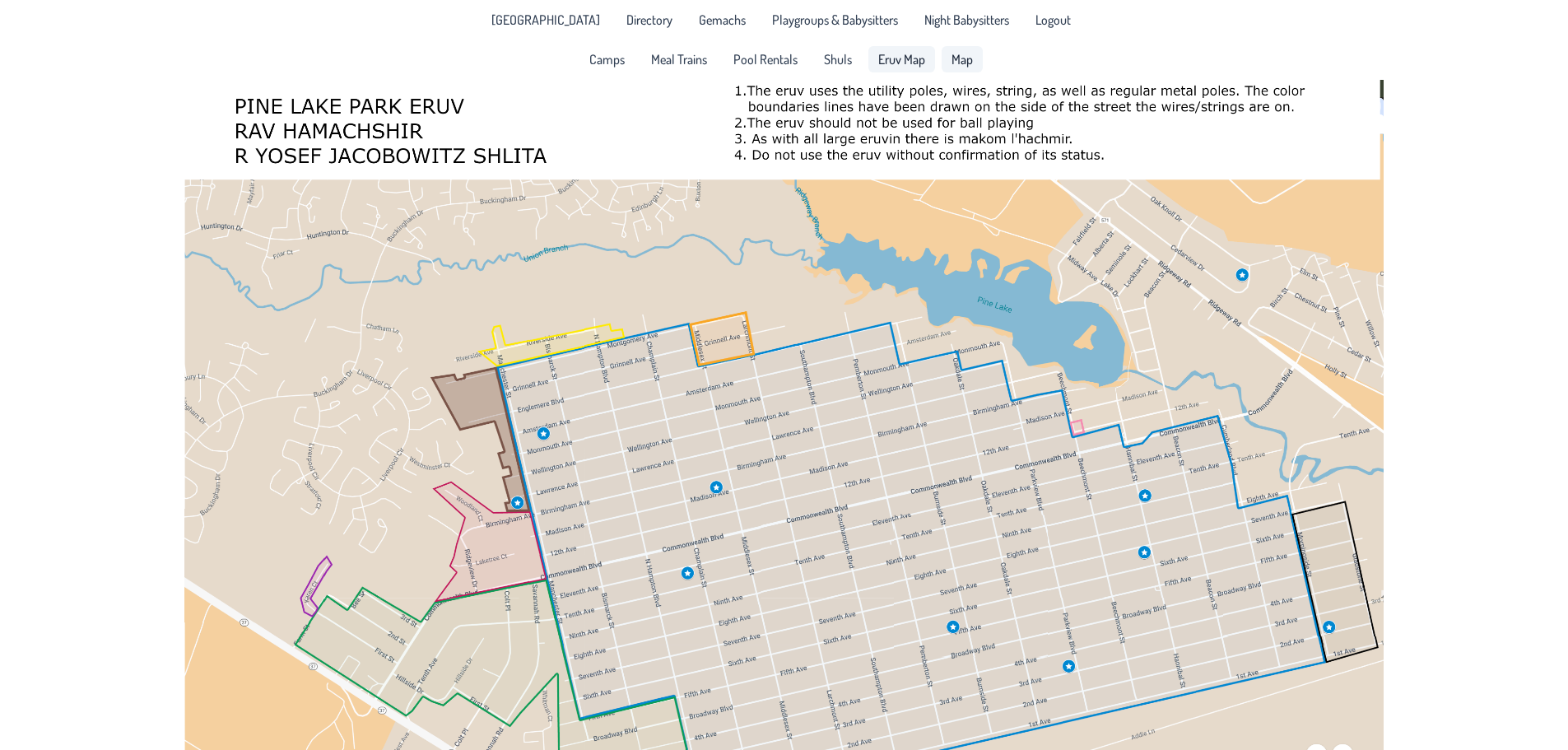
click at [967, 50] on link "Map" at bounding box center [962, 60] width 41 height 26
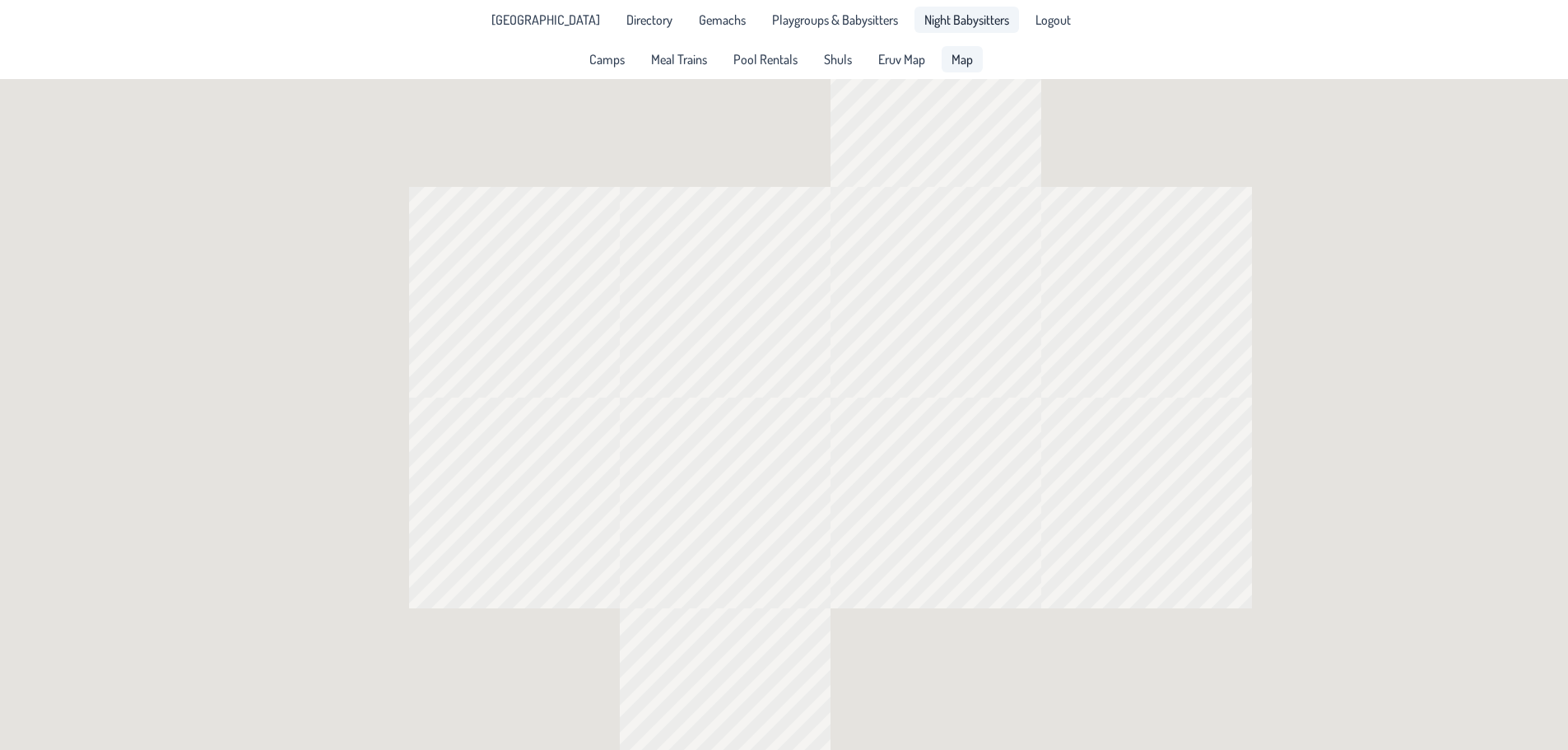
click at [957, 24] on span "Night Babysitters" at bounding box center [967, 19] width 85 height 13
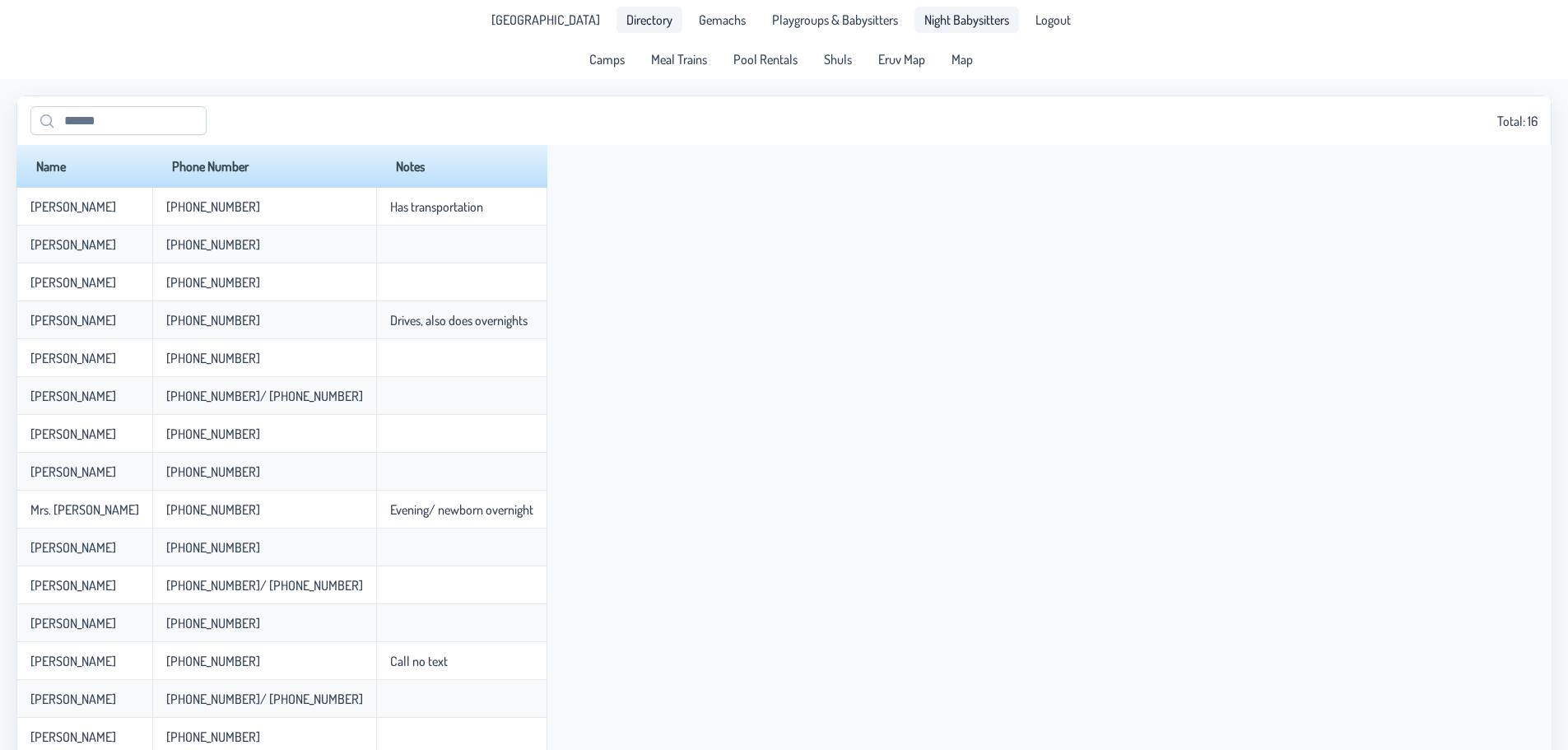
click at [635, 21] on span "Directory" at bounding box center [650, 19] width 46 height 13
